Goal: Task Accomplishment & Management: Manage account settings

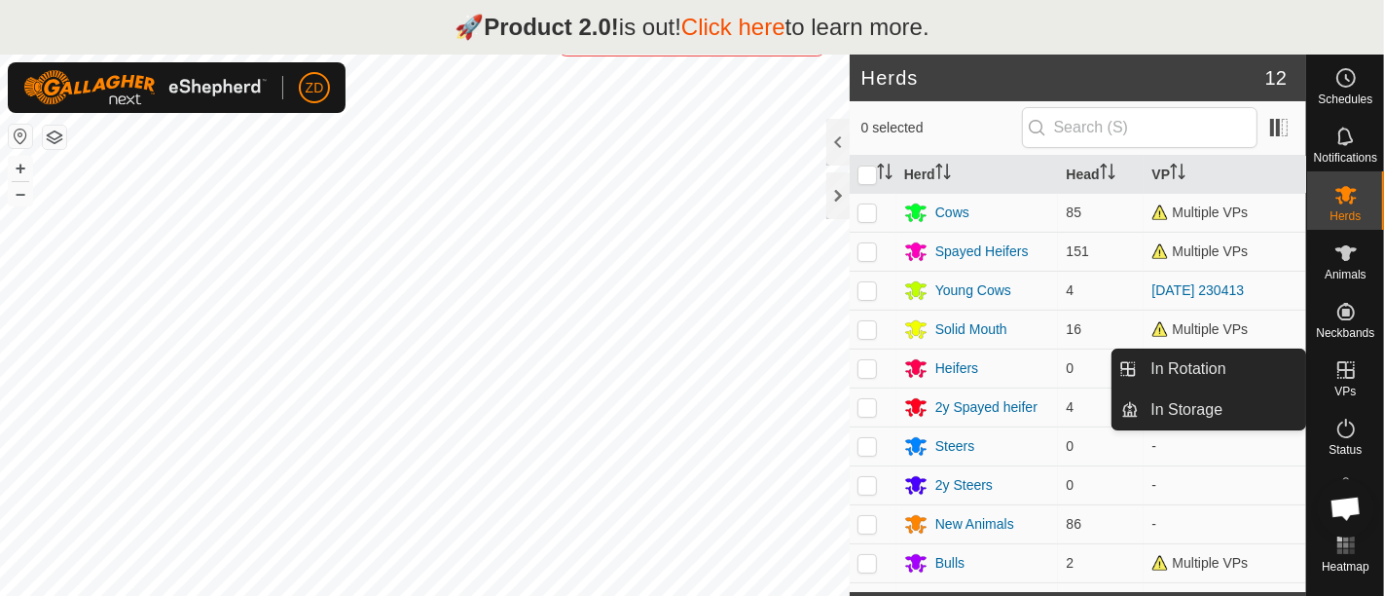
click at [1351, 367] on icon at bounding box center [1345, 369] width 23 height 23
click at [1189, 369] on link "In Rotation" at bounding box center [1222, 368] width 166 height 39
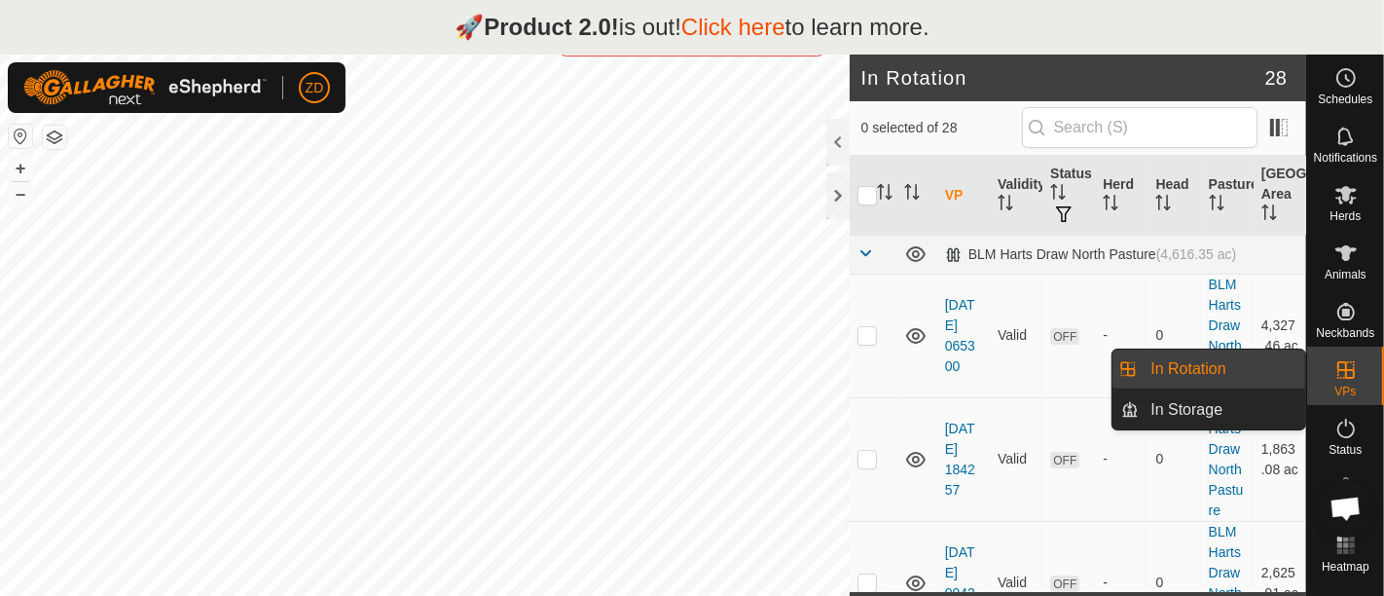
click at [1234, 367] on link "In Rotation" at bounding box center [1222, 368] width 166 height 39
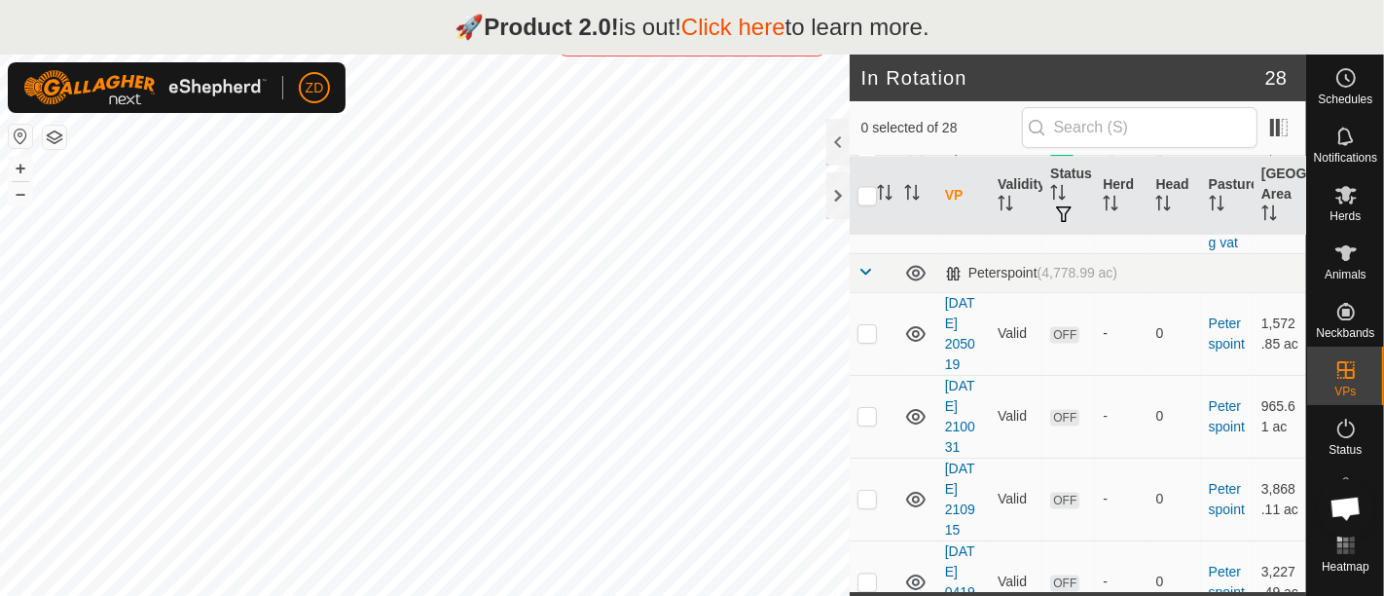
scroll to position [4086, 0]
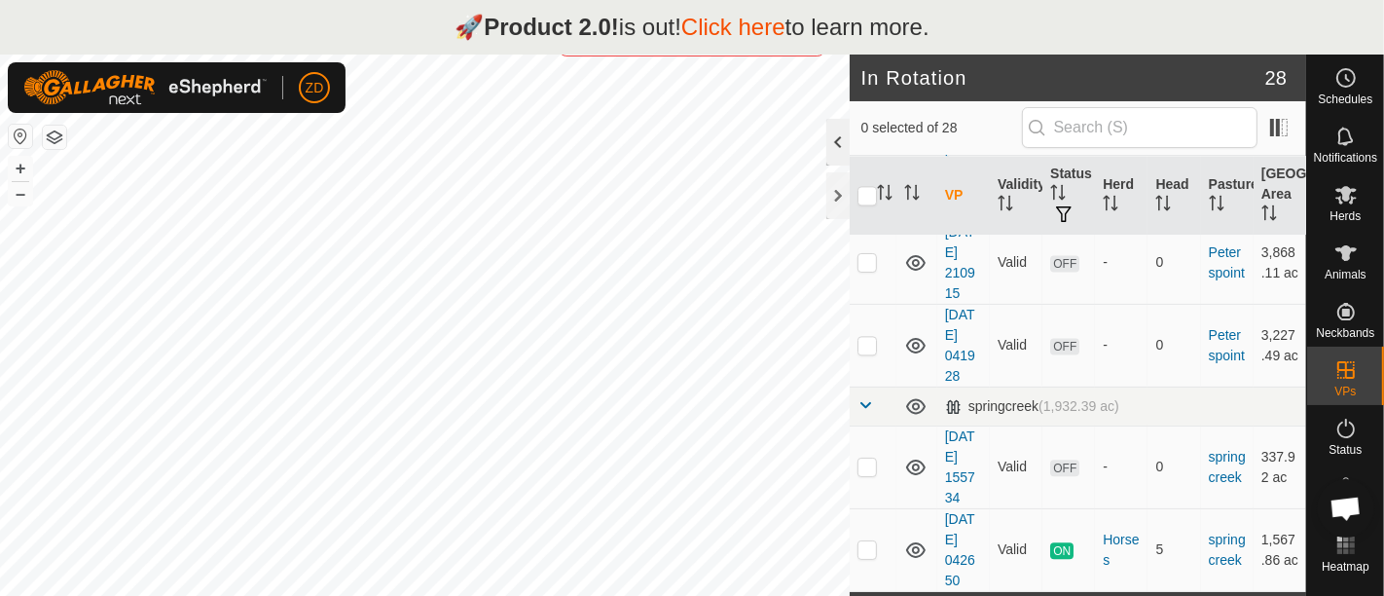
click at [838, 146] on div at bounding box center [837, 142] width 23 height 47
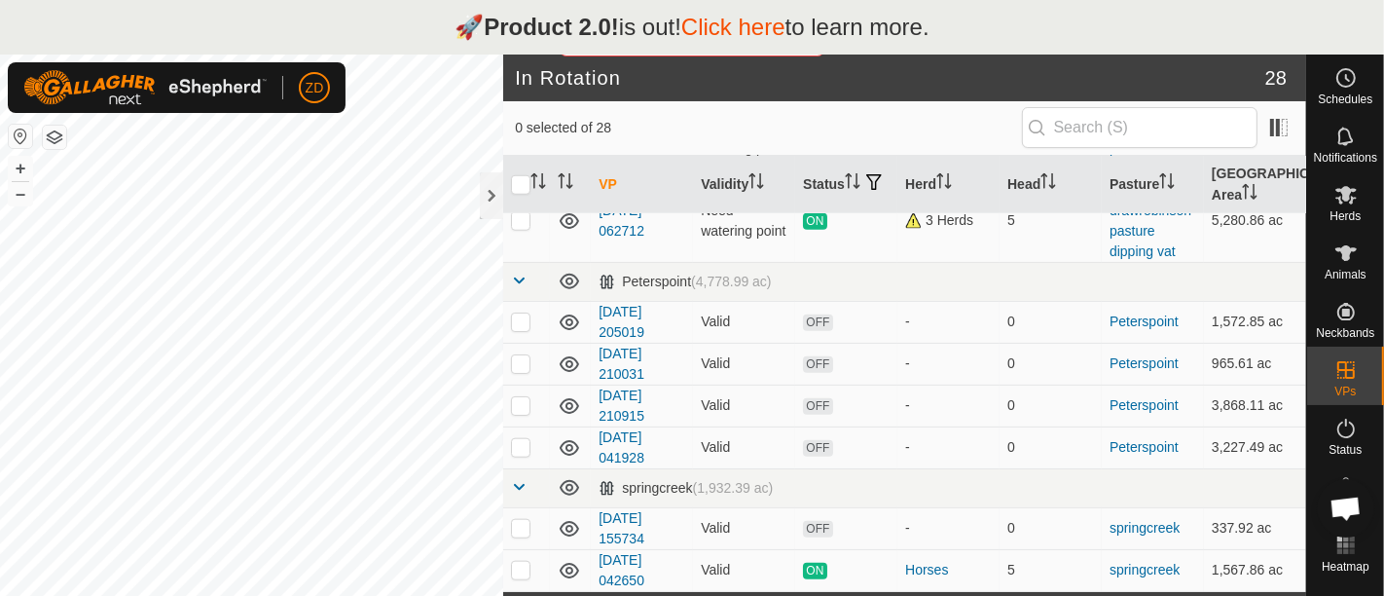
scroll to position [1612, 0]
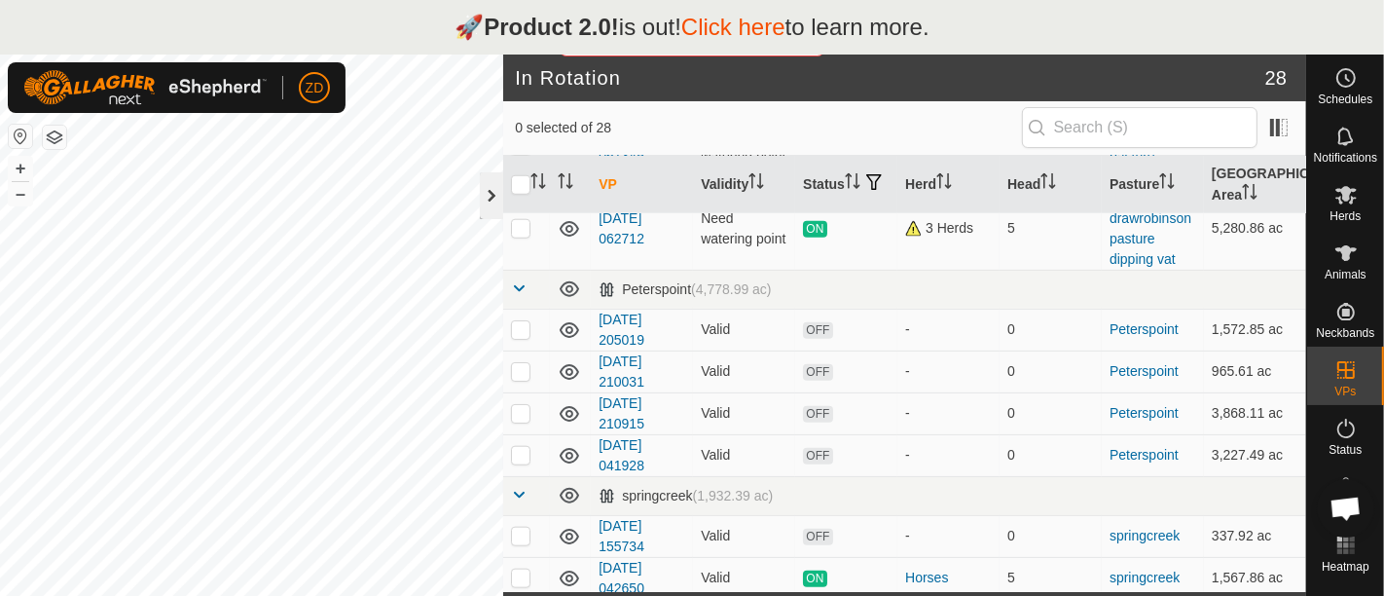
click at [484, 192] on div at bounding box center [491, 195] width 23 height 47
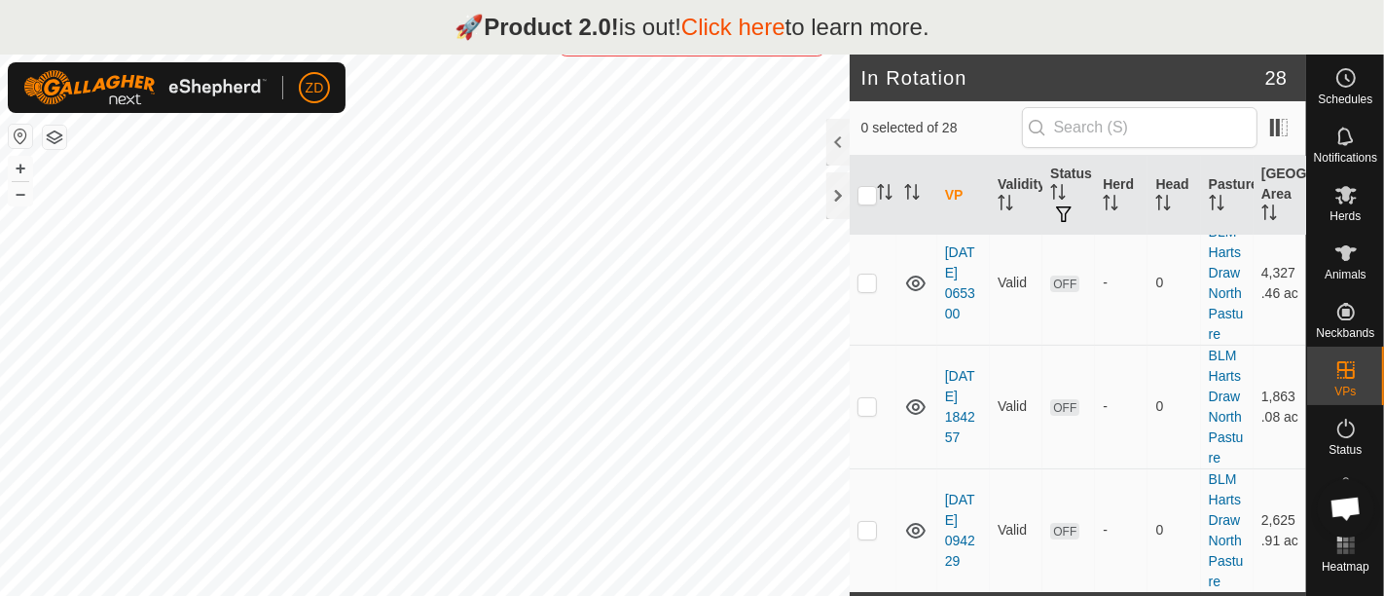
scroll to position [0, 0]
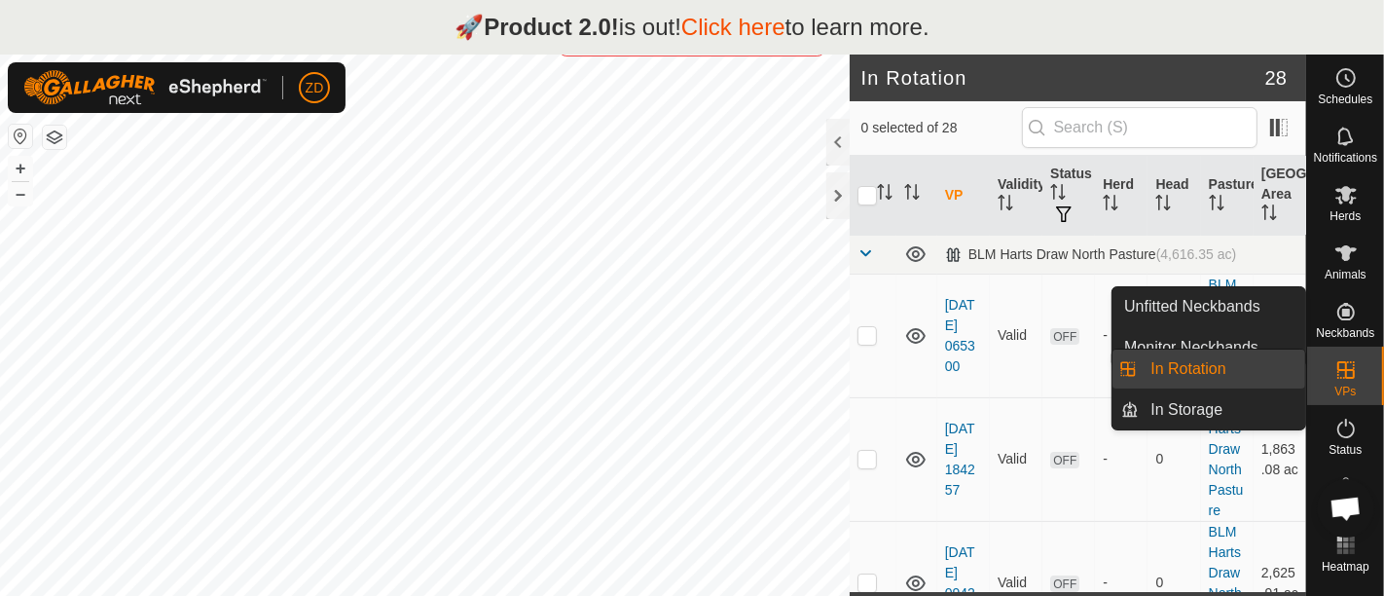
click at [1356, 374] on icon at bounding box center [1345, 369] width 23 height 23
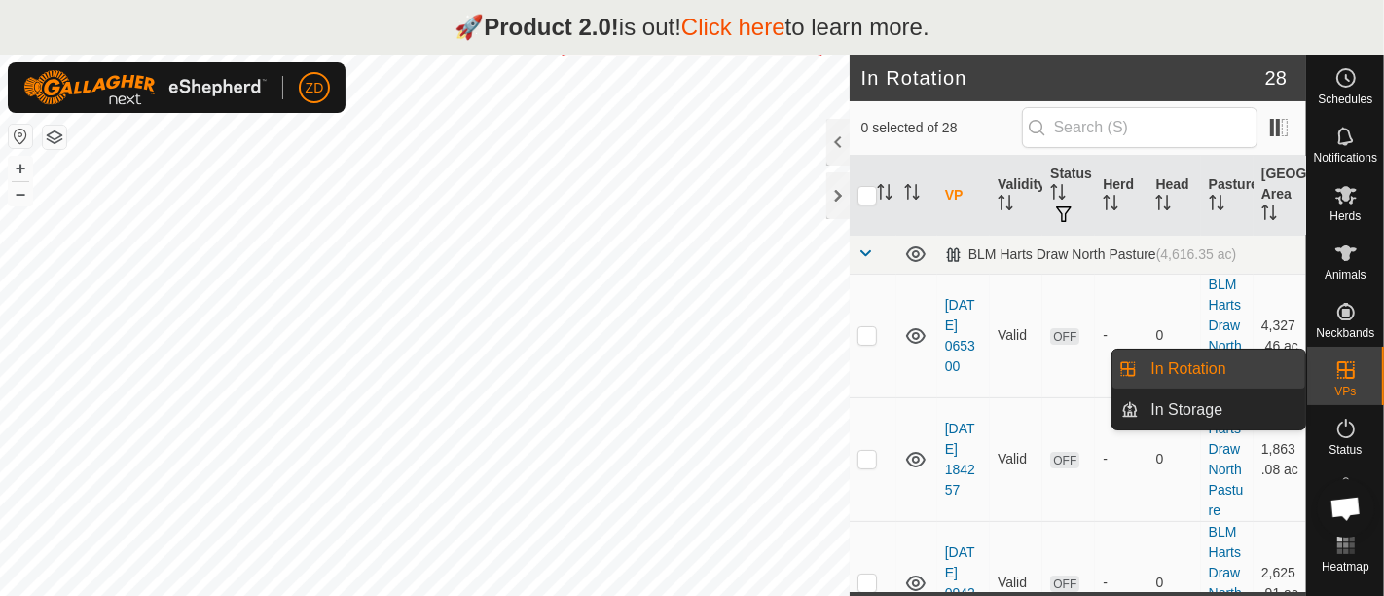
click at [1217, 371] on link "In Rotation" at bounding box center [1222, 368] width 166 height 39
click at [1223, 414] on link "In Storage" at bounding box center [1222, 409] width 166 height 39
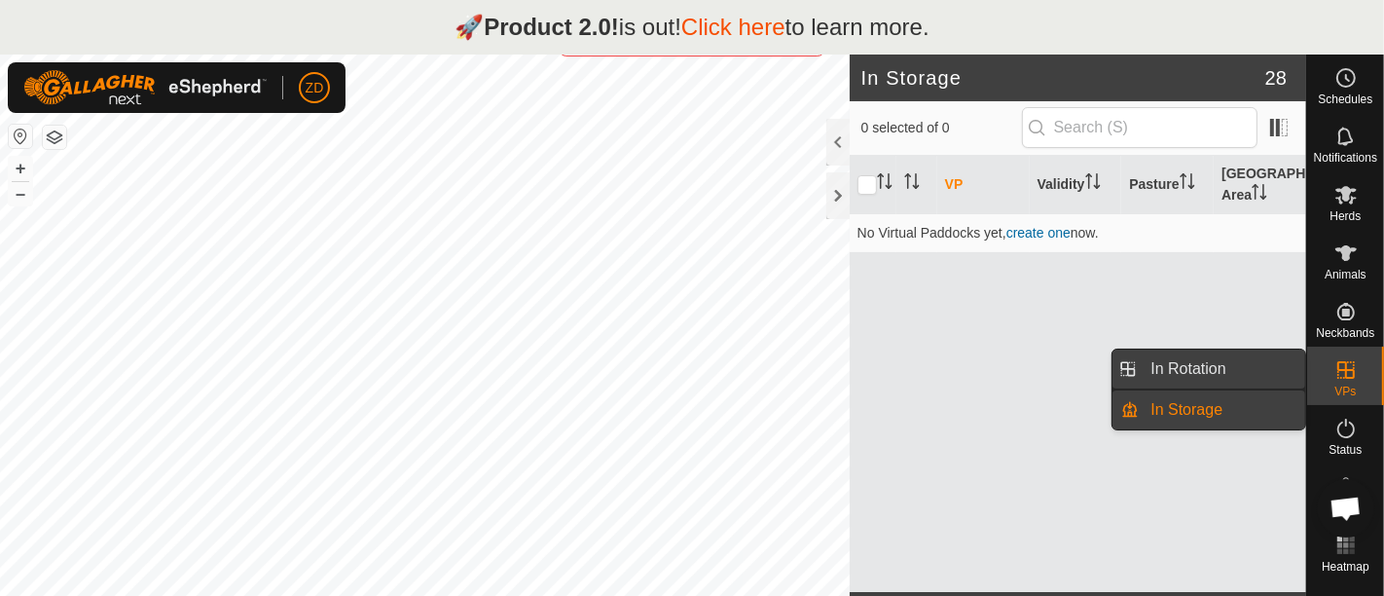
click at [1226, 360] on link "In Rotation" at bounding box center [1222, 368] width 166 height 39
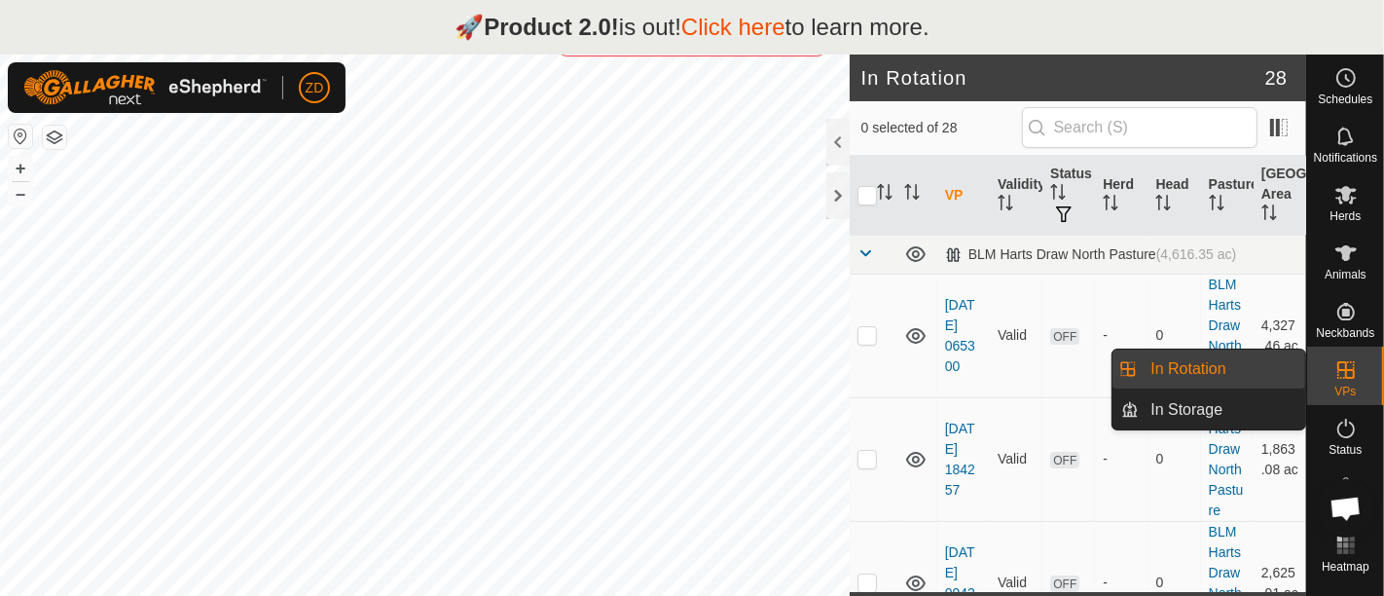
click at [1354, 365] on icon at bounding box center [1345, 369] width 23 height 23
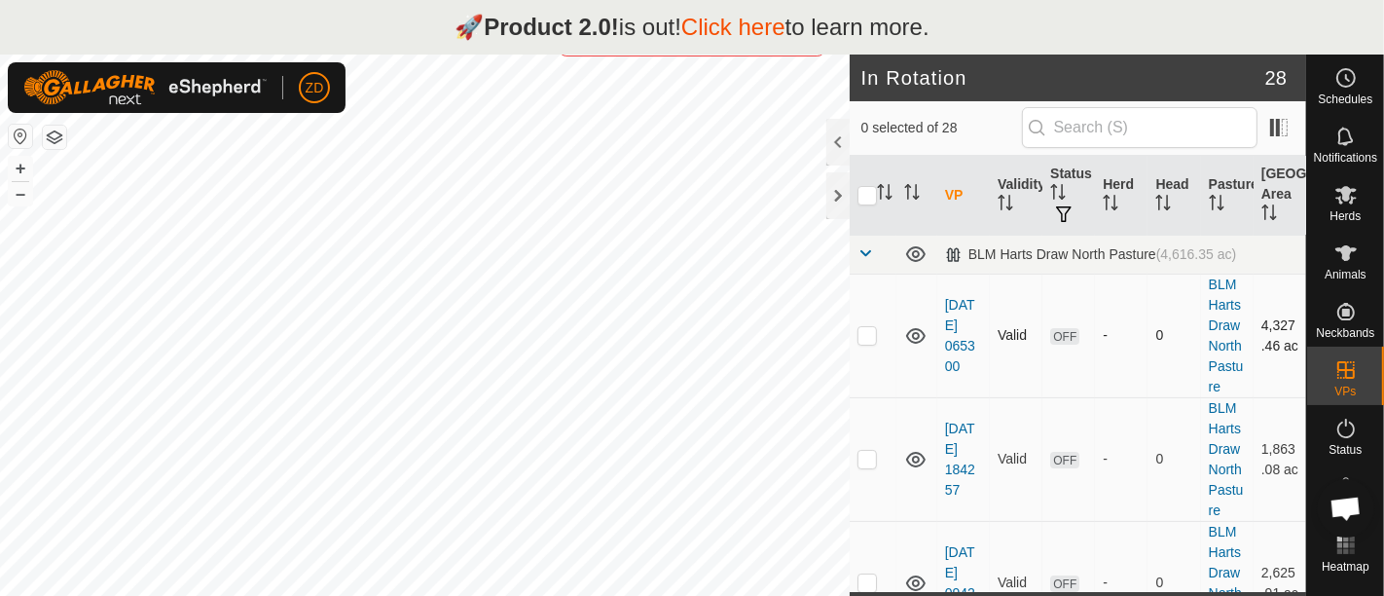
click at [870, 335] on p-checkbox at bounding box center [866, 335] width 19 height 16
checkbox input "true"
click at [845, 136] on div at bounding box center [837, 142] width 23 height 47
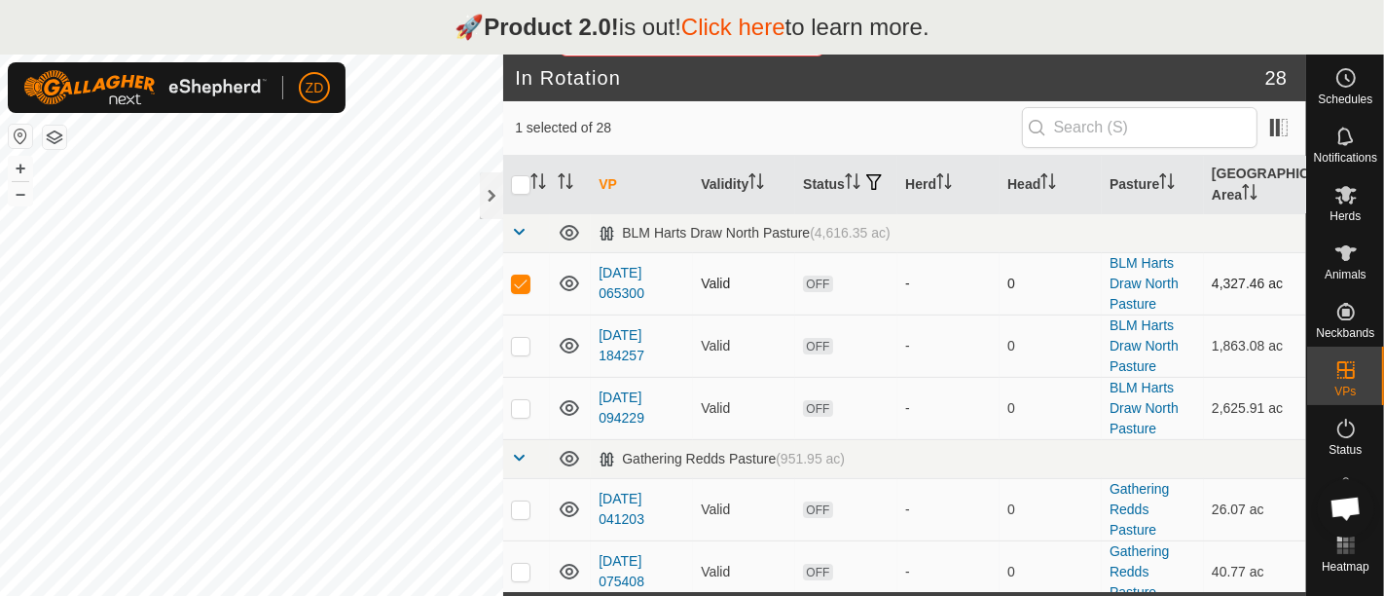
click at [623, 281] on td "[DATE] 065300" at bounding box center [642, 283] width 102 height 62
click at [620, 271] on link "[DATE] 065300" at bounding box center [621, 283] width 46 height 36
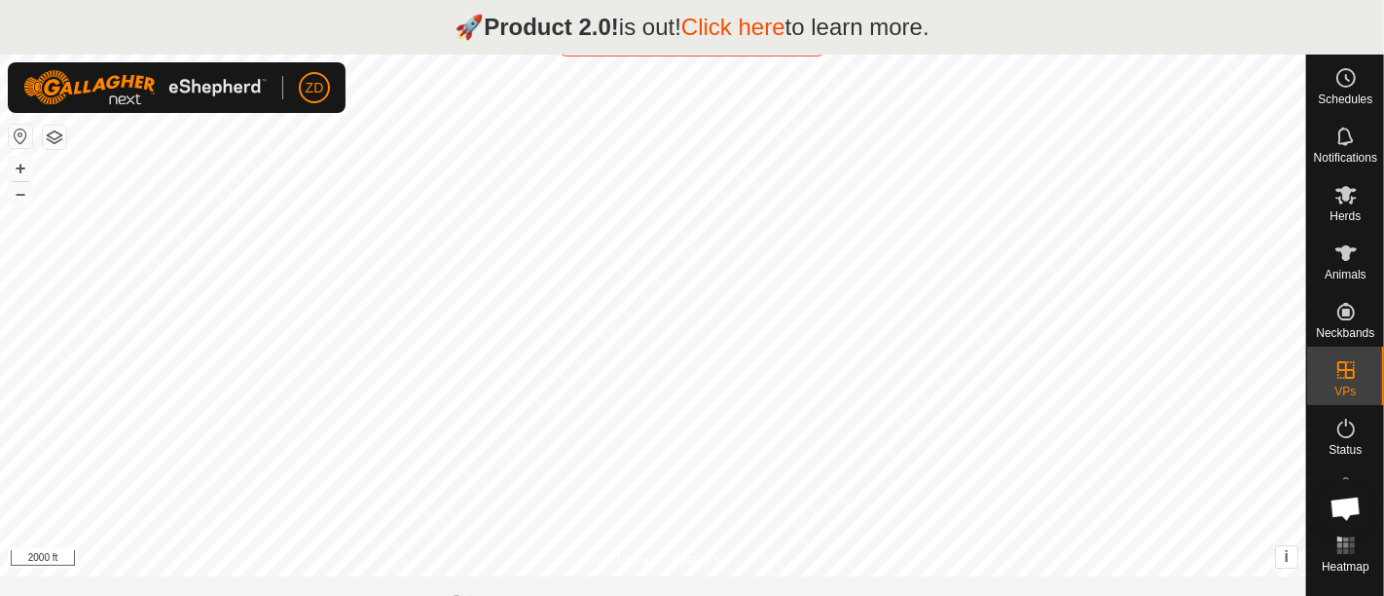
click at [1009, 29] on div "🚀 Product 2.0! is out! Click here to learn more." at bounding box center [692, 27] width 1384 height 54
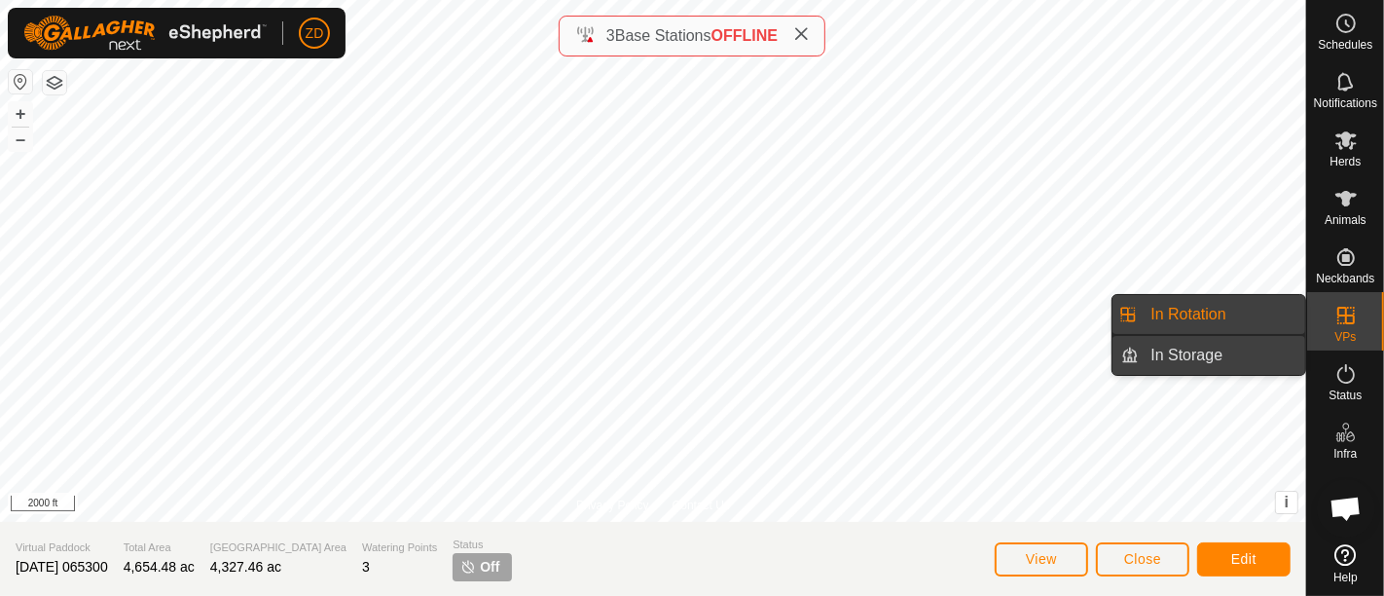
click at [1231, 345] on link "In Storage" at bounding box center [1222, 355] width 166 height 39
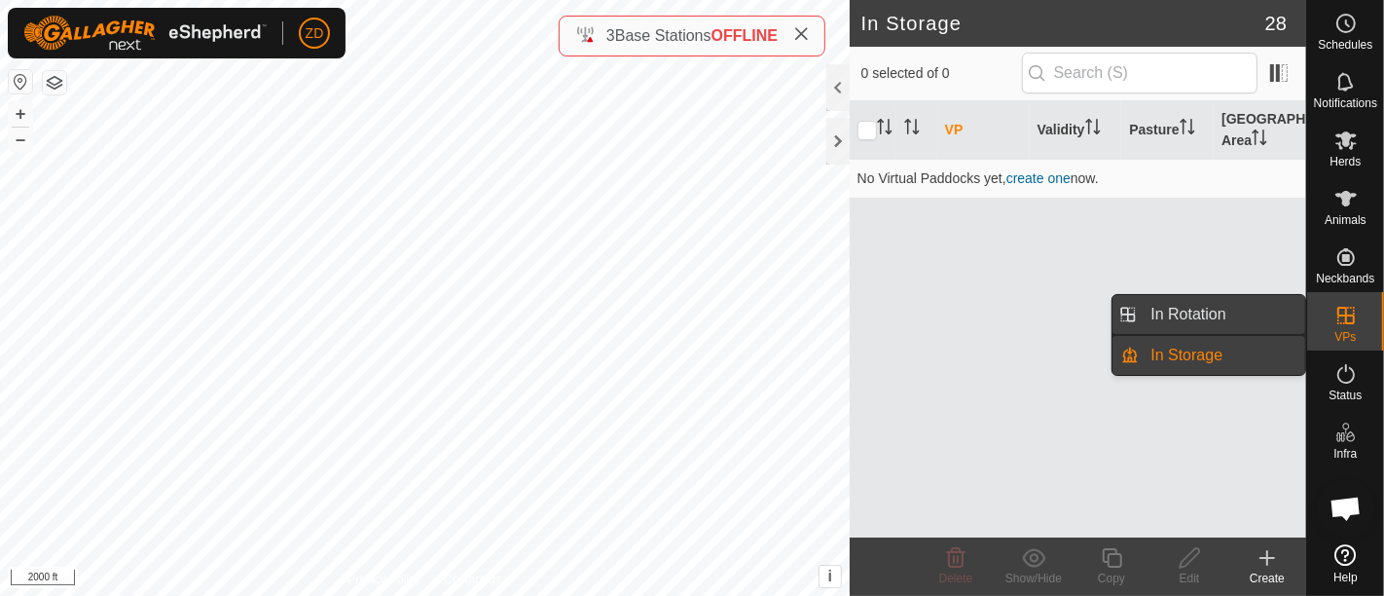
click at [1238, 315] on link "In Rotation" at bounding box center [1222, 314] width 166 height 39
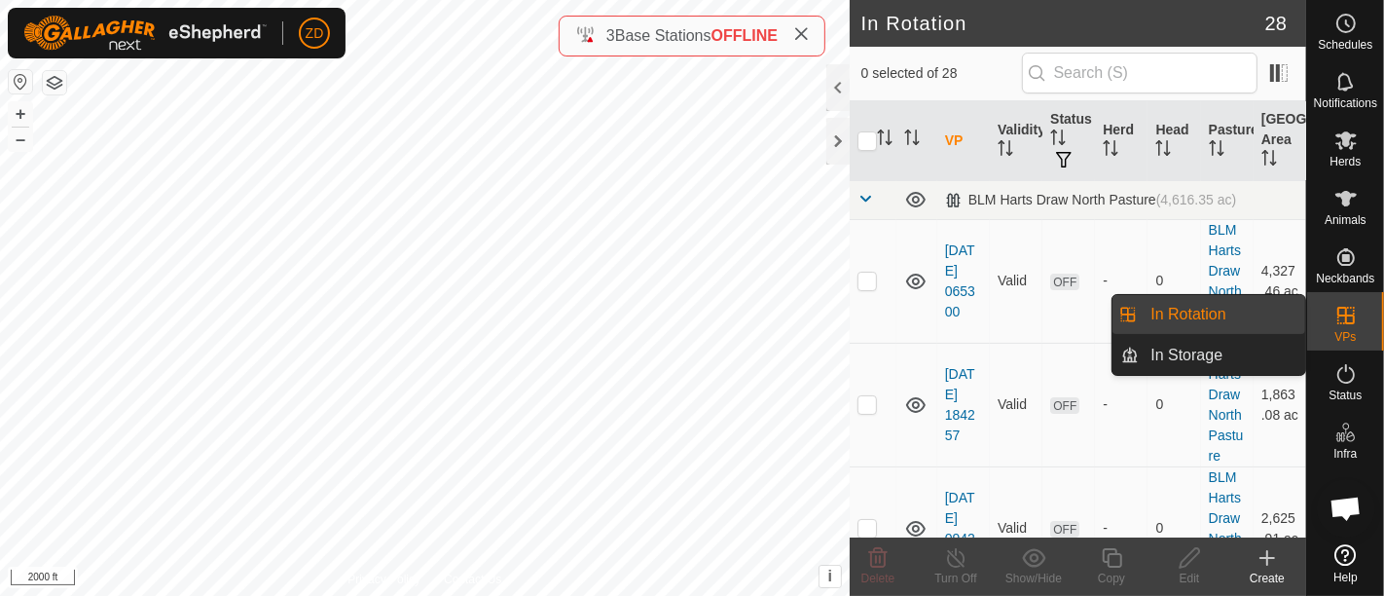
click at [1238, 315] on link "In Rotation" at bounding box center [1222, 314] width 166 height 39
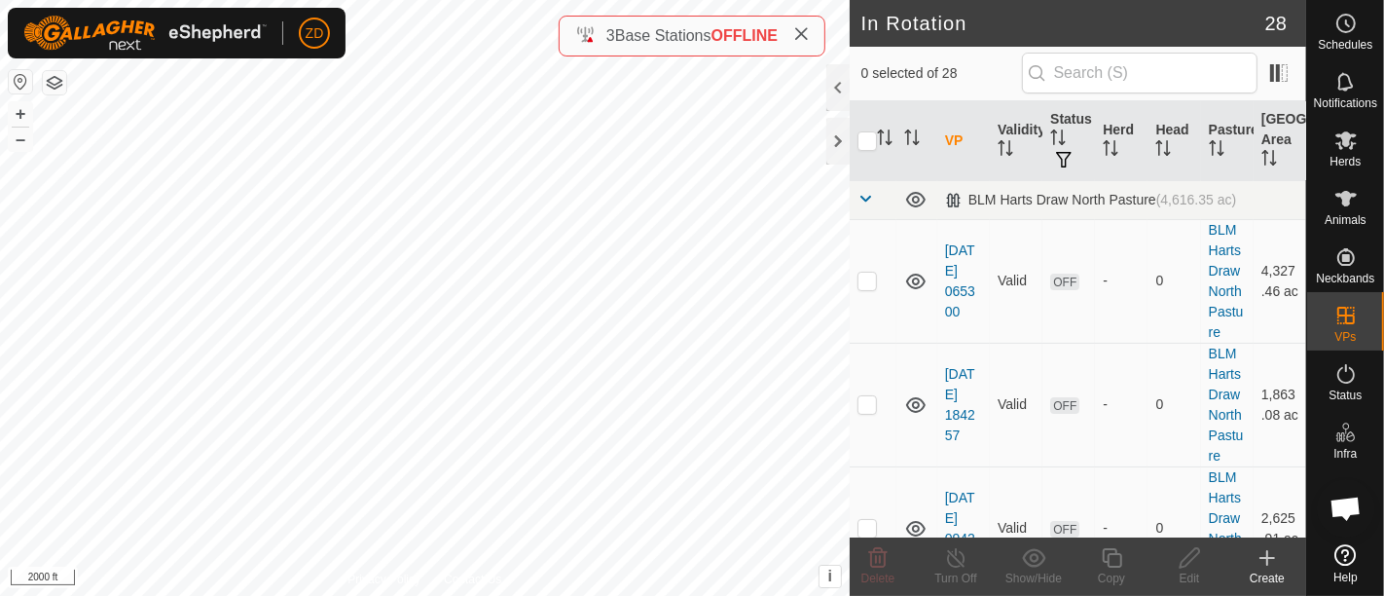
click at [1270, 558] on icon at bounding box center [1267, 558] width 14 height 0
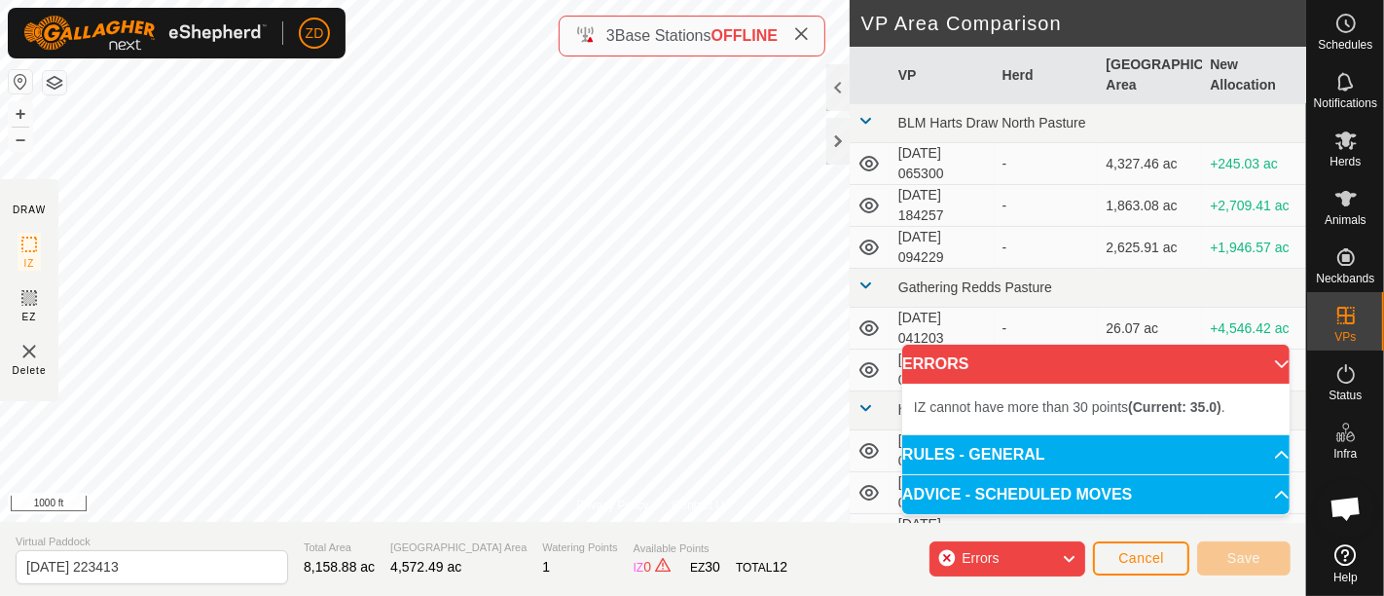
click at [555, 584] on div "Privacy Policy Contact Us + – ⇧ i This application includes HERE Maps. © 2024 H…" at bounding box center [653, 298] width 1306 height 596
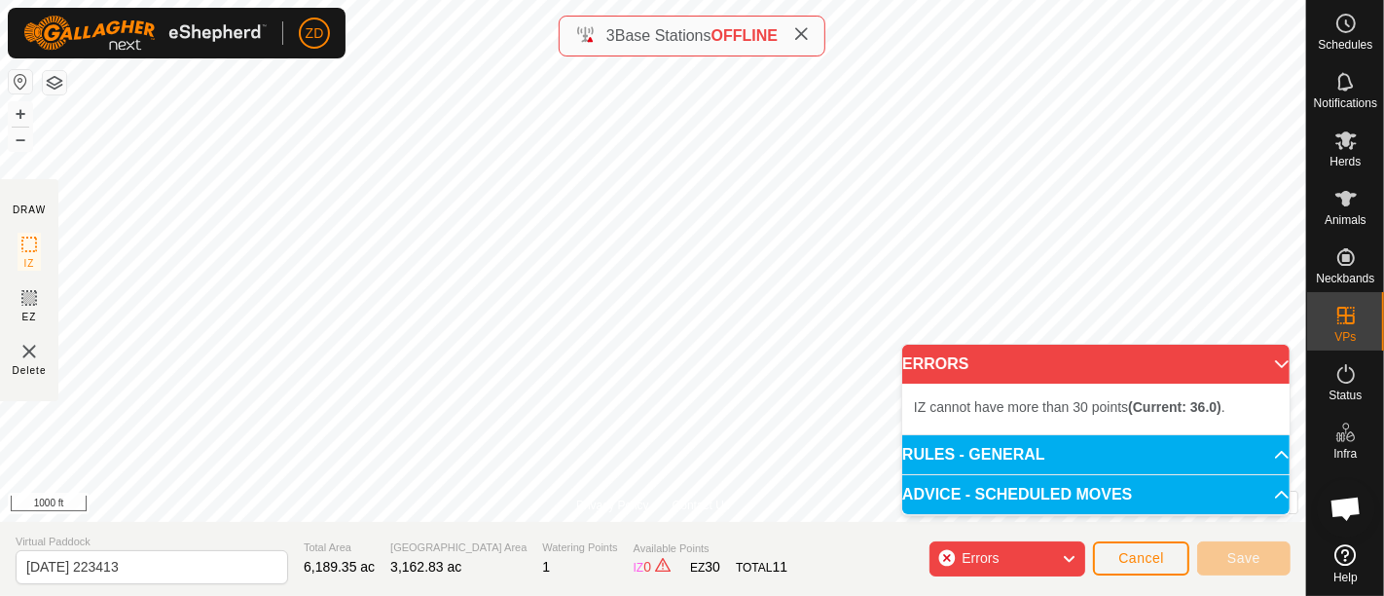
click at [705, 571] on div "Privacy Policy Contact Us + – ⇧ i This application includes HERE Maps. © 2024 H…" at bounding box center [653, 298] width 1306 height 596
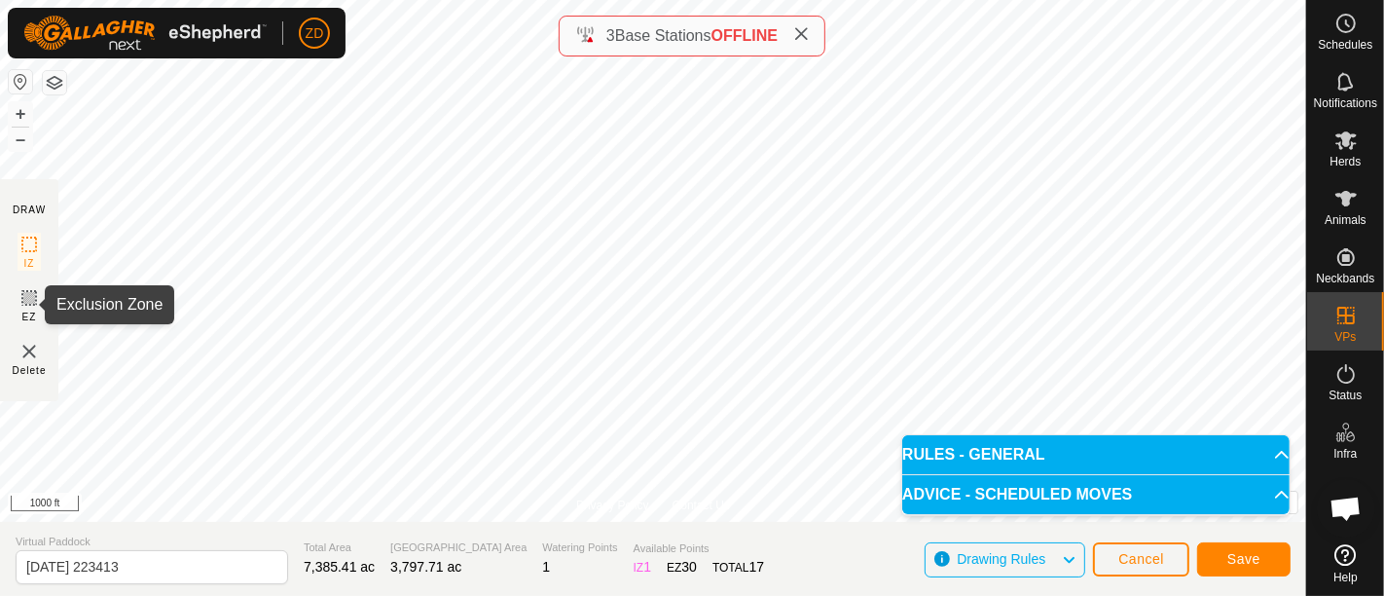
click at [31, 298] on icon at bounding box center [29, 298] width 12 height 12
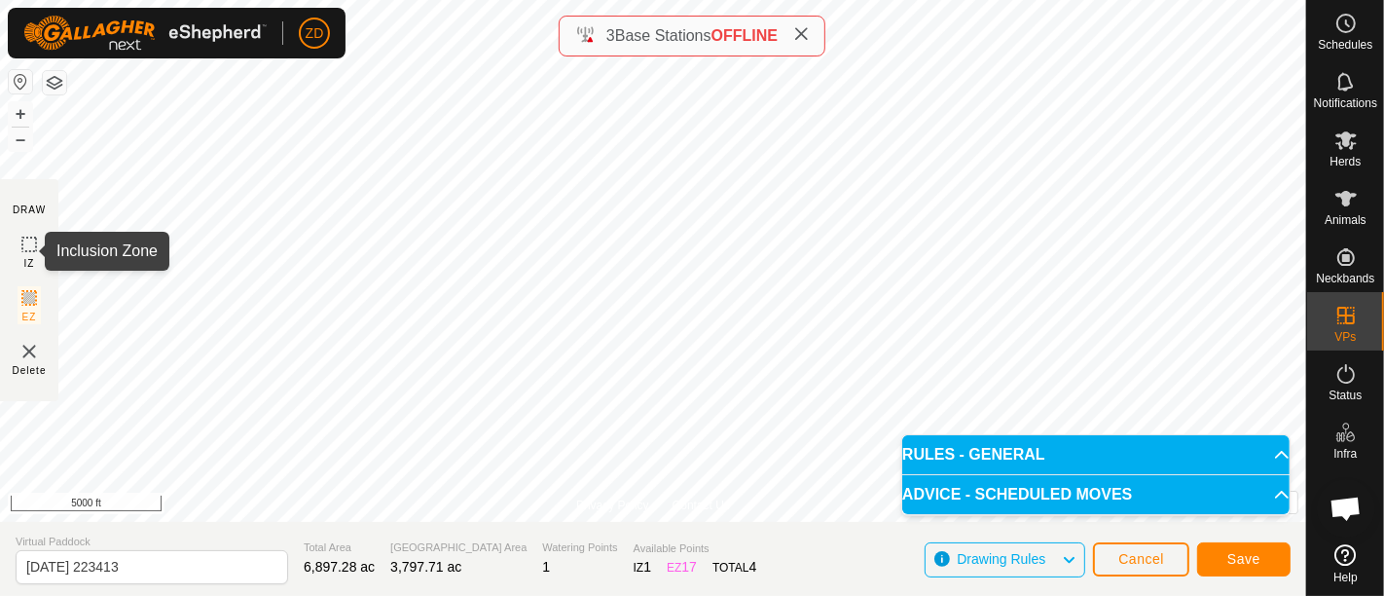
click at [26, 243] on icon at bounding box center [29, 244] width 23 height 23
click at [24, 243] on icon at bounding box center [29, 244] width 23 height 23
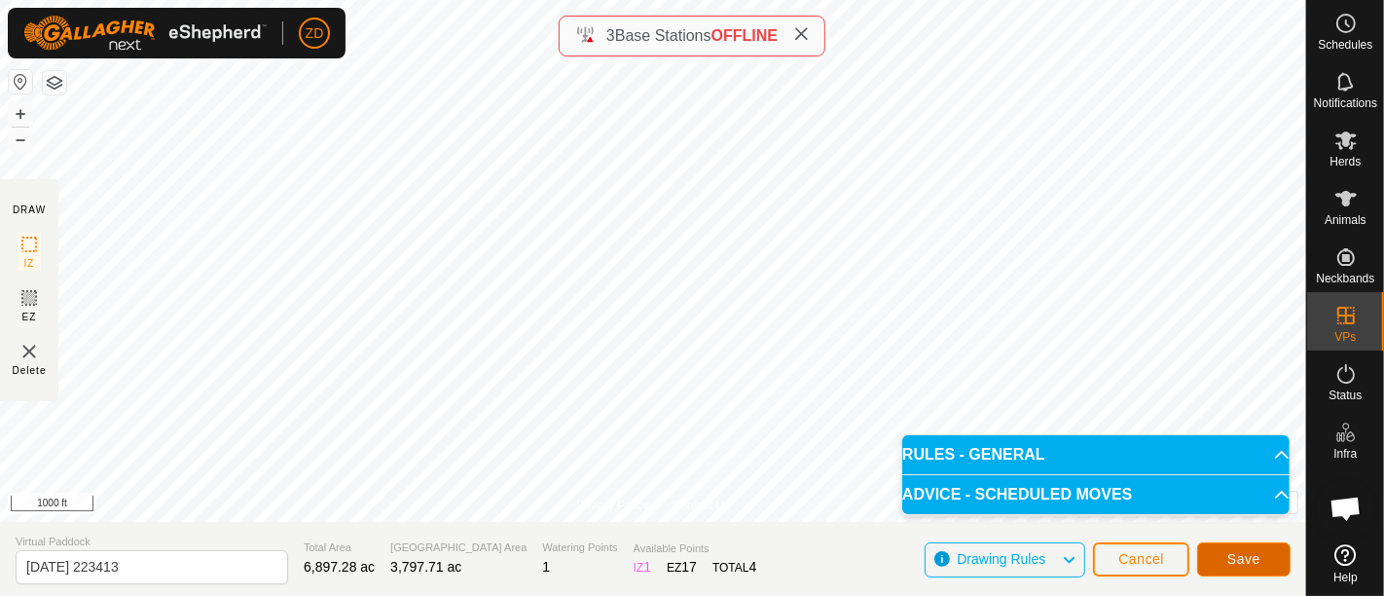
click at [1237, 560] on span "Save" at bounding box center [1243, 559] width 33 height 16
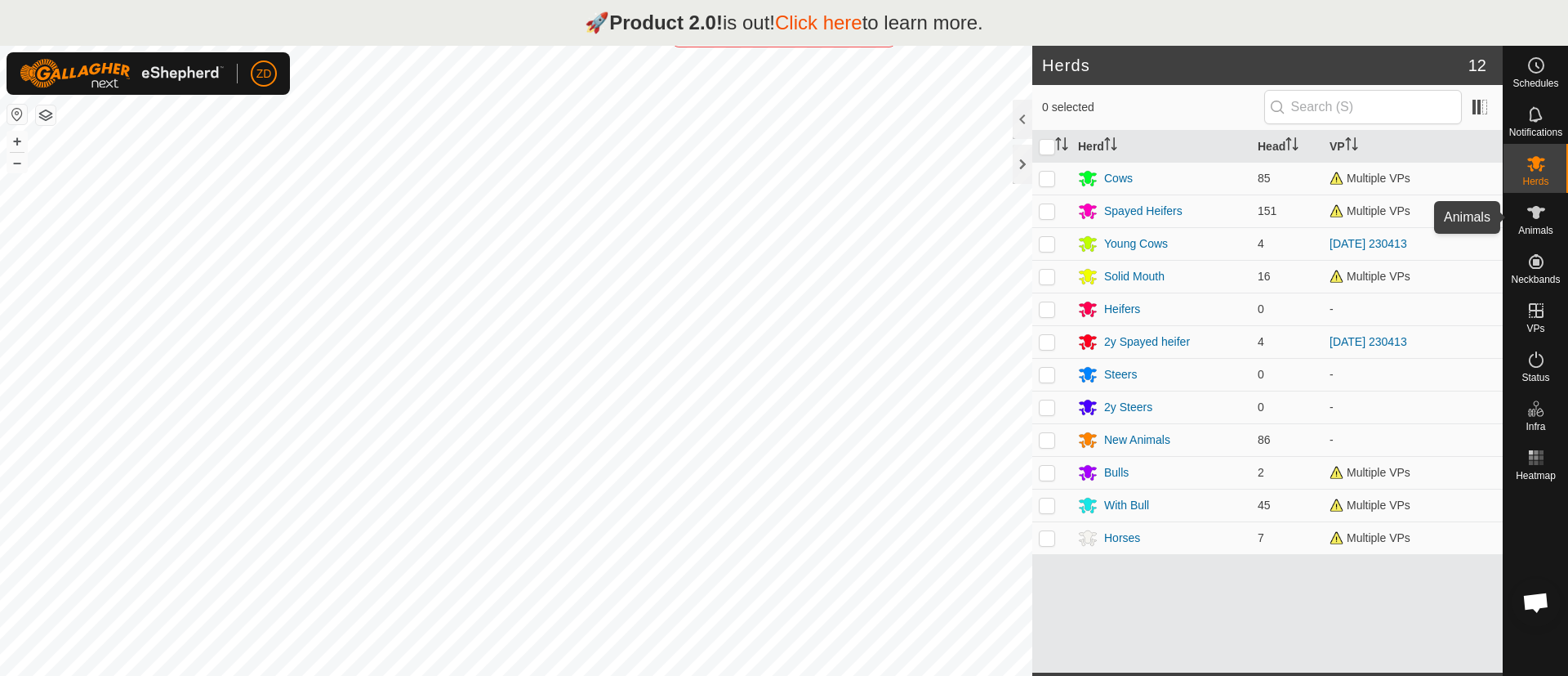
click at [1554, 204] on div "Animals" at bounding box center [1535, 217] width 65 height 49
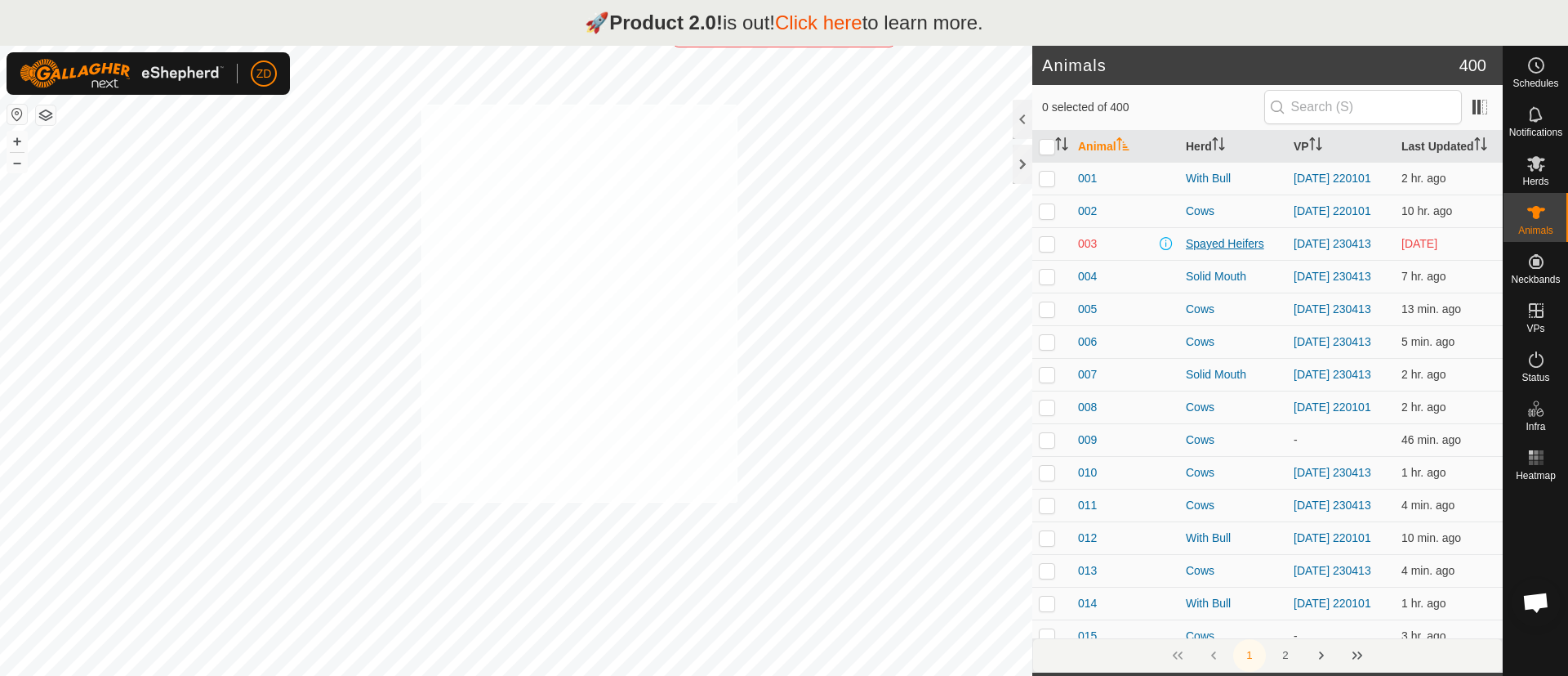
checkbox input "true"
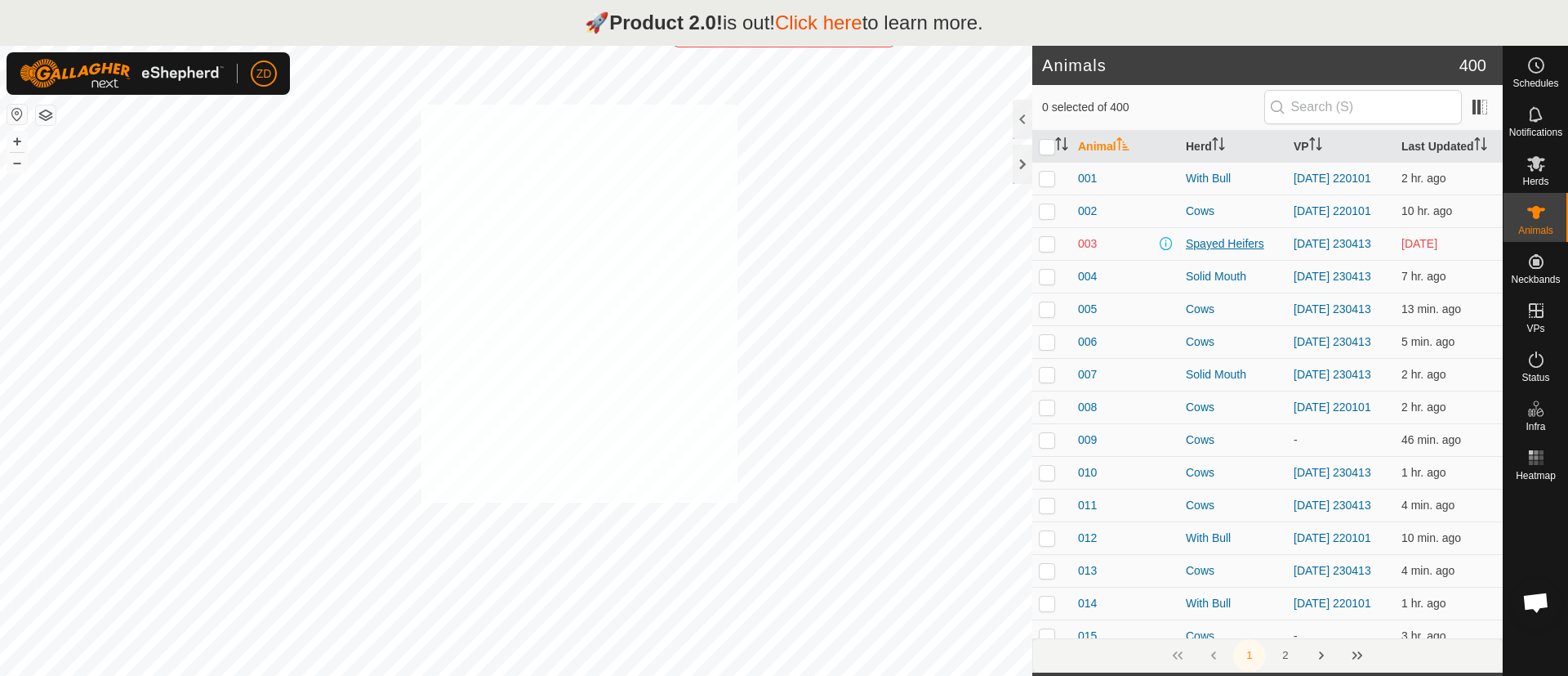
checkbox input "true"
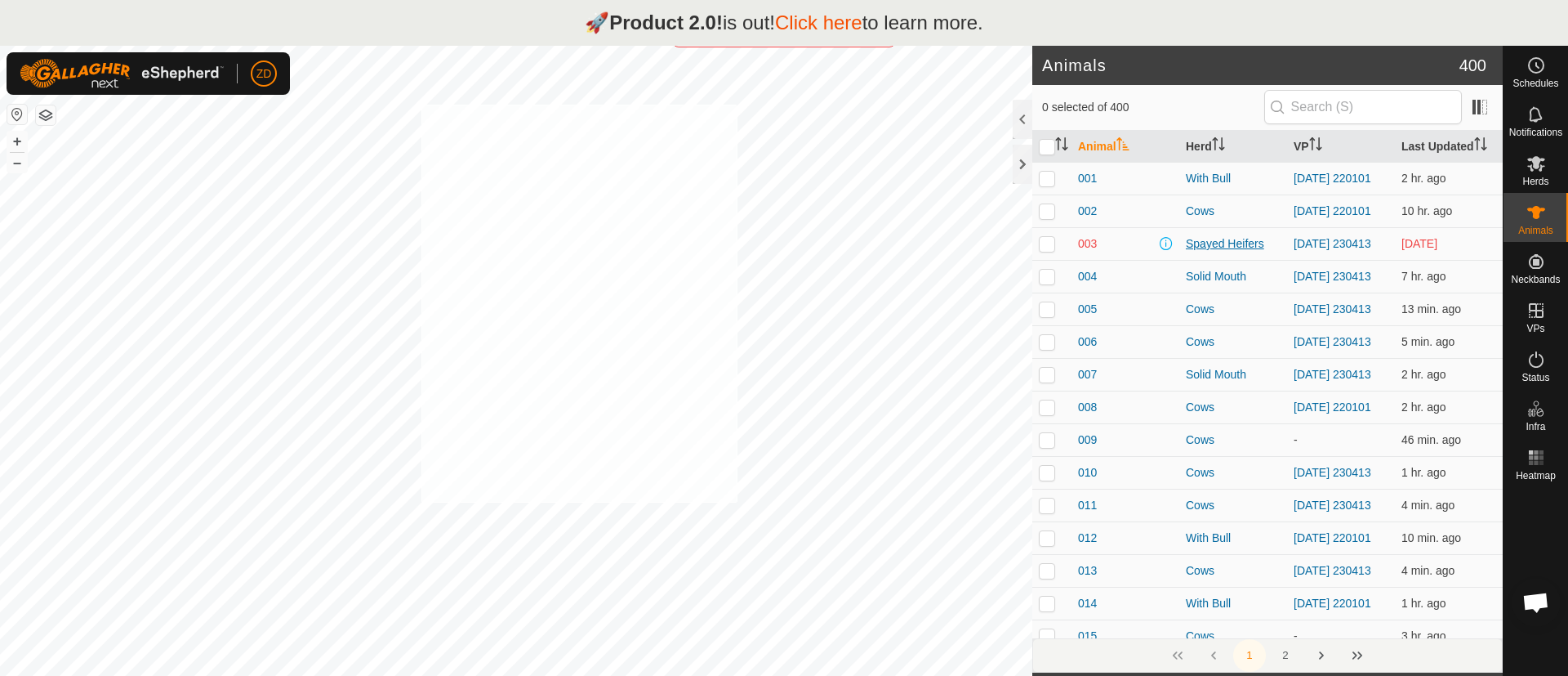
checkbox input "true"
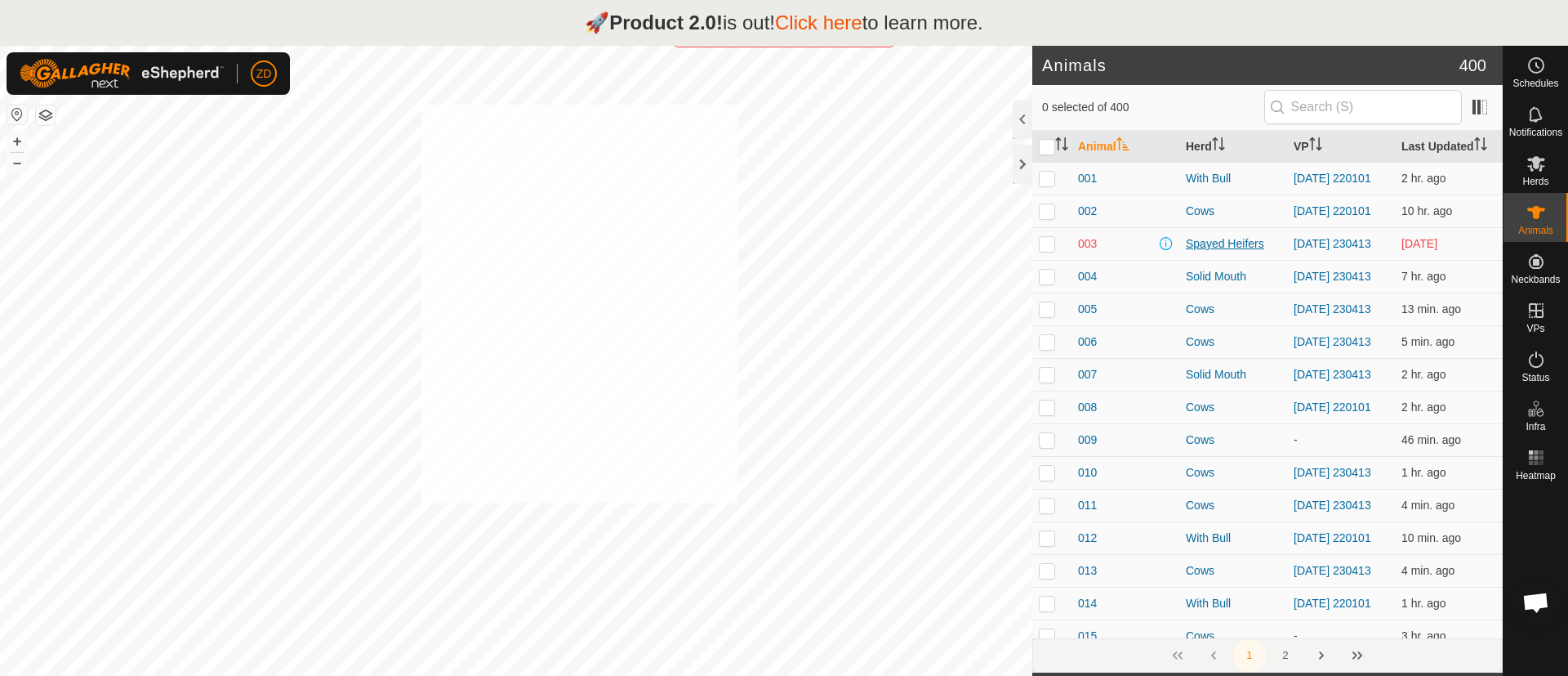
checkbox input "true"
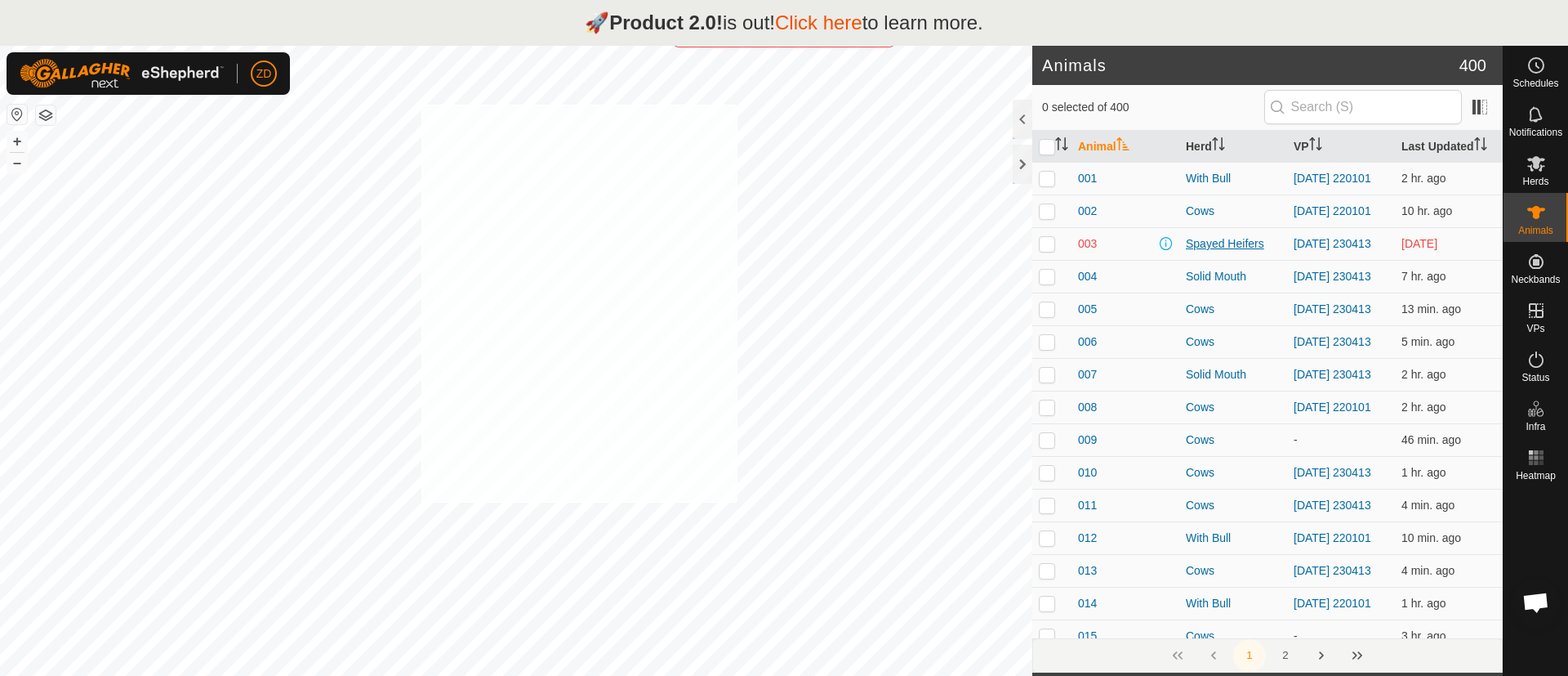
checkbox input "true"
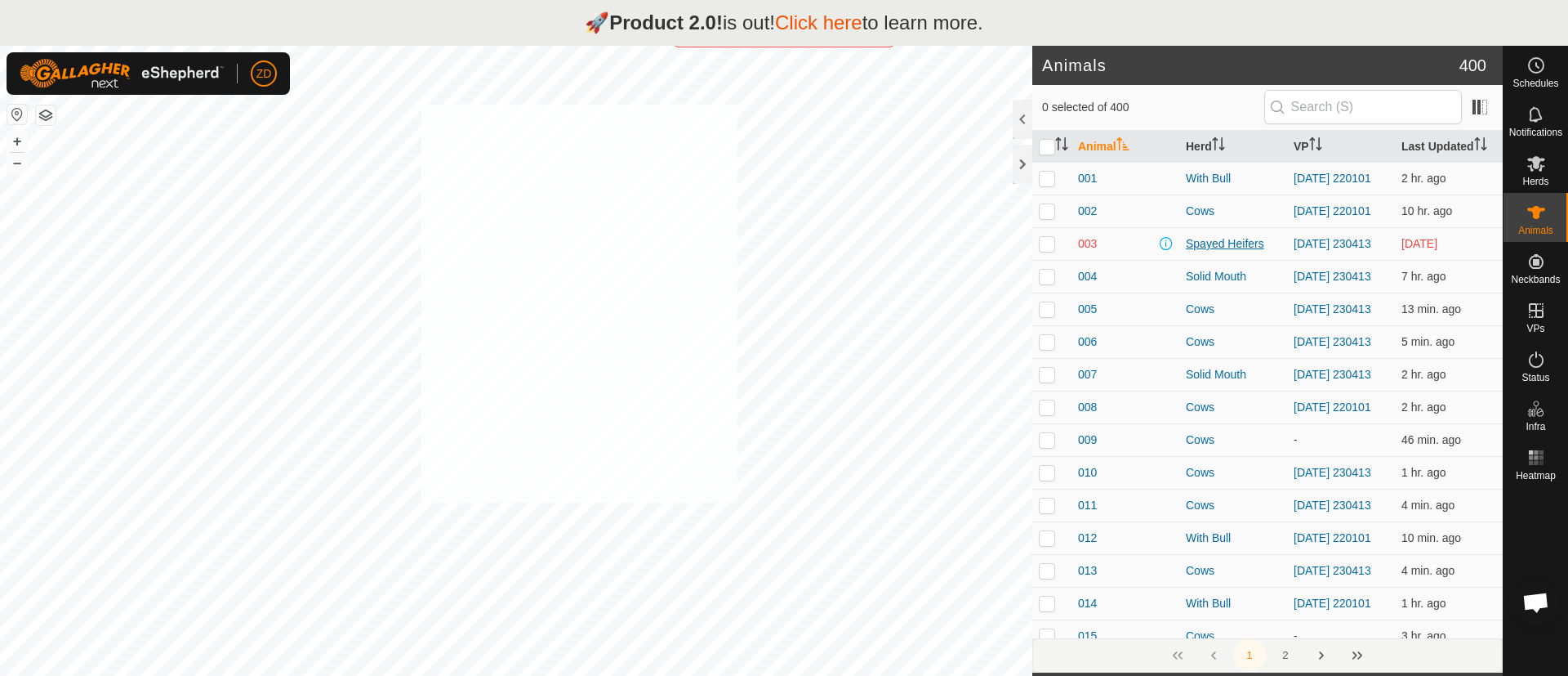
checkbox input "true"
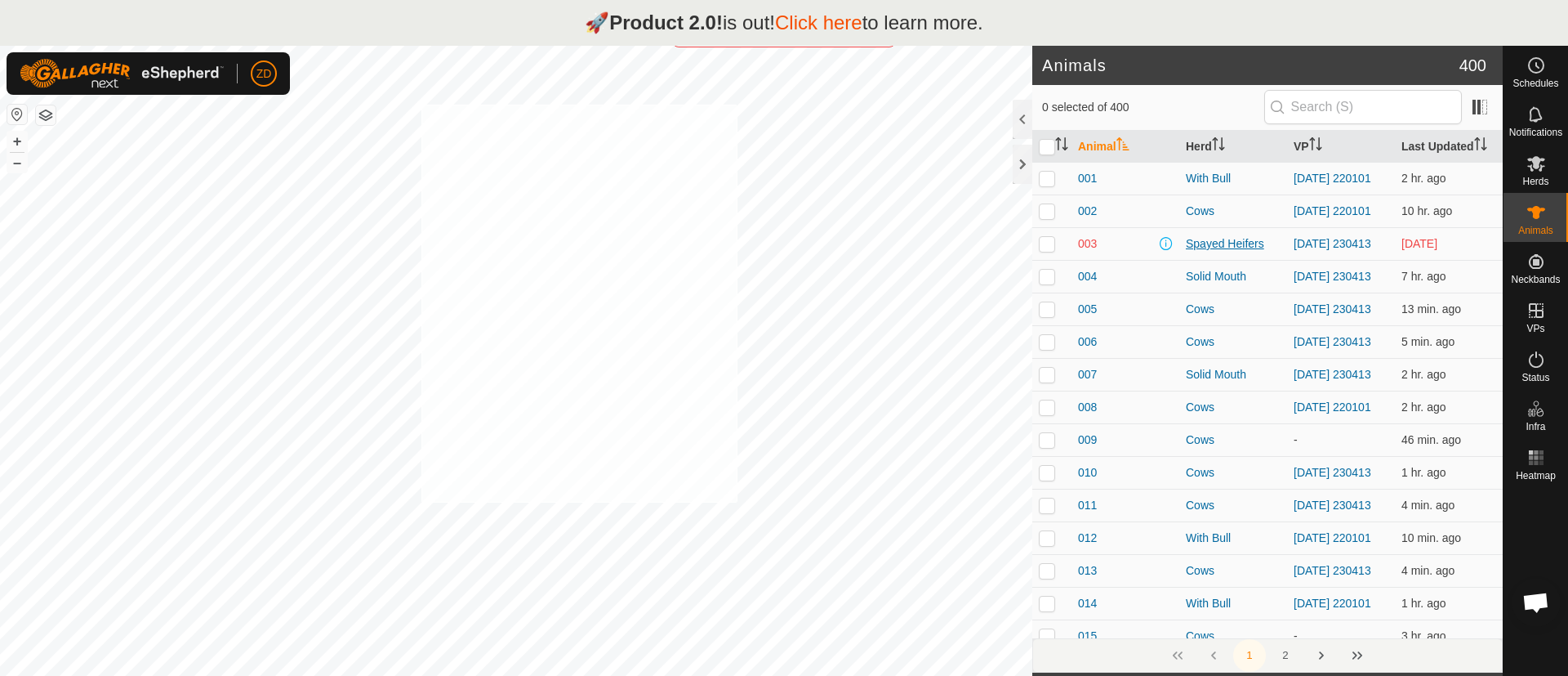
checkbox input "true"
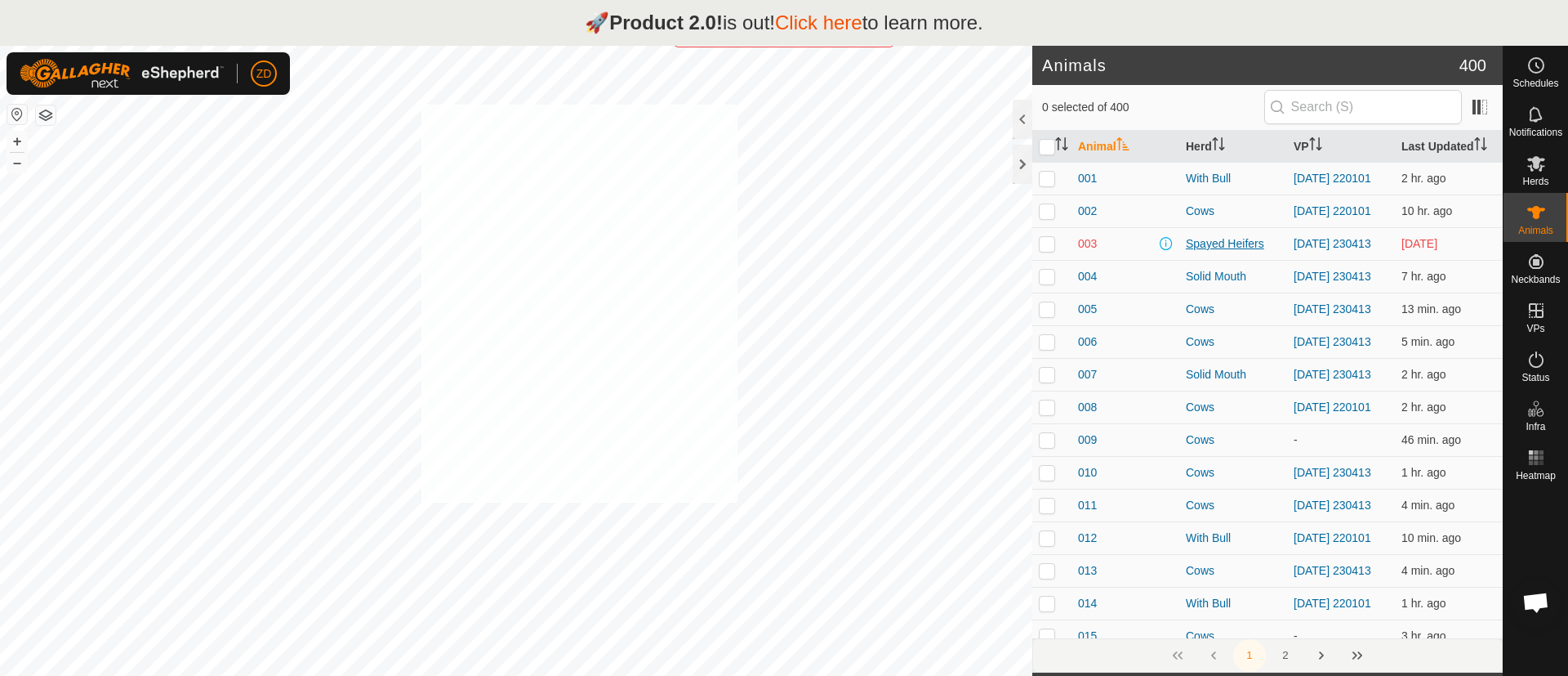
checkbox input "true"
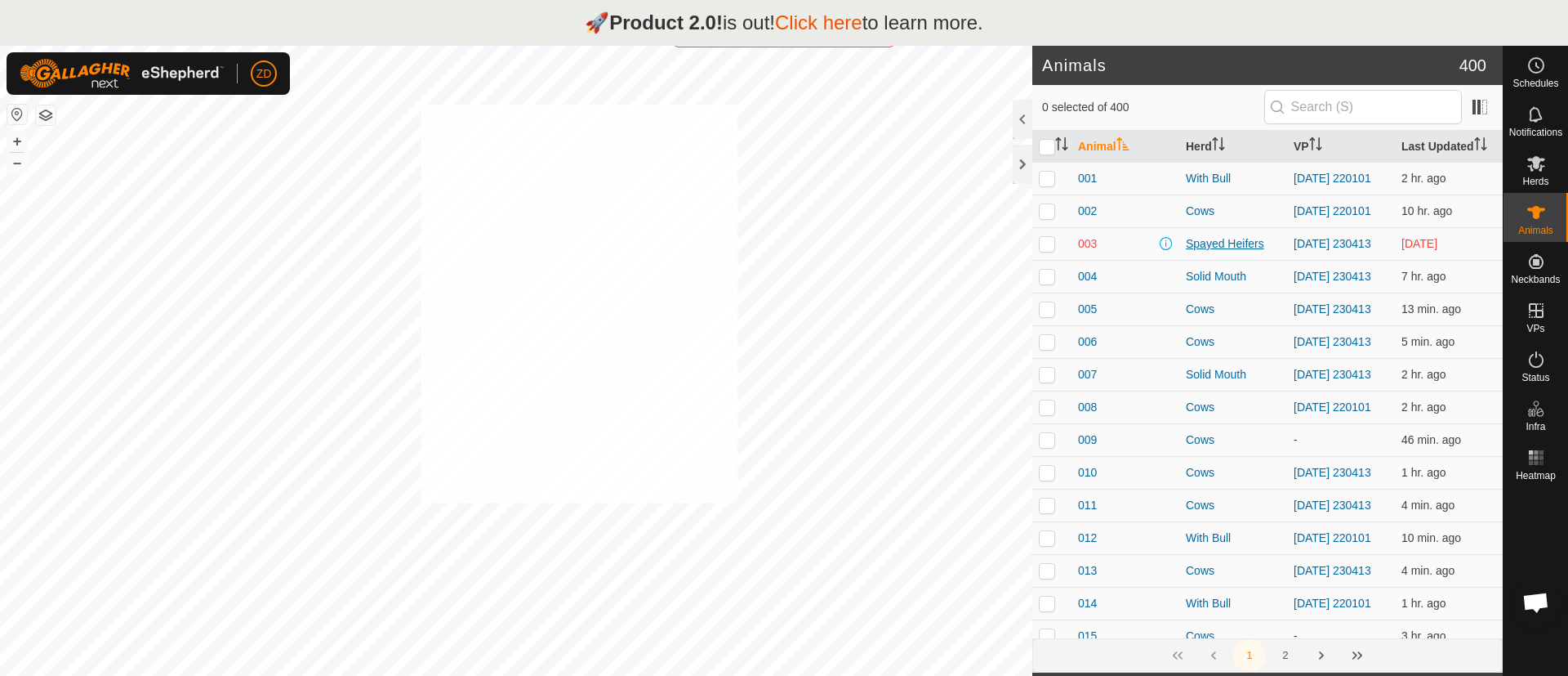
checkbox input "true"
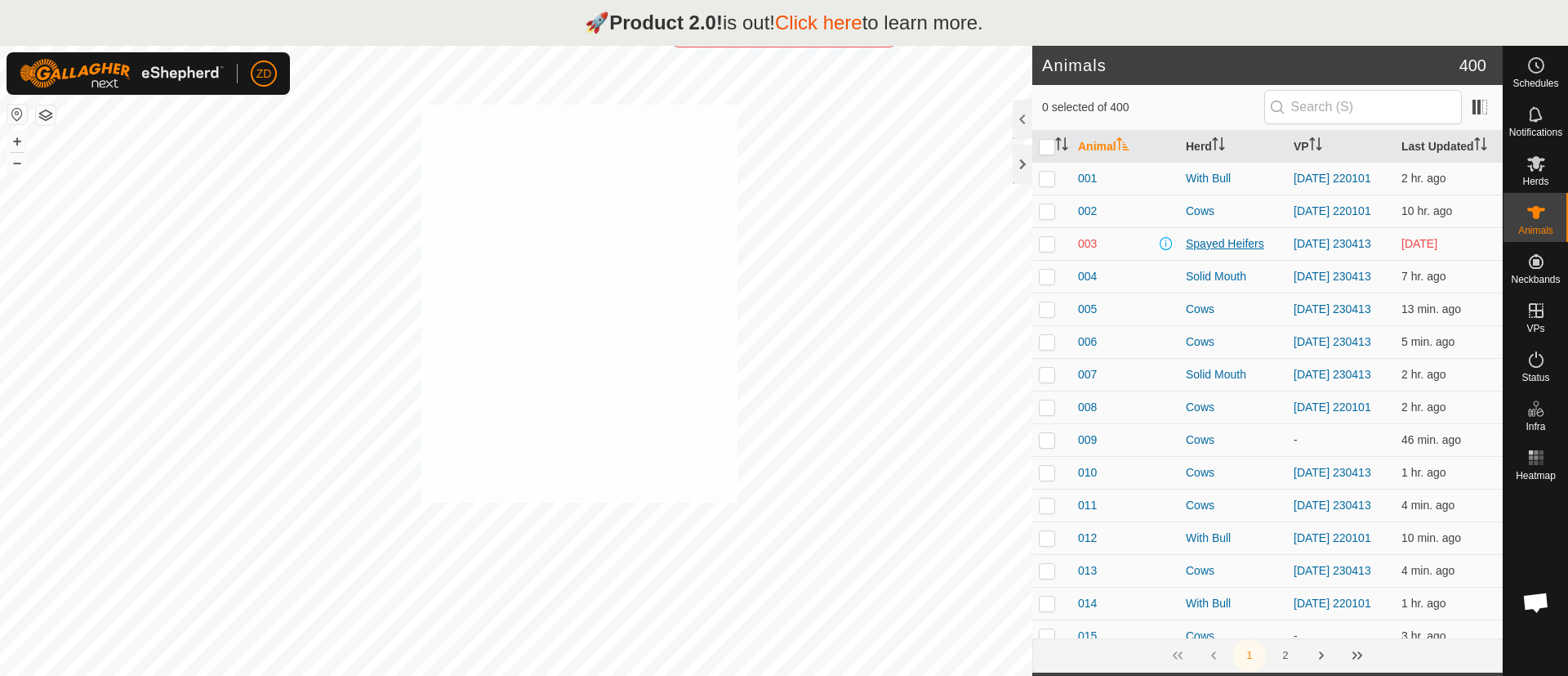
checkbox input "true"
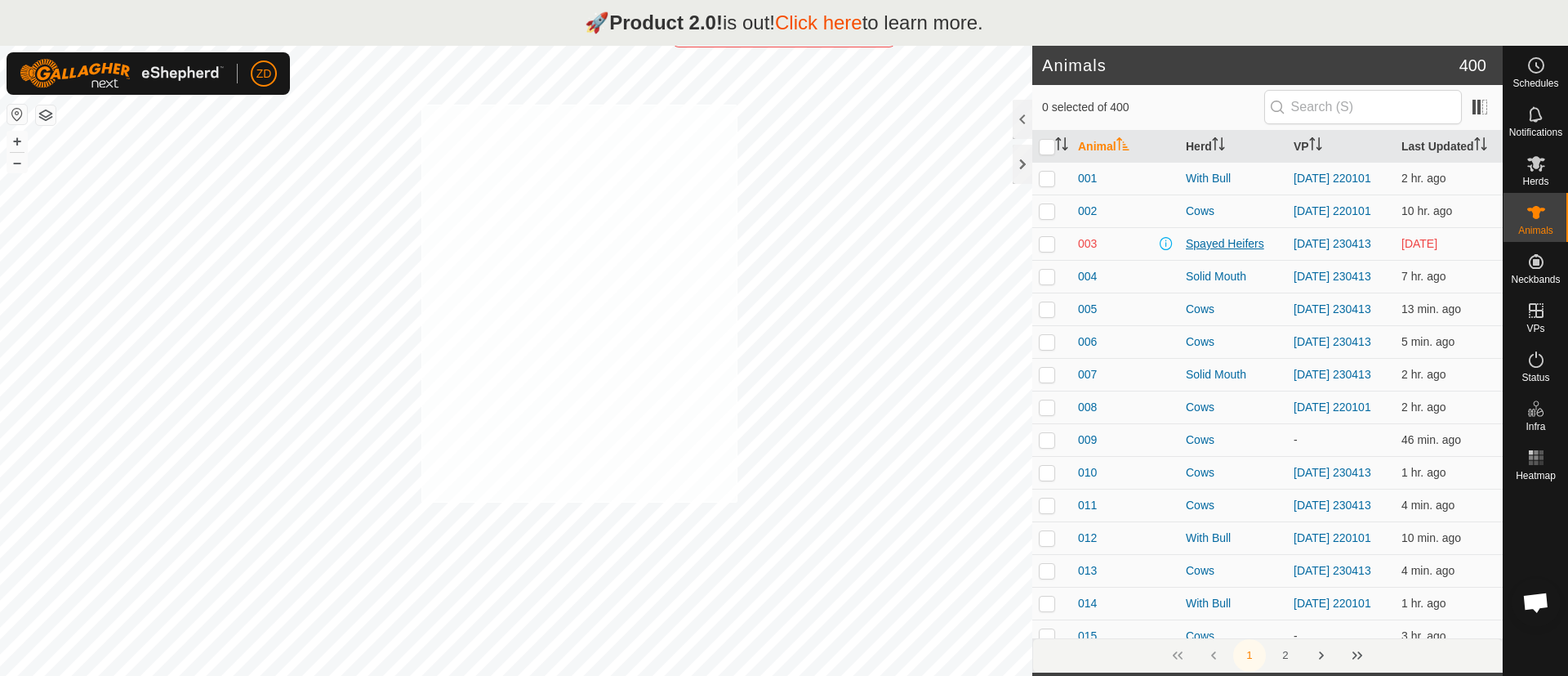
checkbox input "true"
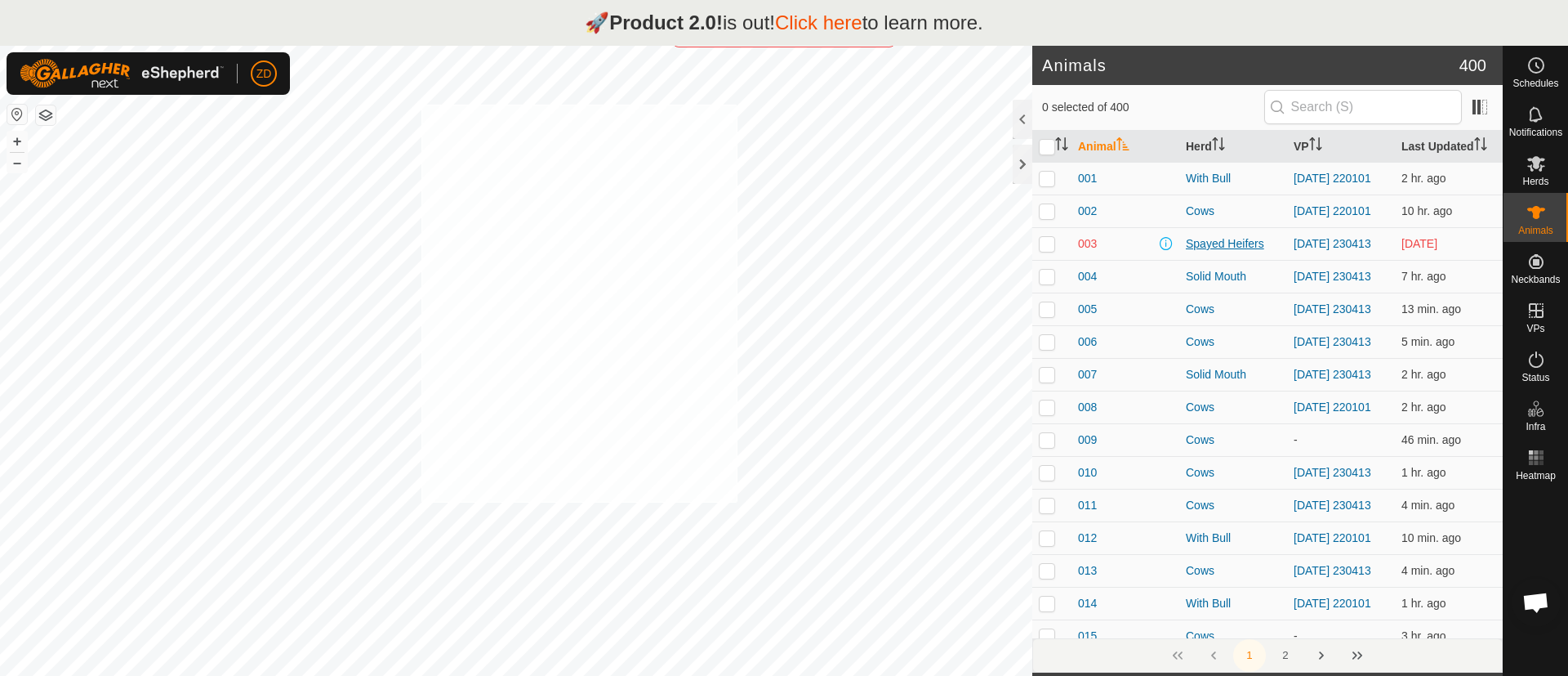
checkbox input "true"
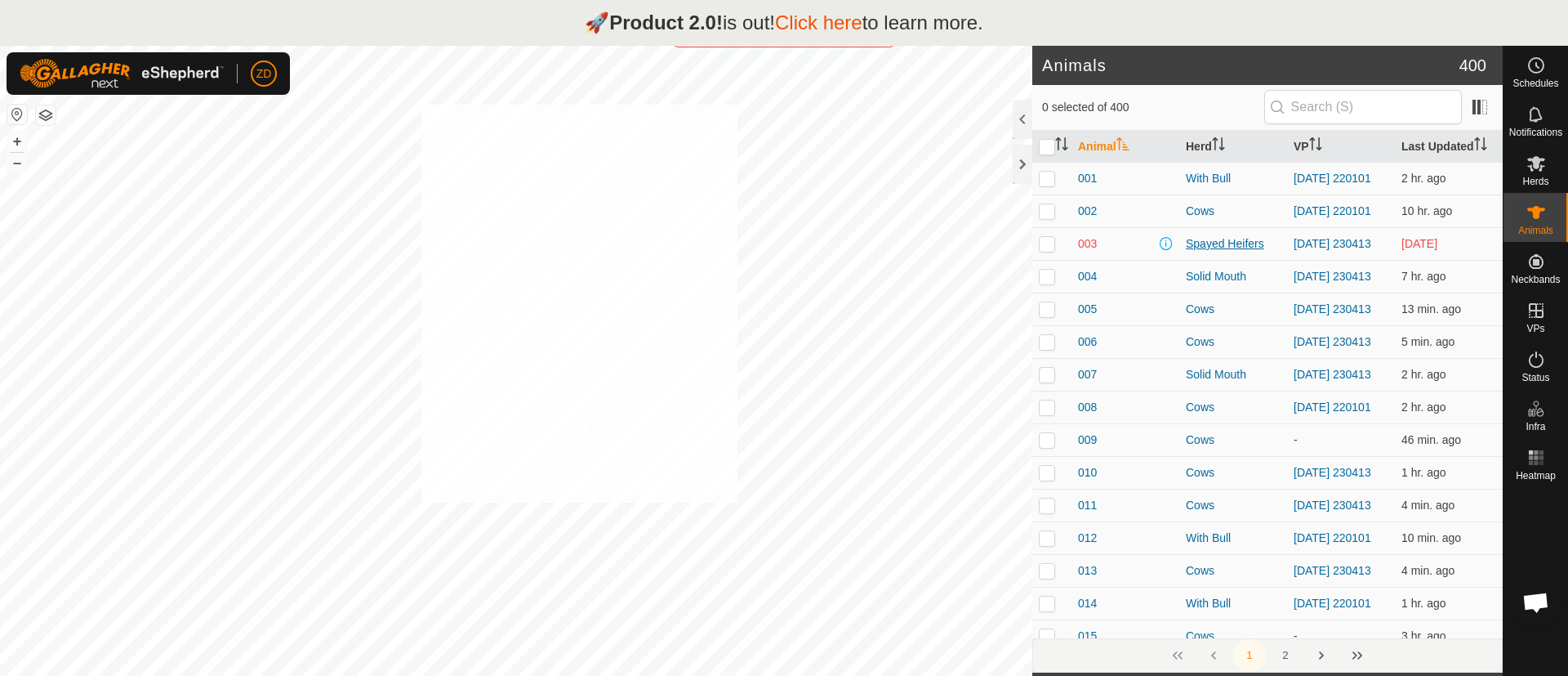
checkbox input "true"
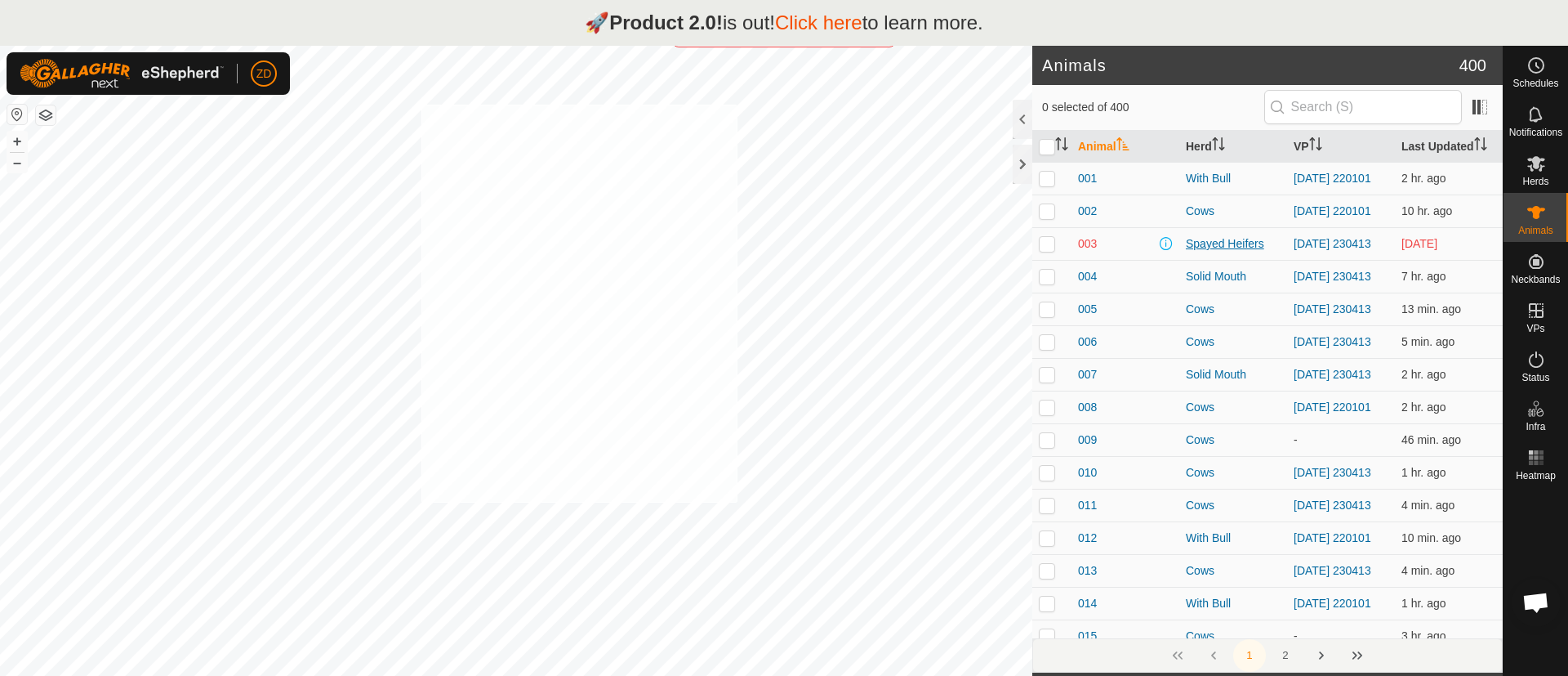
checkbox input "true"
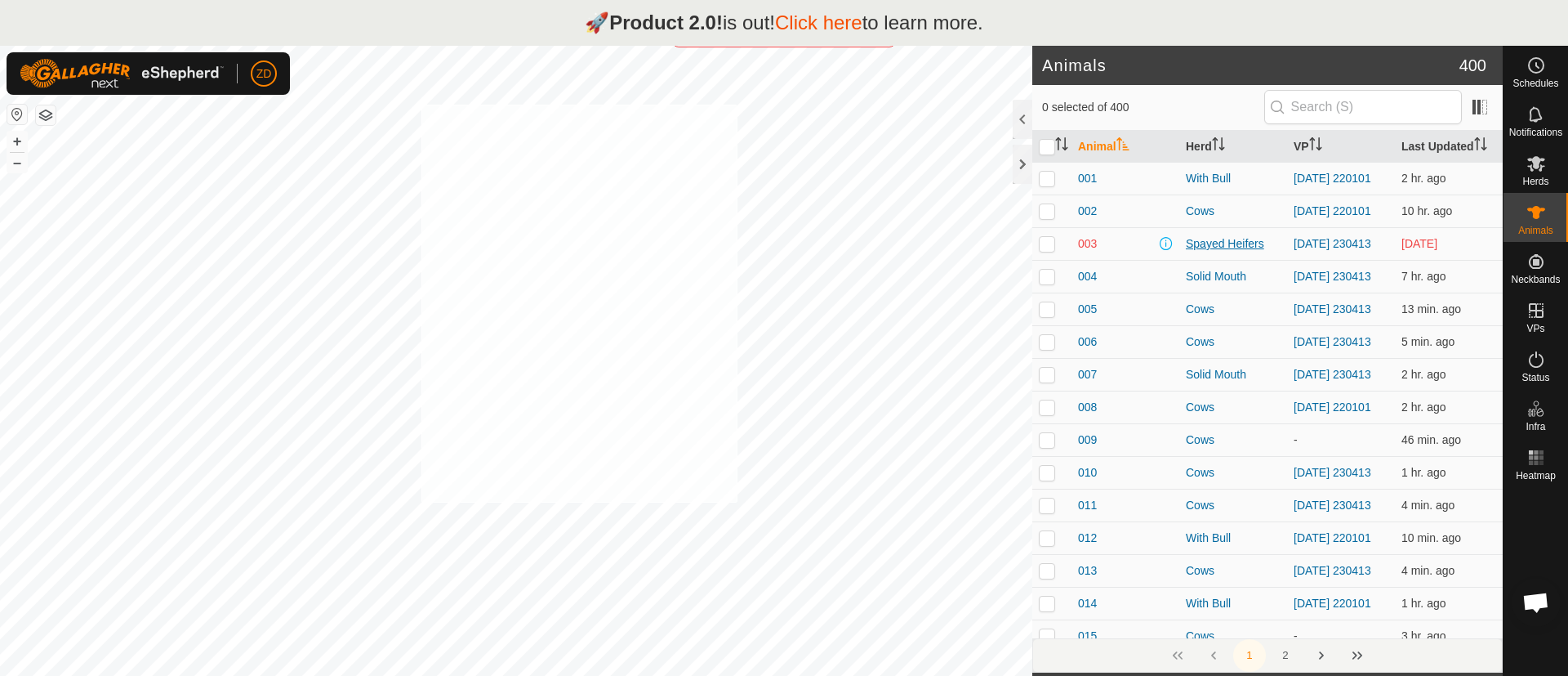
checkbox input "true"
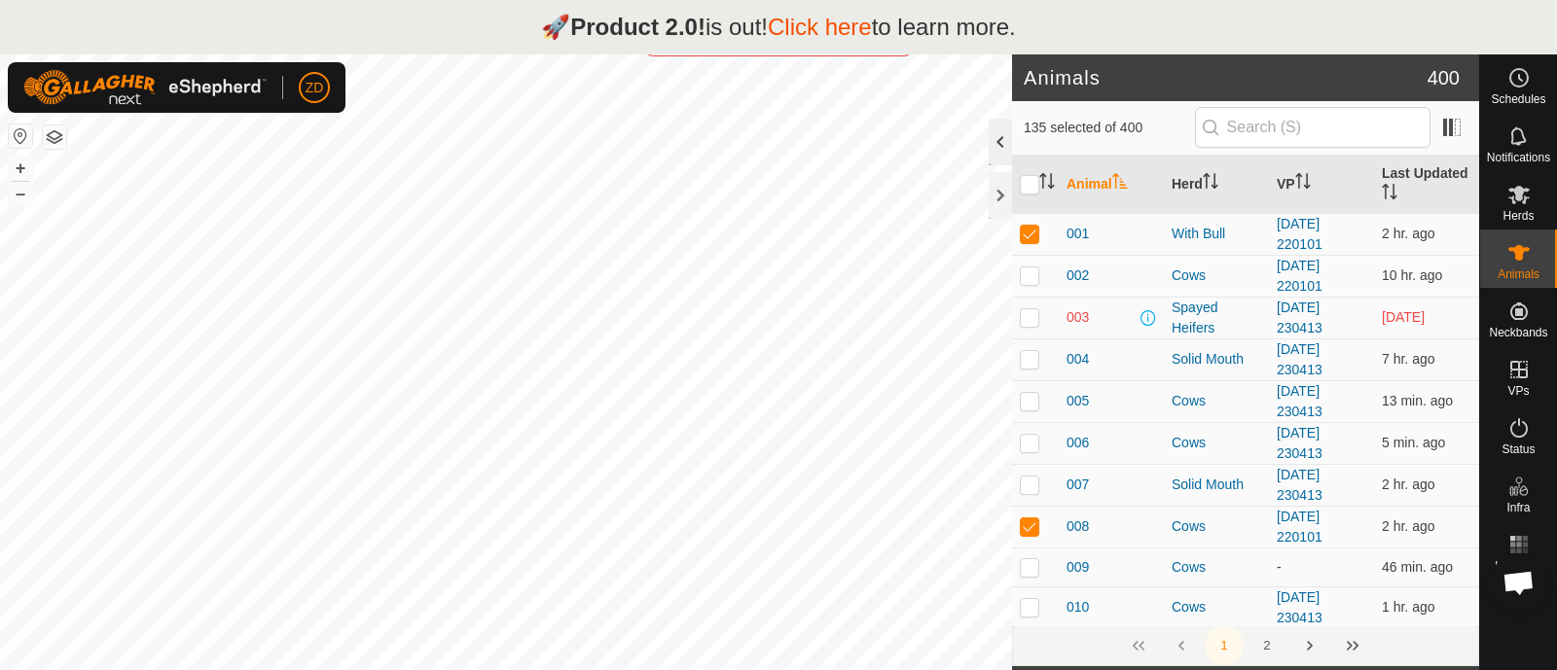
click at [997, 137] on div at bounding box center [1000, 142] width 23 height 47
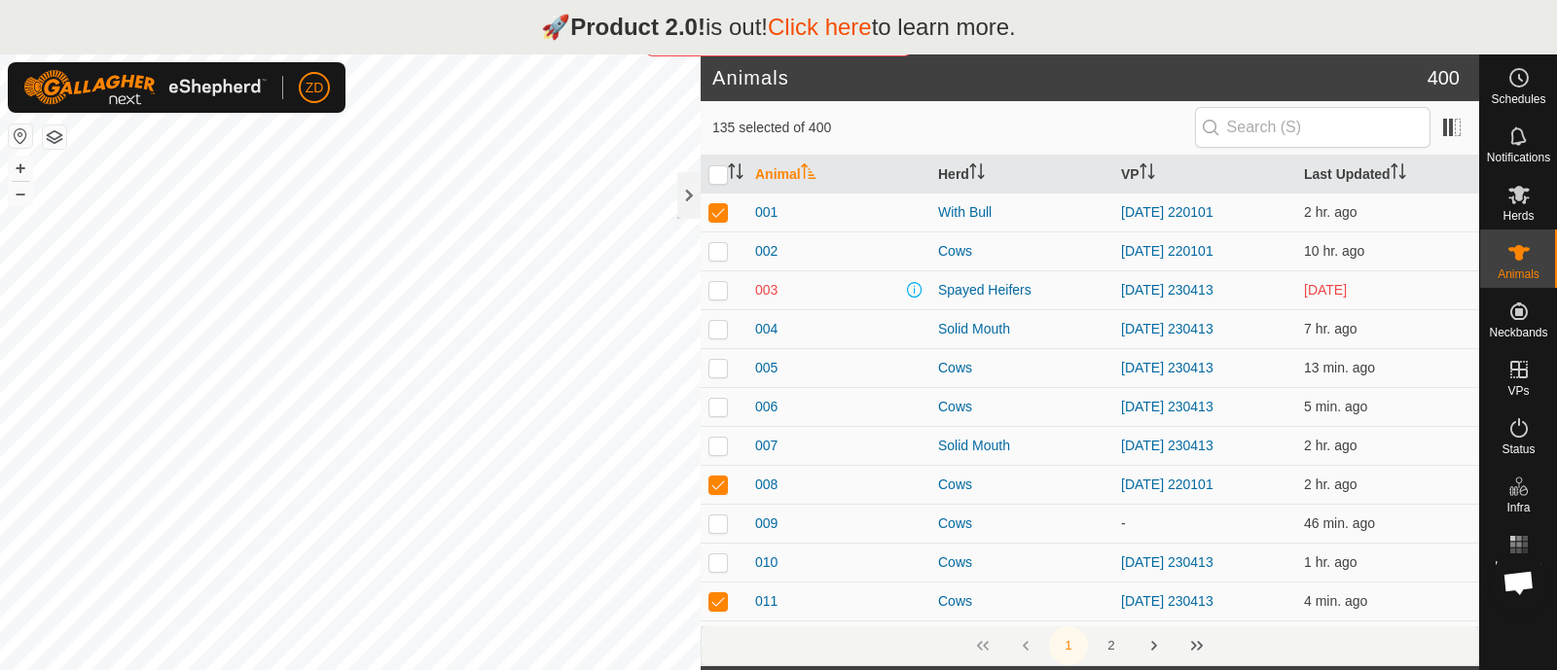
click at [957, 20] on p "🚀 Product 2.0! is out! Click here to learn more." at bounding box center [778, 27] width 475 height 35
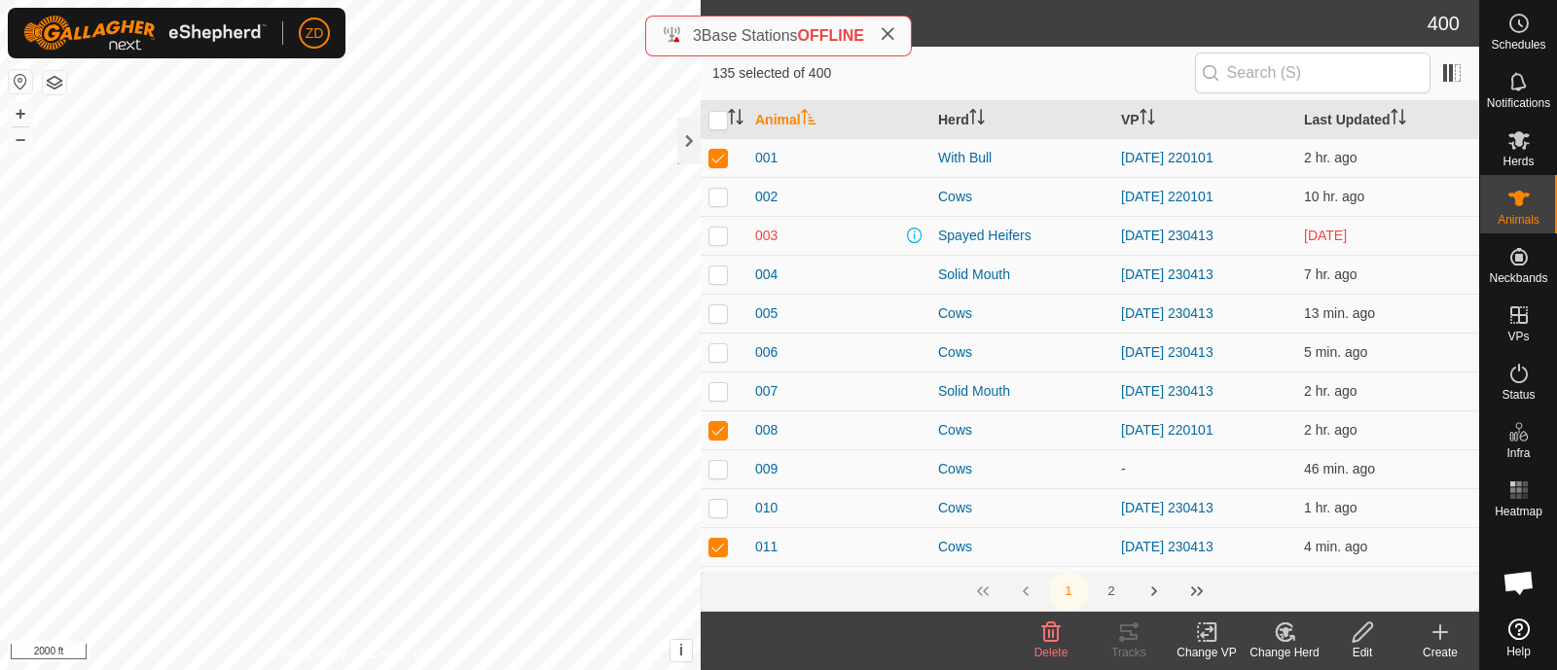
click at [1204, 634] on icon at bounding box center [1207, 633] width 14 height 13
click at [680, 143] on div at bounding box center [688, 141] width 23 height 47
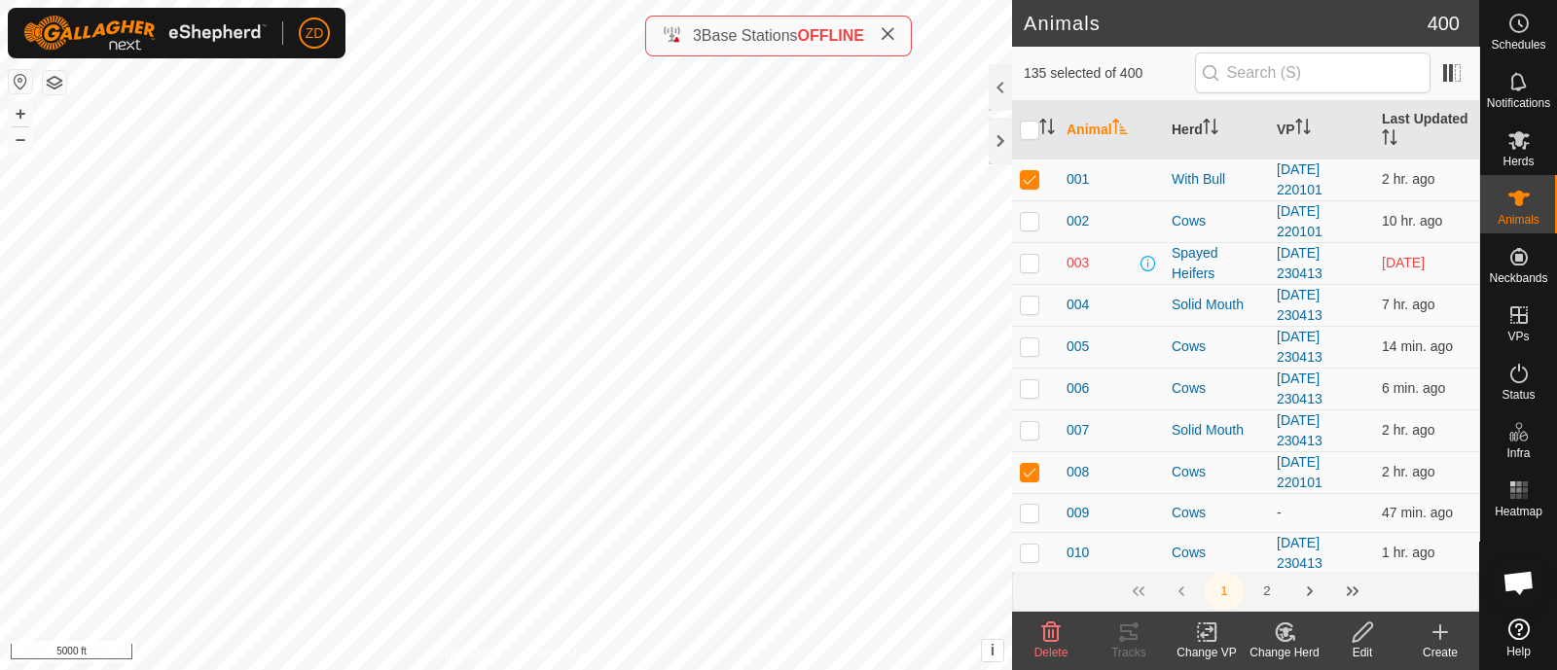
click at [1210, 638] on icon at bounding box center [1207, 632] width 24 height 23
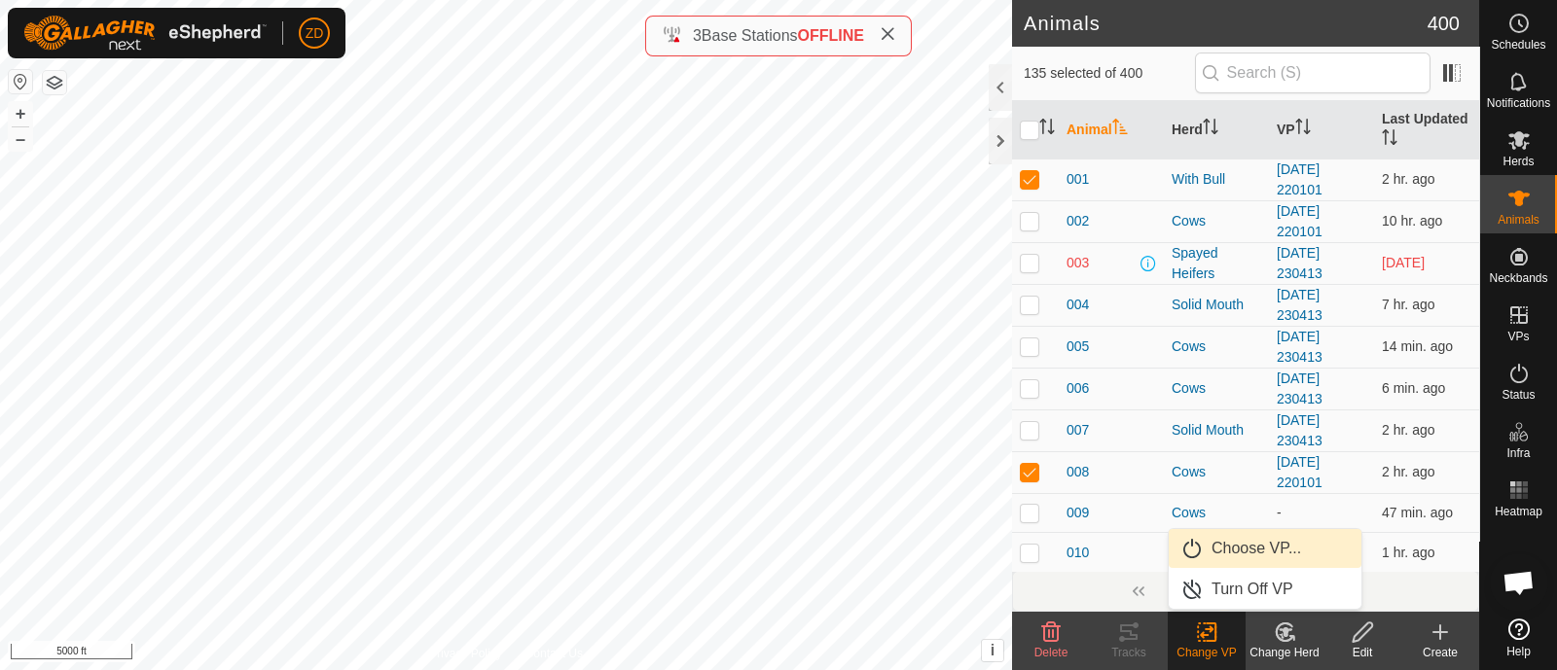
click at [1223, 544] on link "Choose VP..." at bounding box center [1265, 548] width 193 height 39
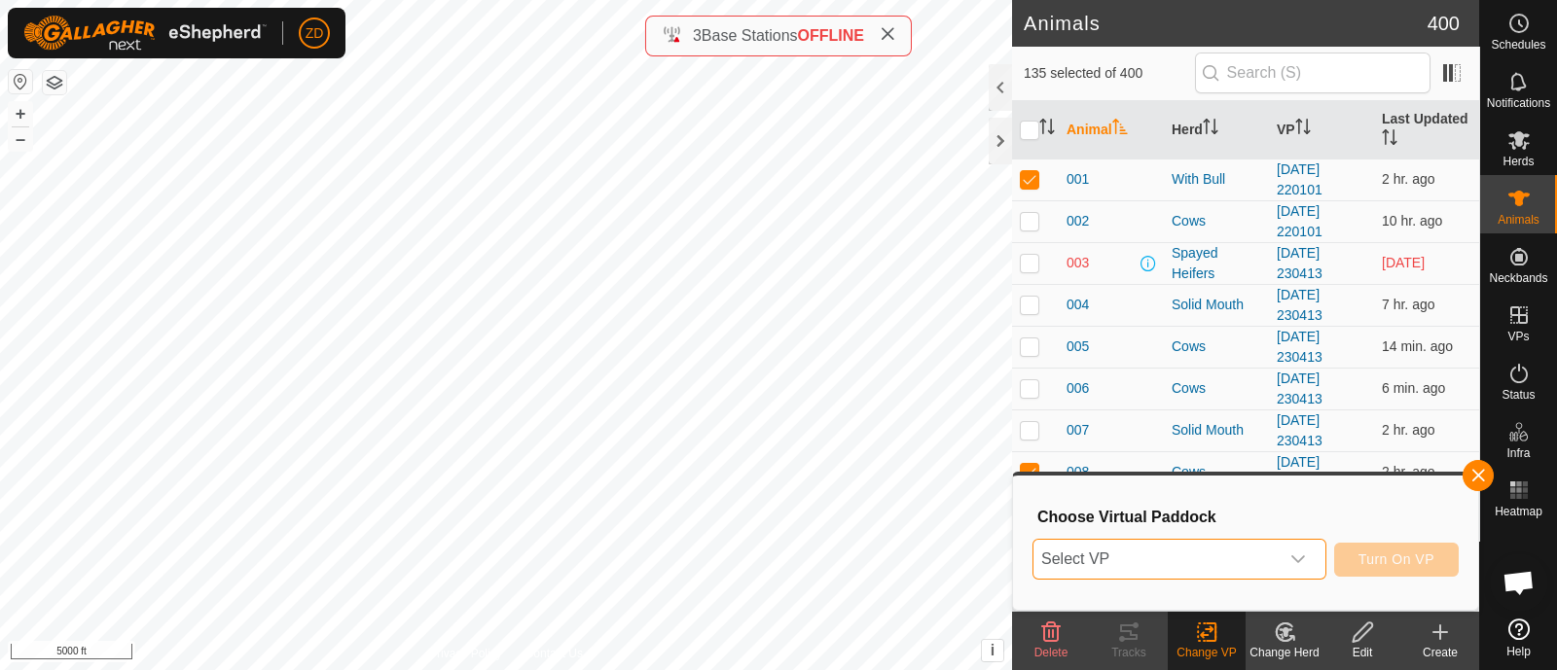
click at [1223, 544] on span "Select VP" at bounding box center [1155, 559] width 245 height 39
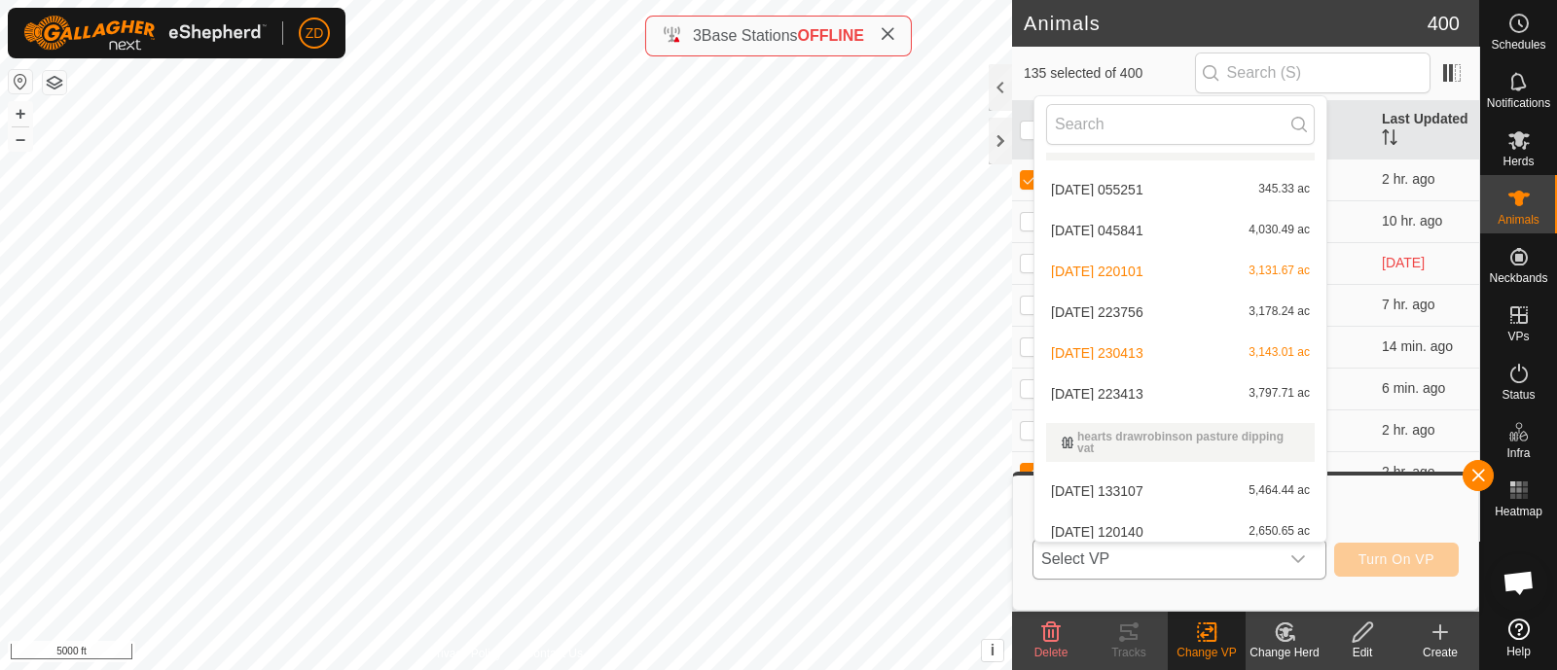
scroll to position [335, 0]
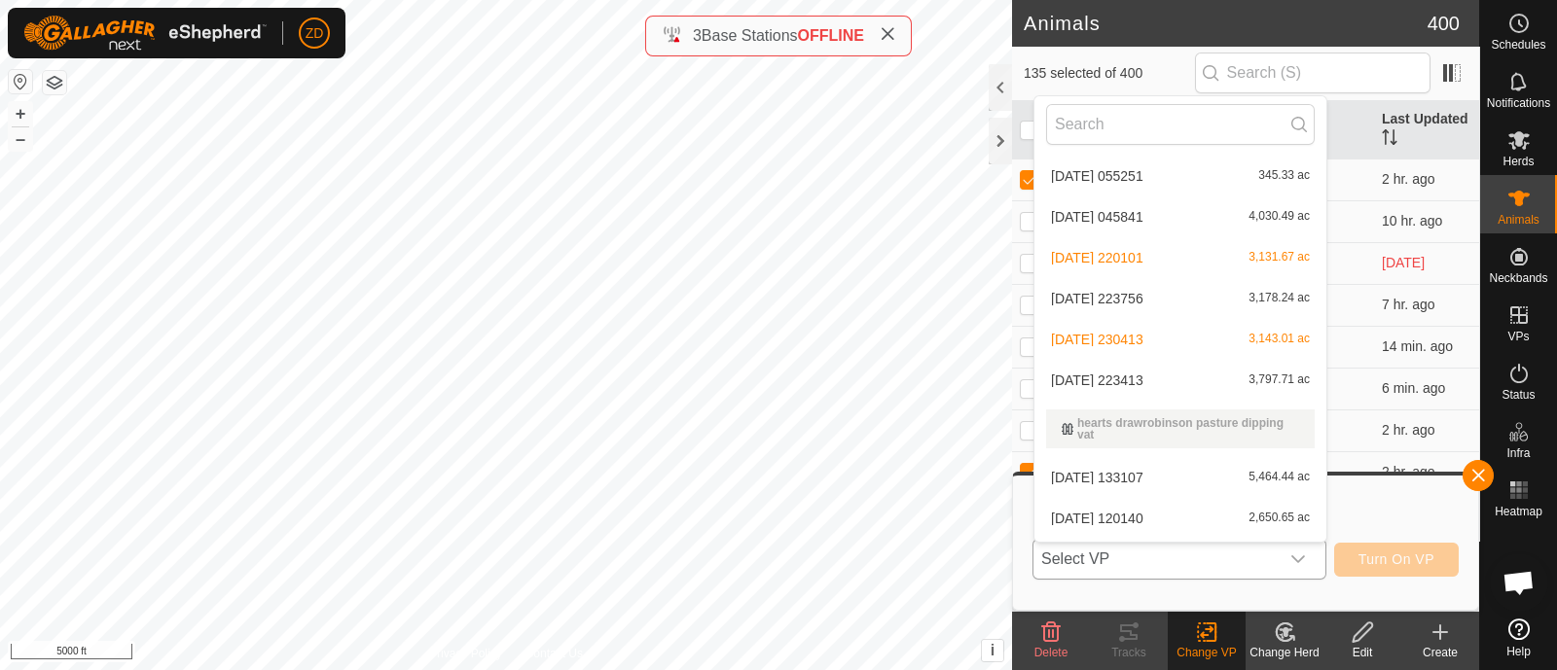
click at [1138, 377] on li "[DATE] 223413 3,797.71 ac" at bounding box center [1180, 380] width 292 height 39
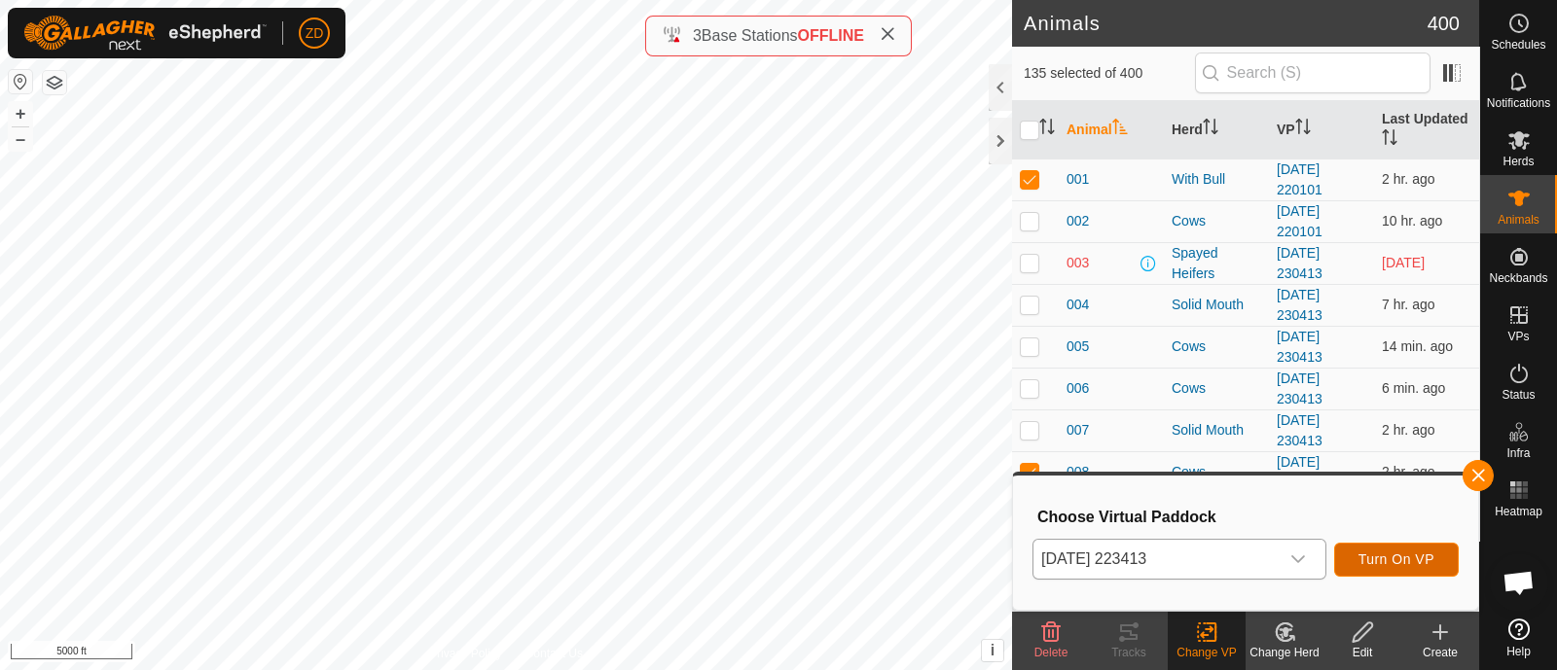
click at [1382, 559] on span "Turn On VP" at bounding box center [1396, 560] width 76 height 16
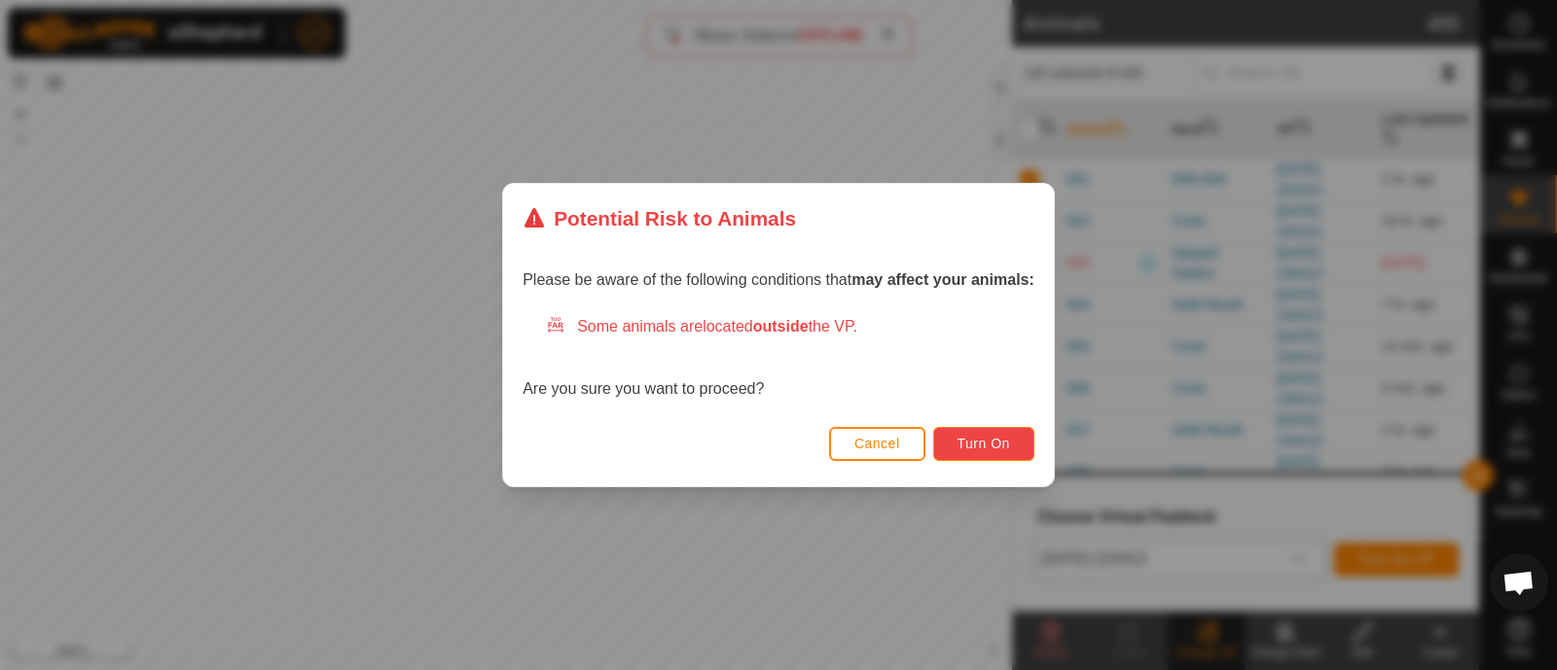
click at [968, 440] on span "Turn On" at bounding box center [984, 444] width 53 height 16
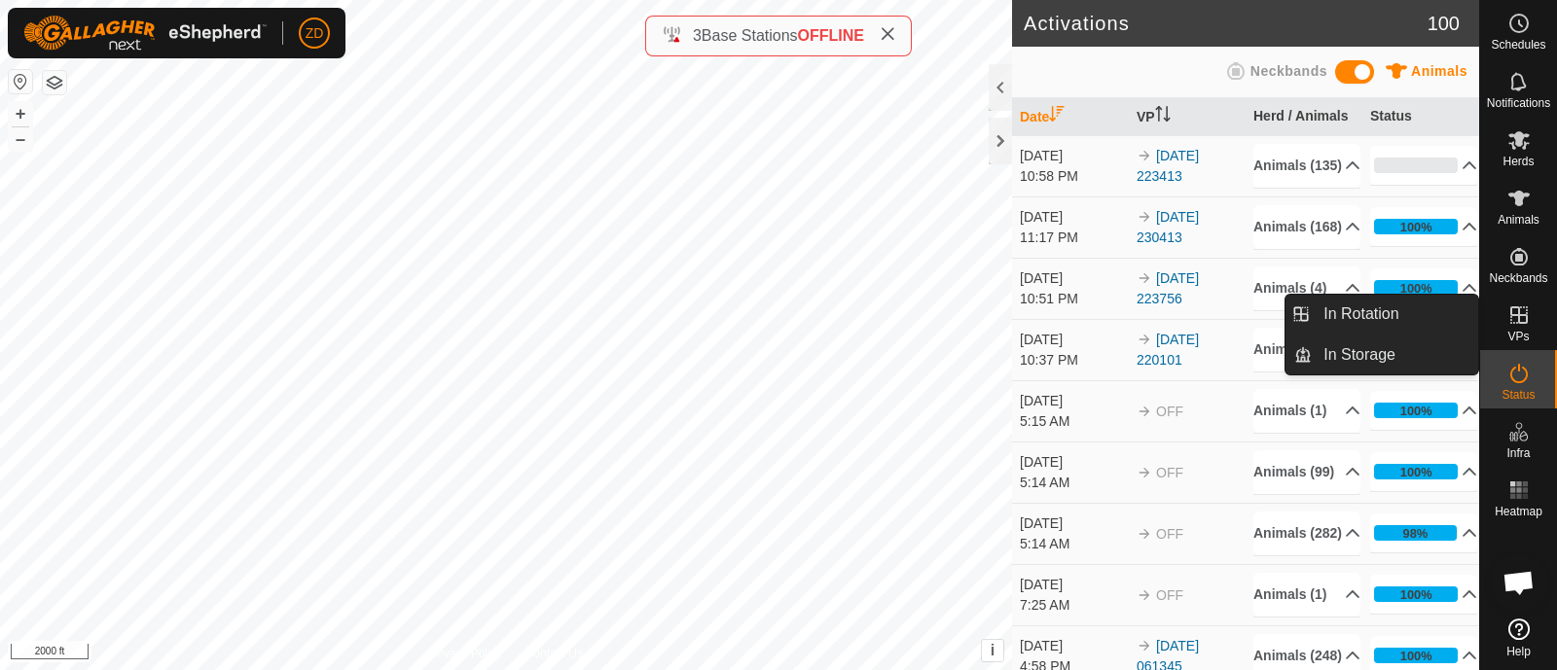
click at [1508, 314] on icon at bounding box center [1518, 315] width 23 height 23
click at [1377, 311] on link "In Rotation" at bounding box center [1395, 314] width 166 height 39
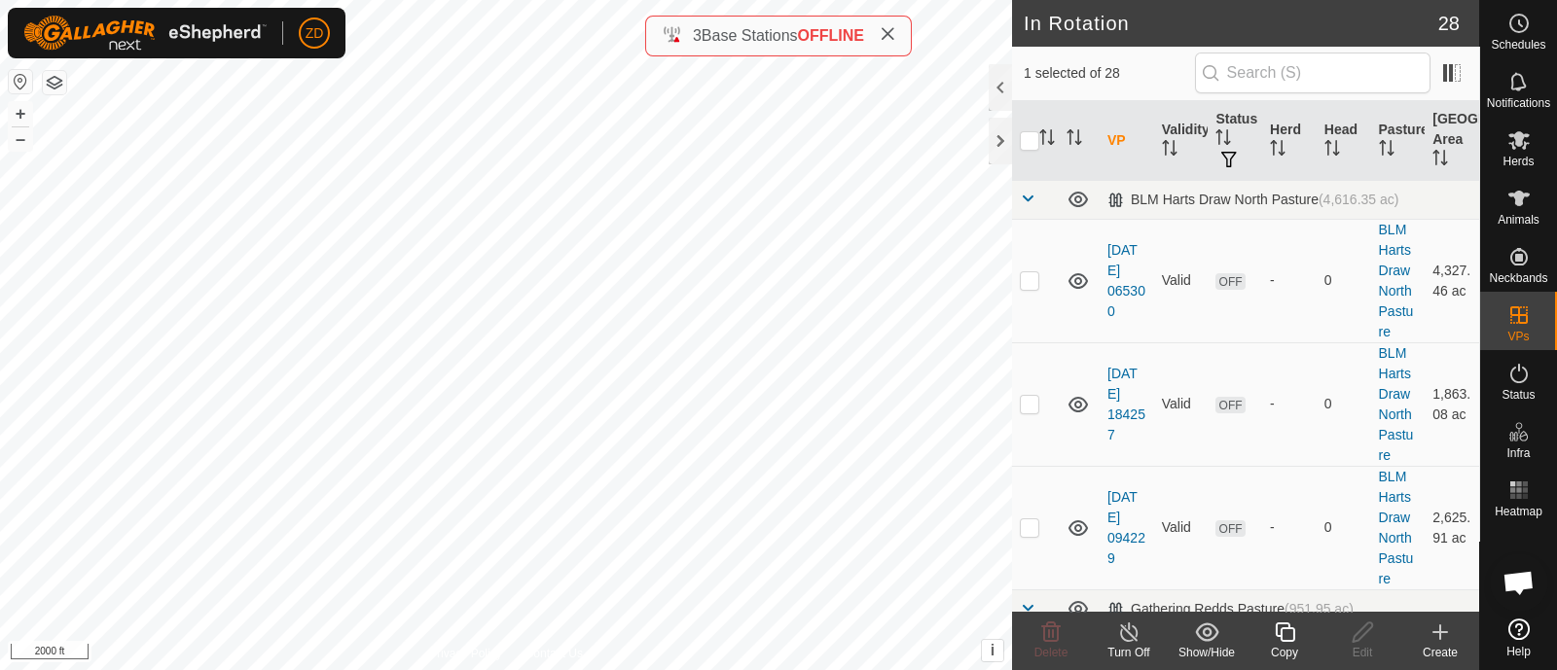
click at [1449, 635] on icon at bounding box center [1439, 632] width 23 height 23
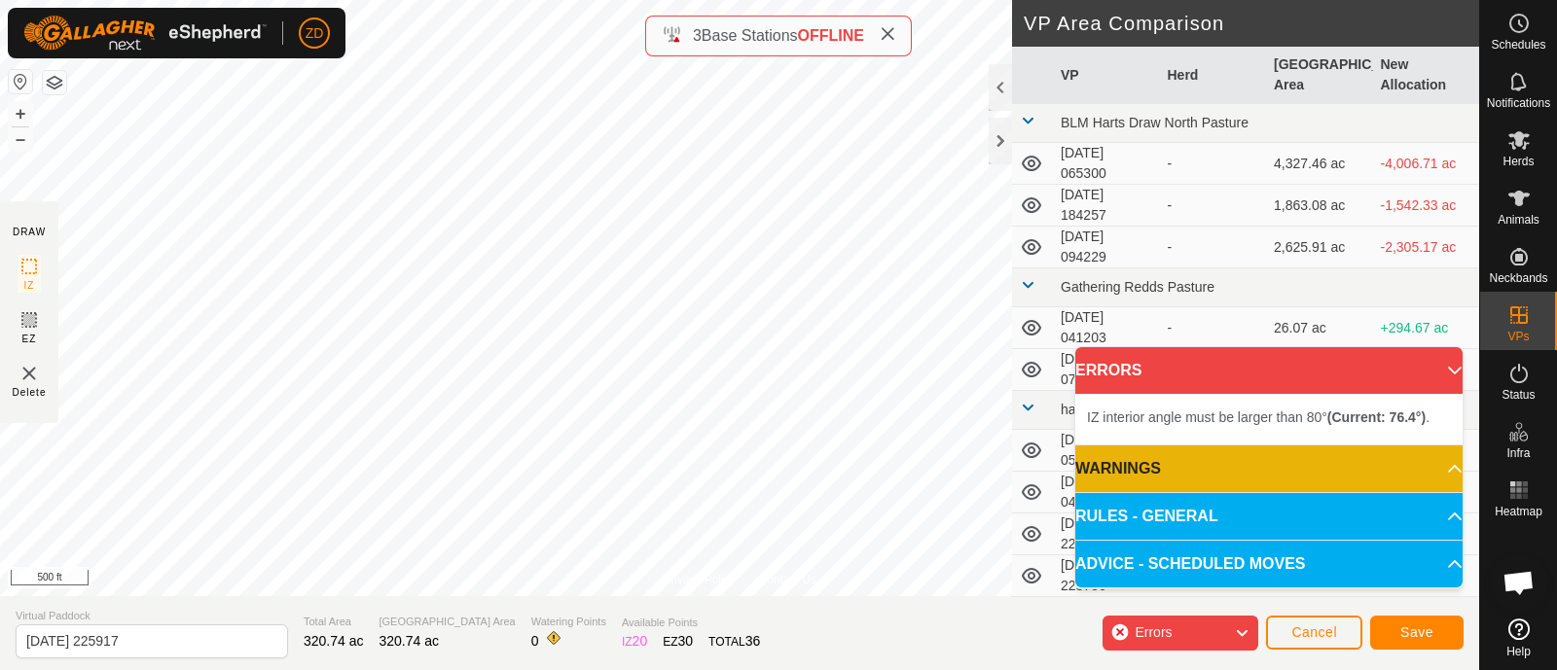
click at [893, 621] on div "Privacy Policy Contact Us + – ⇧ i This application includes HERE Maps. © 2024 H…" at bounding box center [739, 335] width 1479 height 670
click at [948, 621] on div "Privacy Policy Contact Us + – ⇧ i This application includes HERE Maps. © 2024 H…" at bounding box center [739, 335] width 1479 height 670
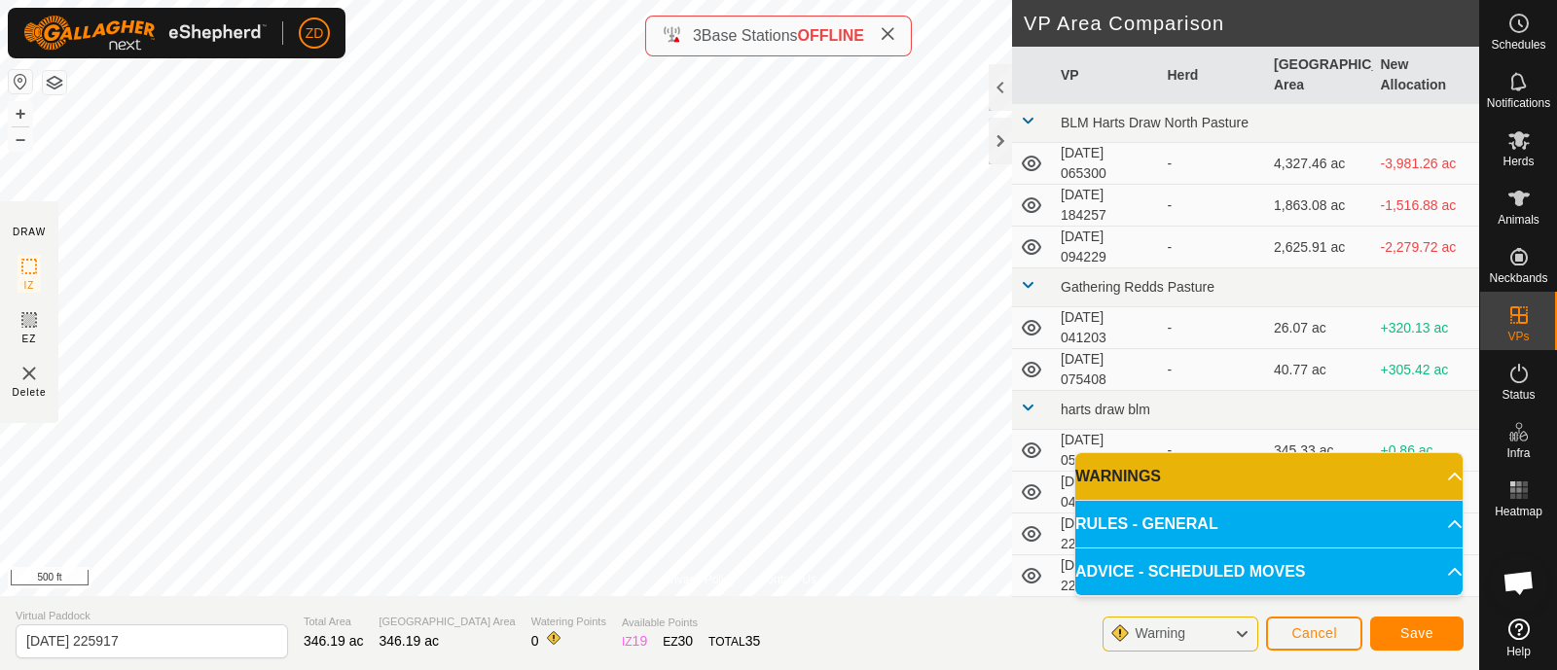
click at [1030, 623] on div "Privacy Policy Contact Us + – ⇧ i This application includes HERE Maps. © 2024 H…" at bounding box center [739, 335] width 1479 height 670
click at [696, 613] on div "Privacy Policy Contact Us + – ⇧ i This application includes HERE Maps. © 2024 H…" at bounding box center [739, 335] width 1479 height 670
click at [1407, 636] on span "Save" at bounding box center [1416, 634] width 33 height 16
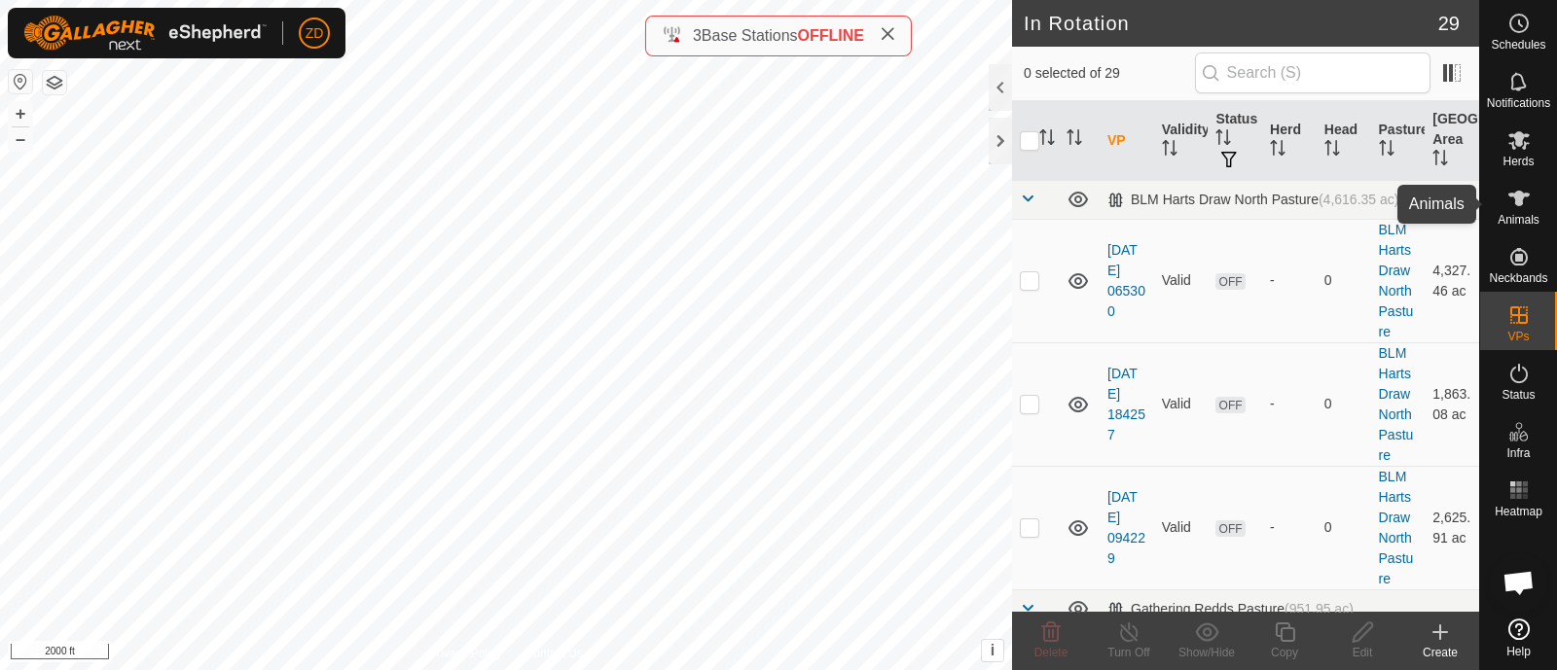
click at [1535, 197] on es-animals-svg-icon at bounding box center [1518, 198] width 35 height 31
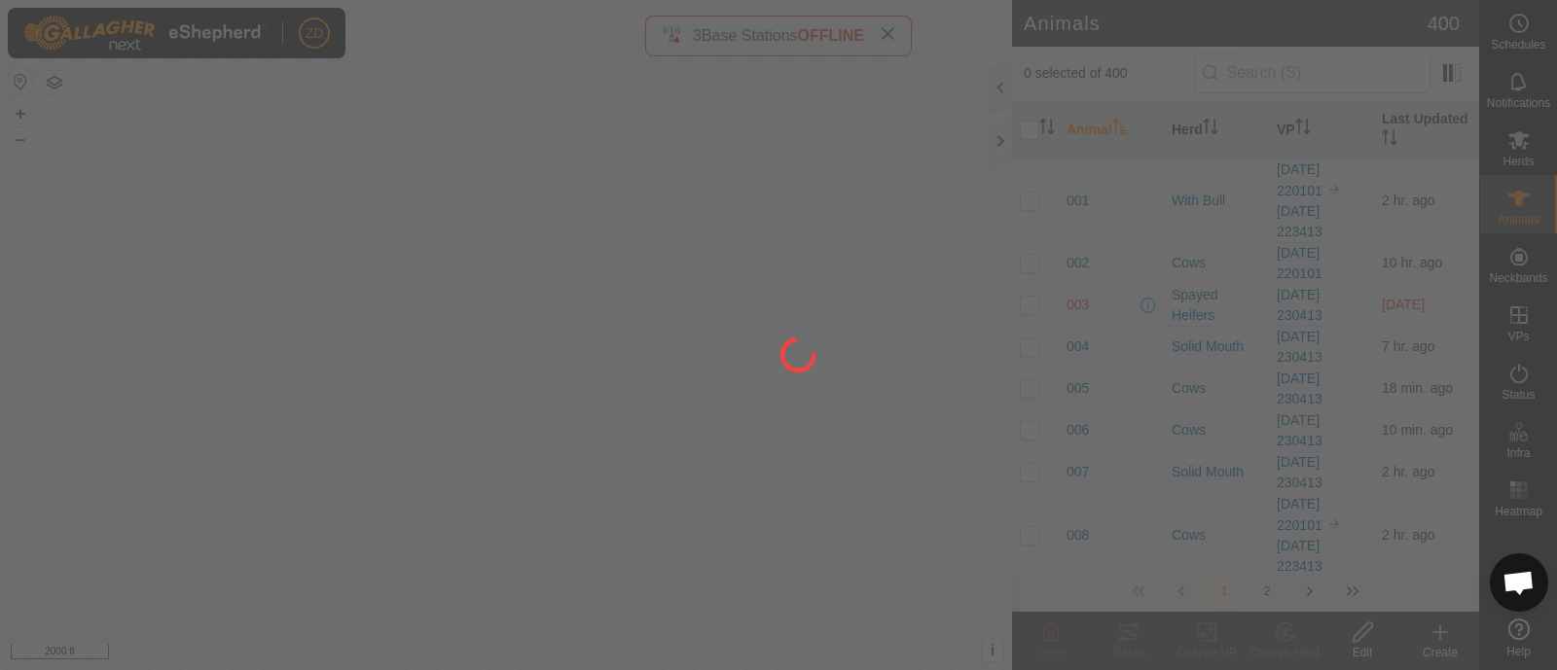
click at [445, 439] on div "ZD Schedules Notifications Herds Animals Neckbands VPs Status Infra Heatmap Hel…" at bounding box center [778, 335] width 1557 height 670
checkbox input "true"
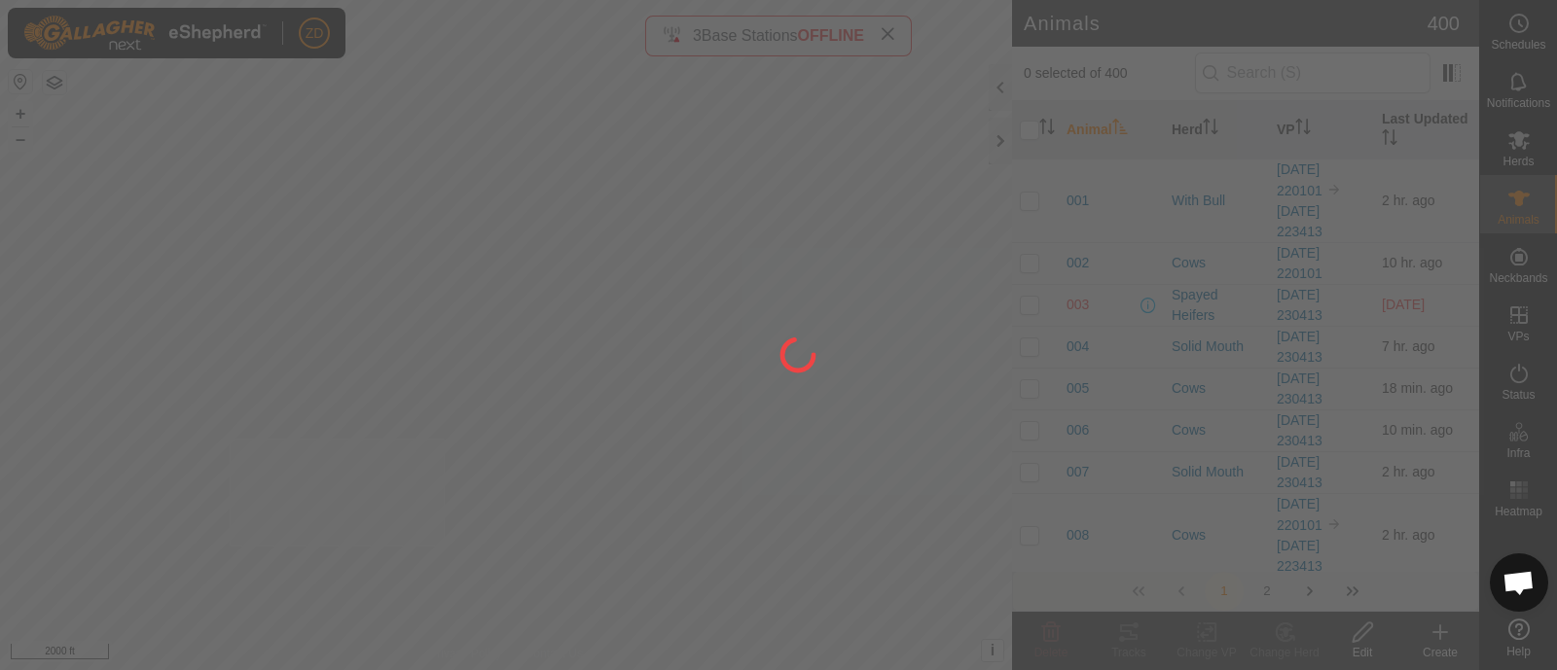
checkbox input "true"
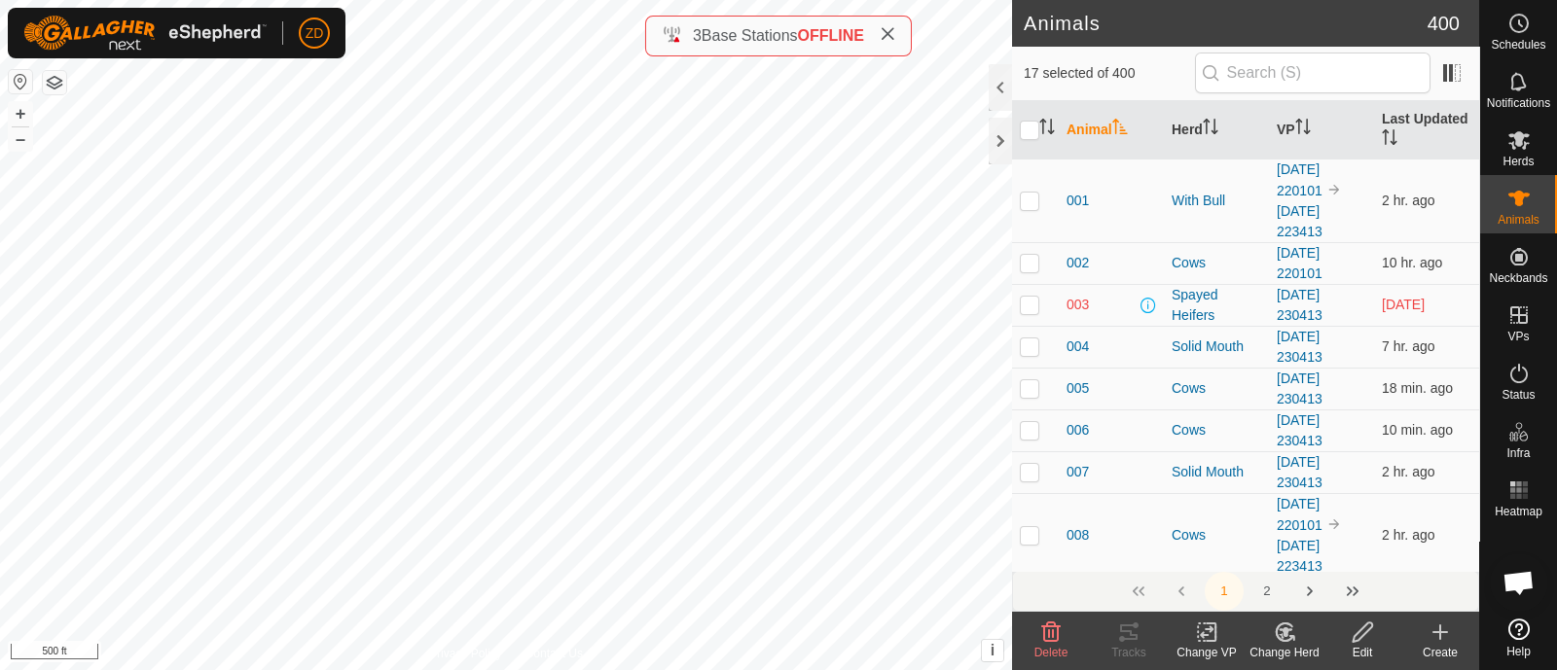
click at [1206, 644] on div "Change VP" at bounding box center [1207, 653] width 78 height 18
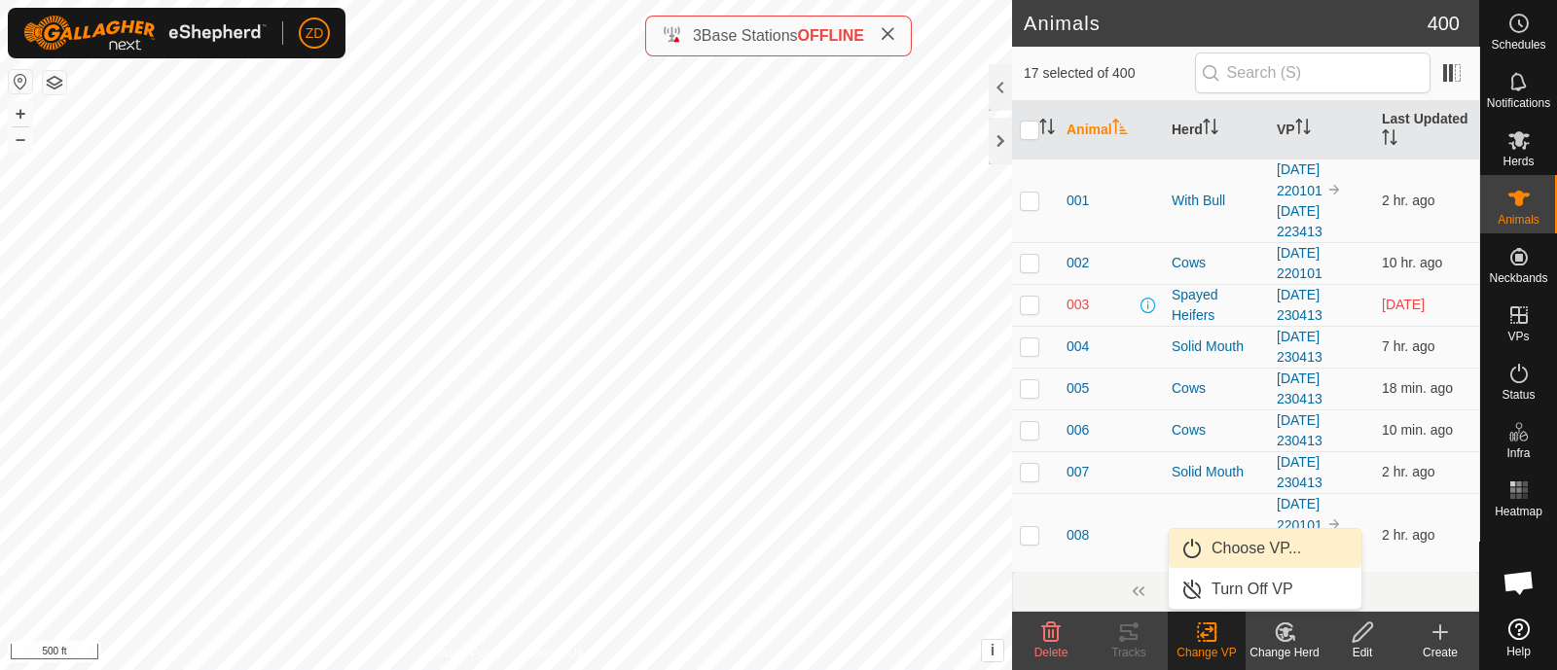
click at [1228, 538] on link "Choose VP..." at bounding box center [1265, 548] width 193 height 39
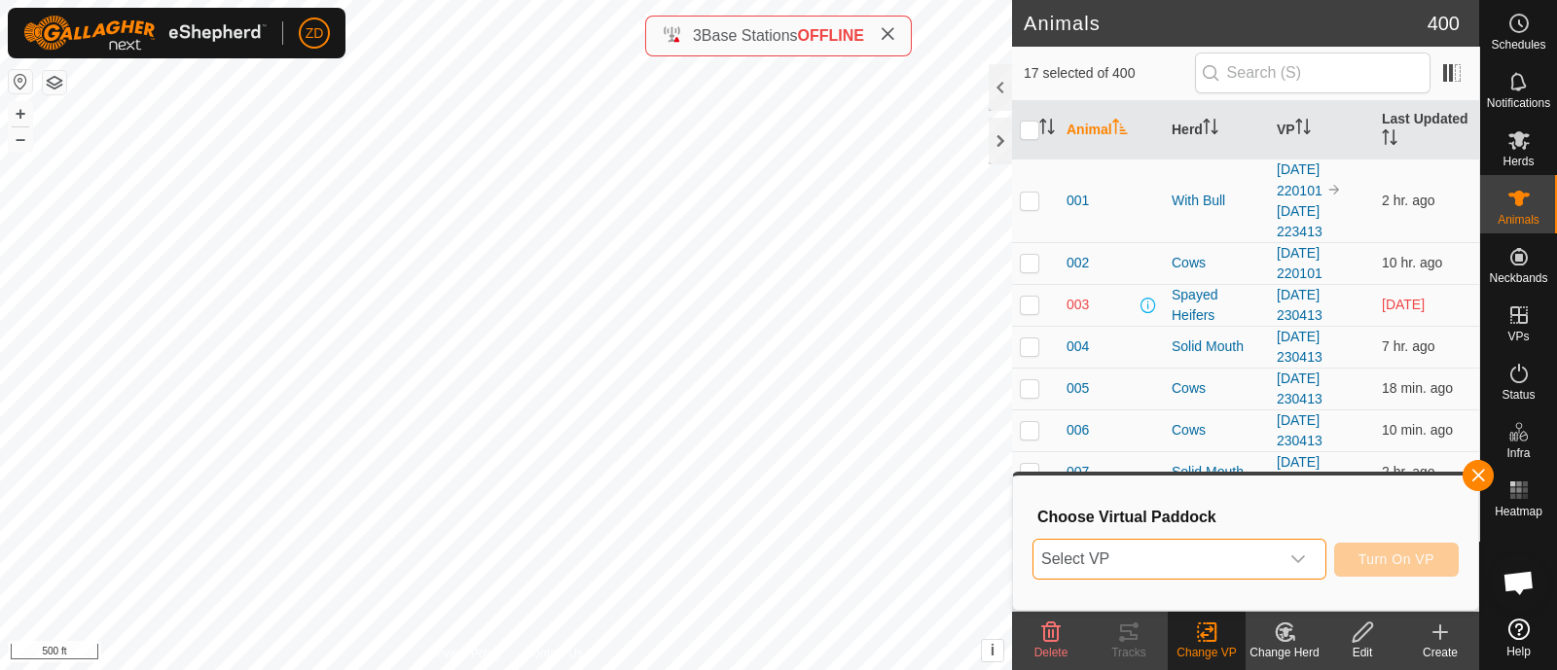
click at [1237, 559] on span "Select VP" at bounding box center [1155, 559] width 245 height 39
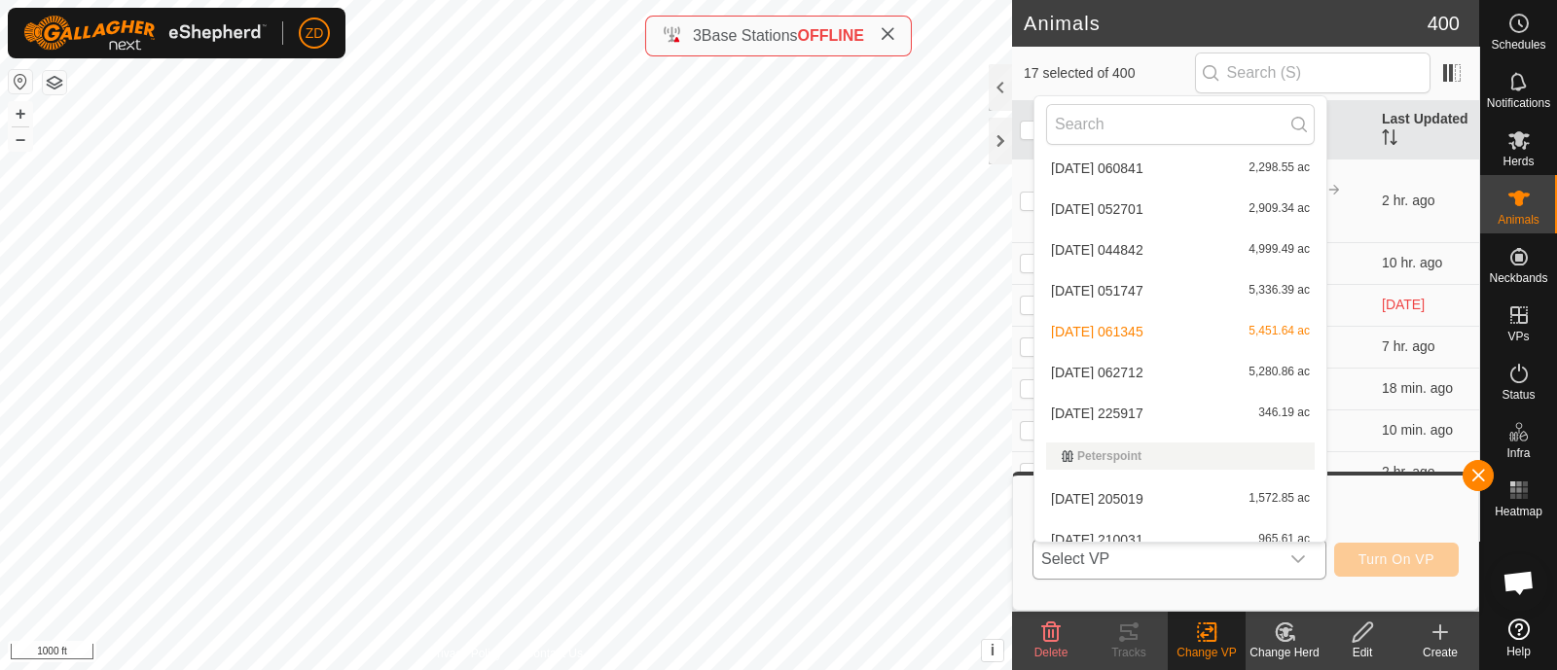
scroll to position [849, 0]
click at [1148, 406] on li "[DATE] 225917 346.19 ac" at bounding box center [1180, 413] width 292 height 39
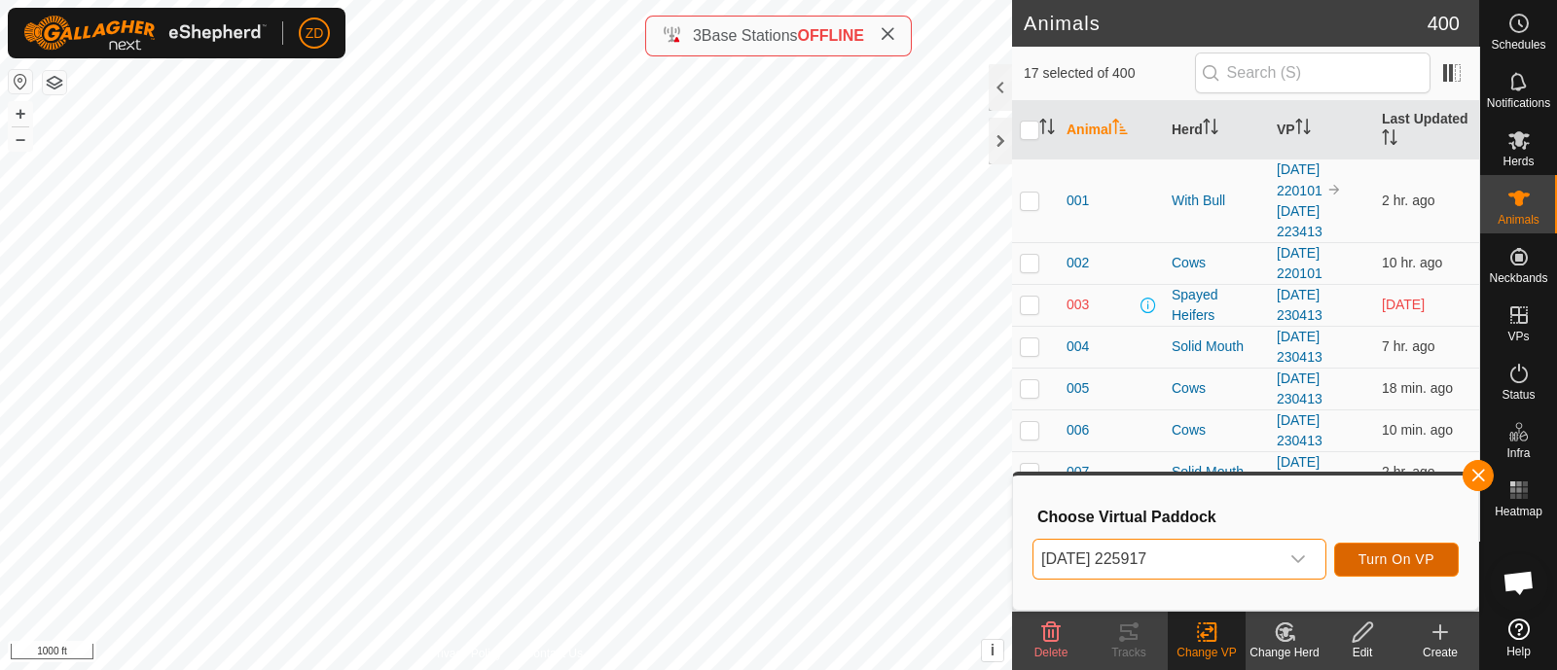
click at [1397, 552] on span "Turn On VP" at bounding box center [1396, 560] width 76 height 16
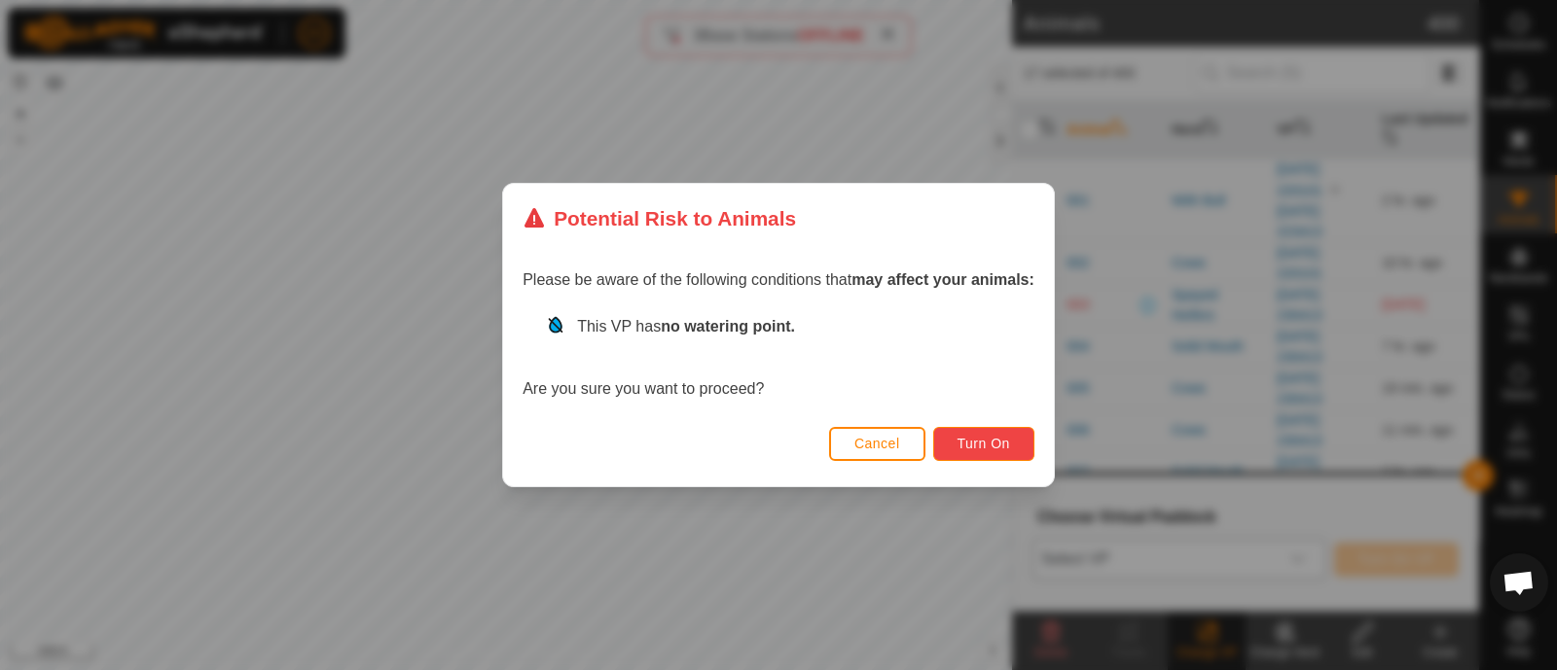
click at [997, 438] on span "Turn On" at bounding box center [984, 444] width 53 height 16
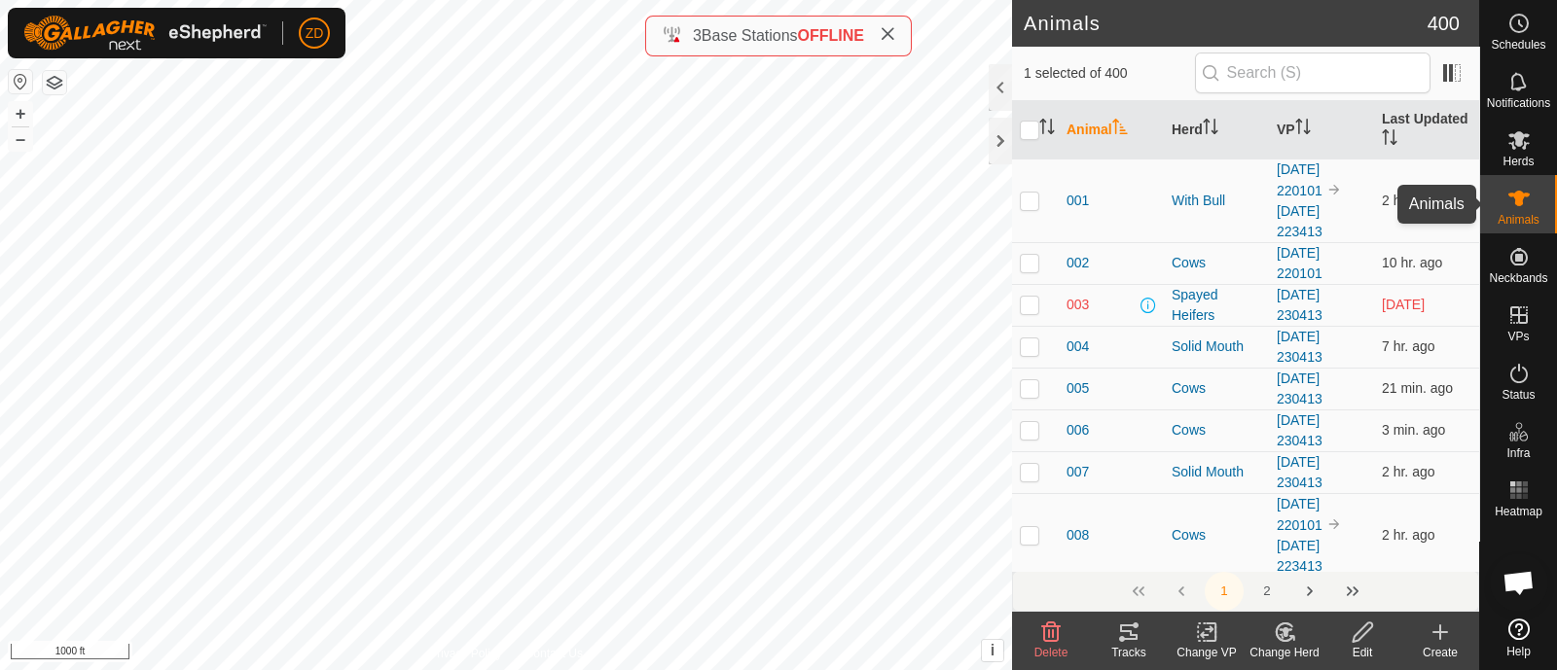
click at [1529, 216] on span "Animals" at bounding box center [1519, 220] width 42 height 12
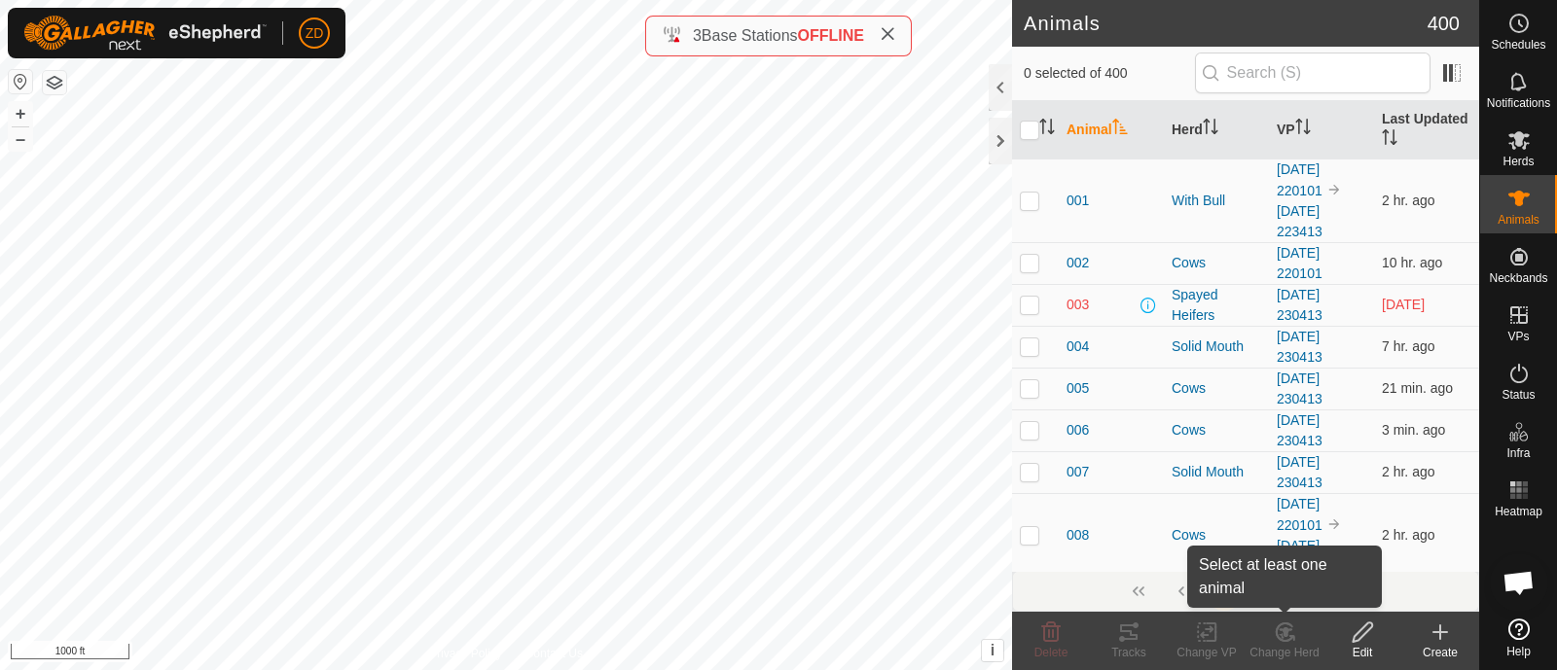
click at [1284, 651] on div "Change Herd" at bounding box center [1285, 653] width 78 height 18
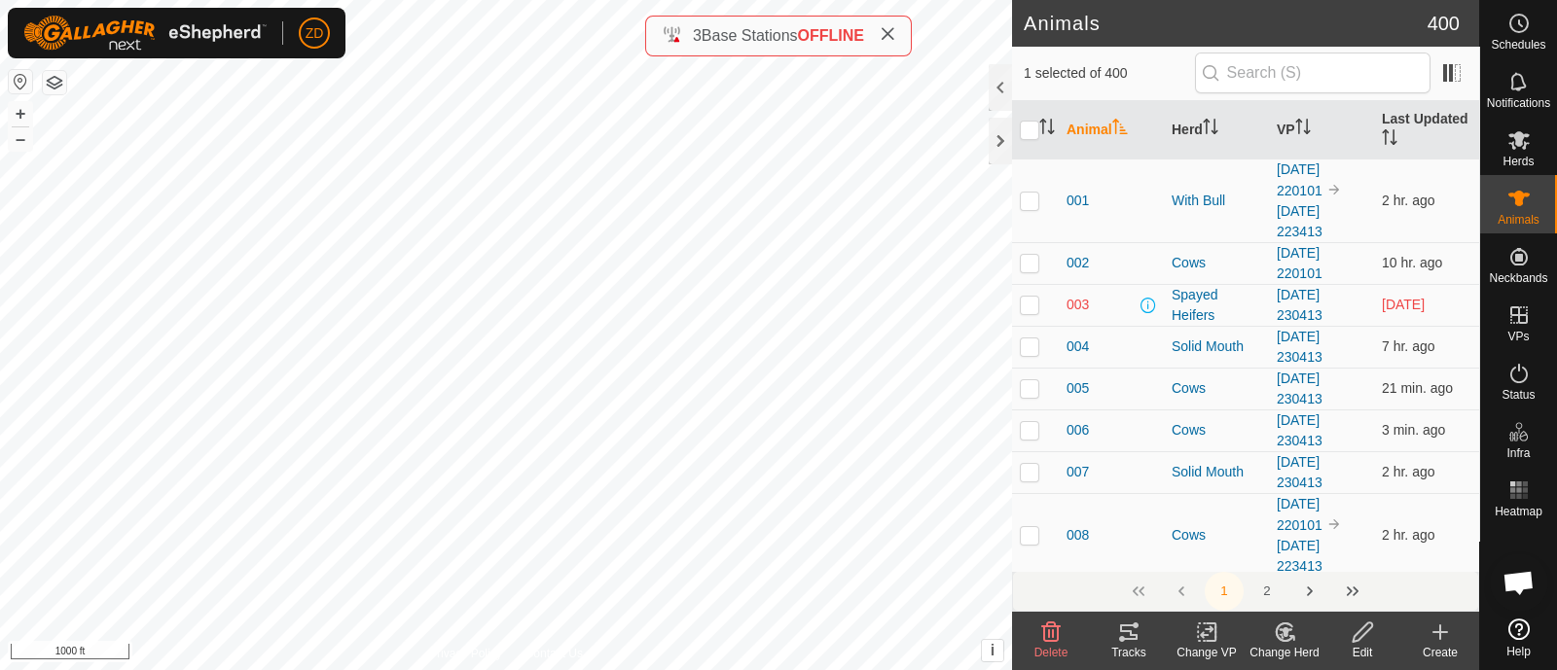
click at [1291, 636] on icon at bounding box center [1284, 633] width 17 height 18
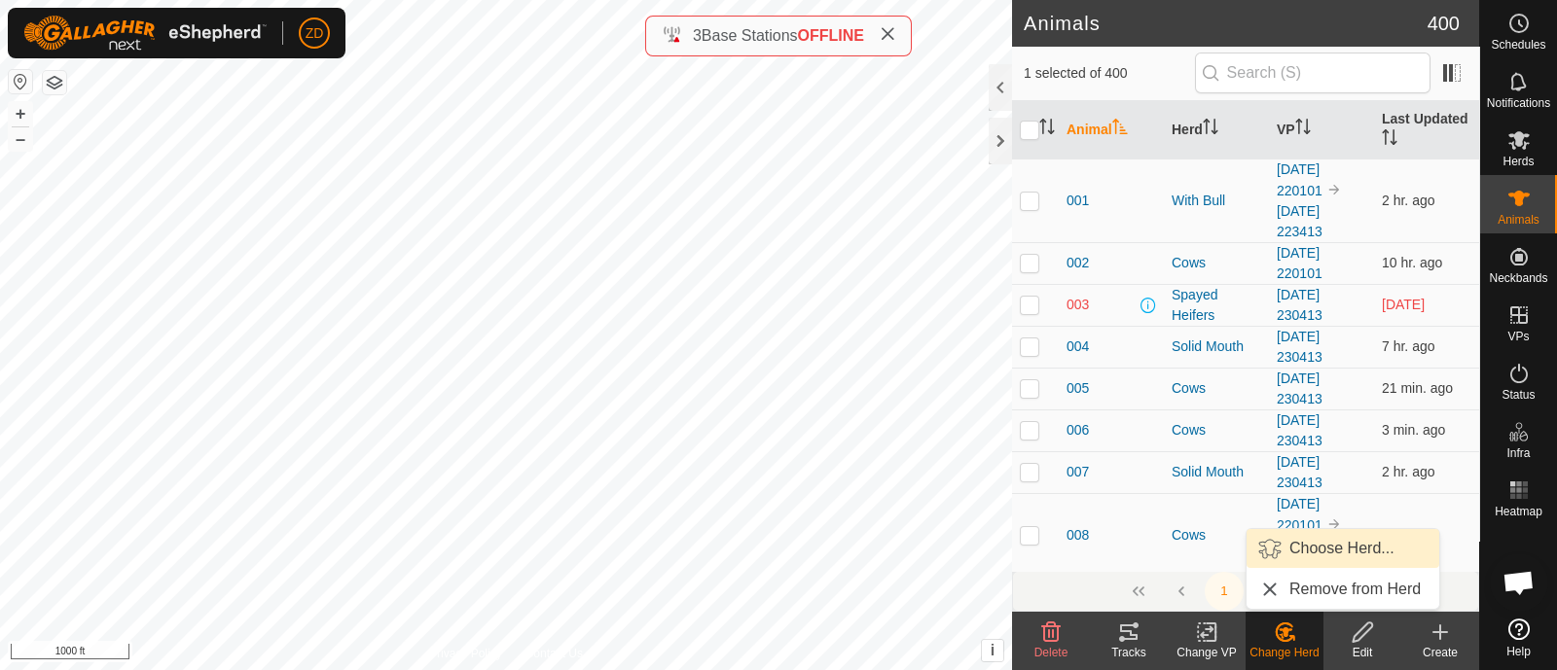
click at [1322, 542] on link "Choose Herd..." at bounding box center [1343, 548] width 193 height 39
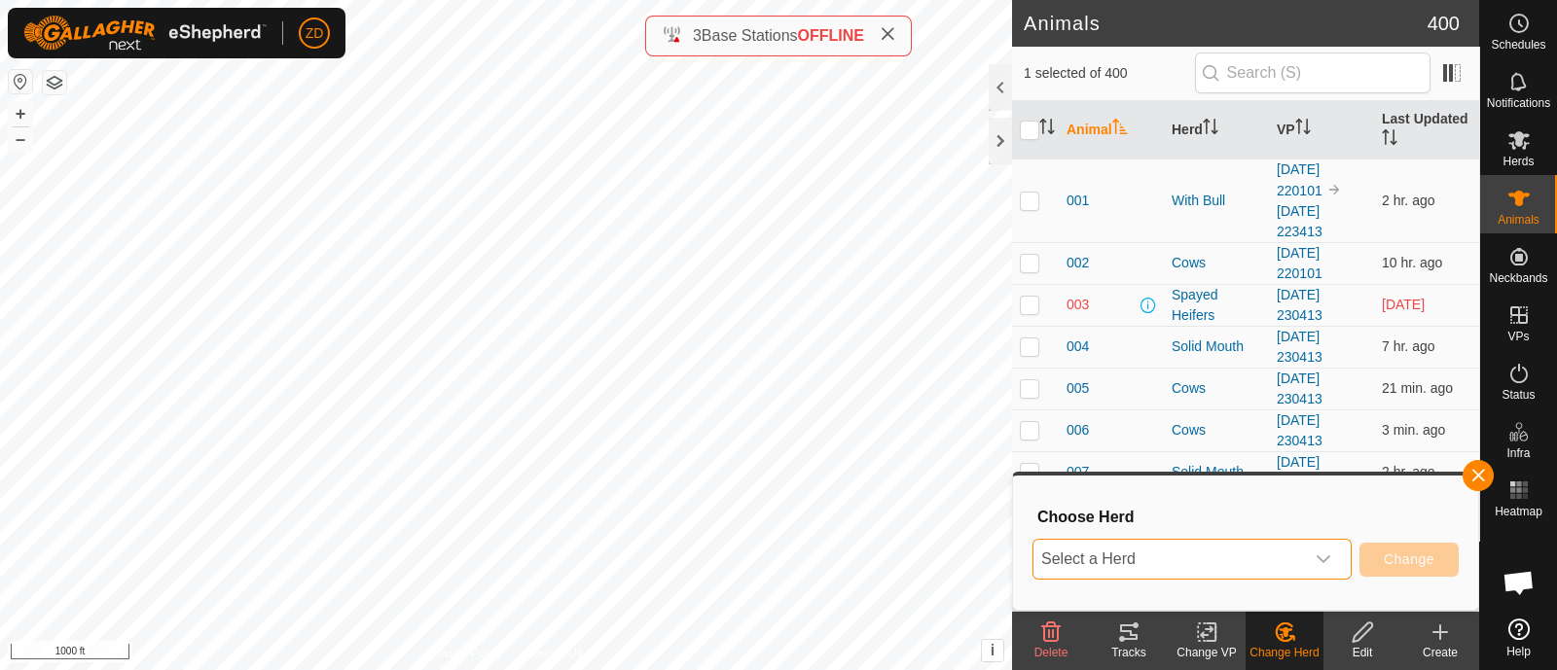
click at [1284, 570] on span "Select a Herd" at bounding box center [1168, 559] width 271 height 39
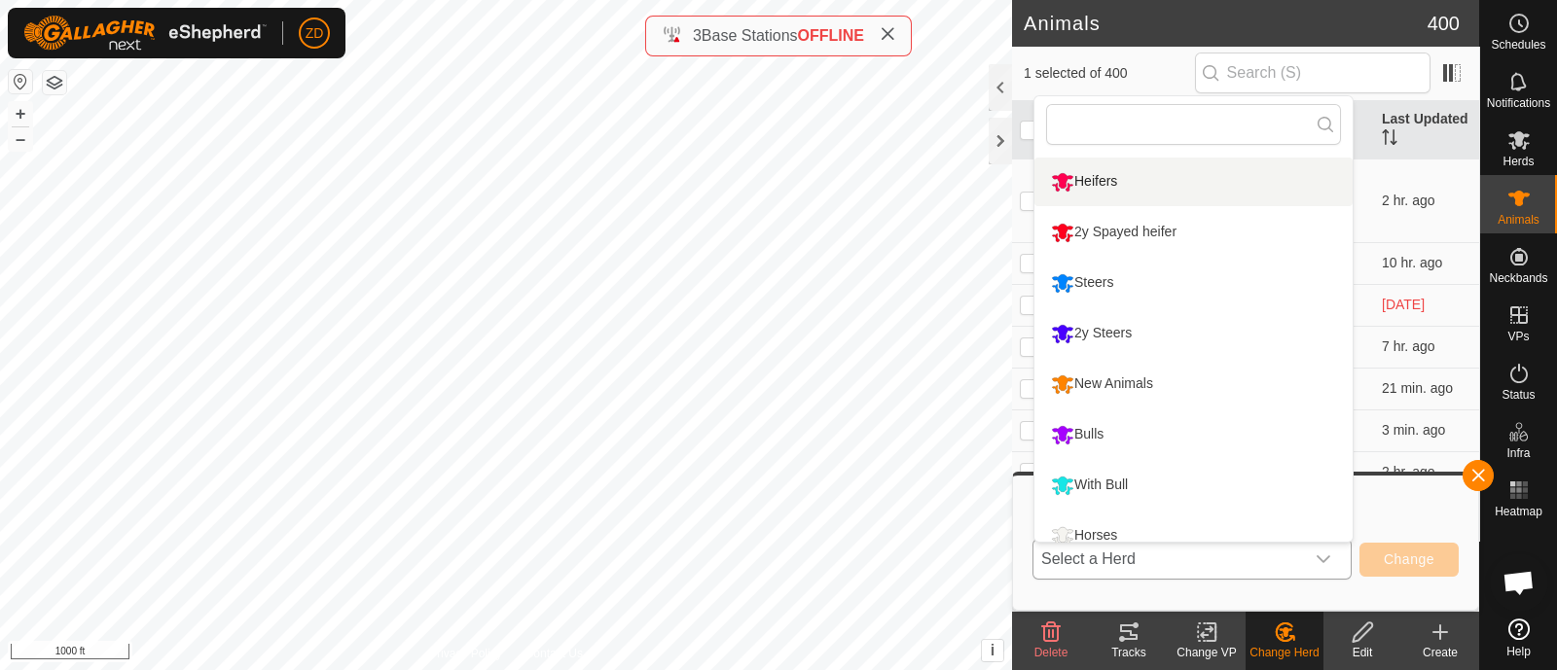
scroll to position [215, 0]
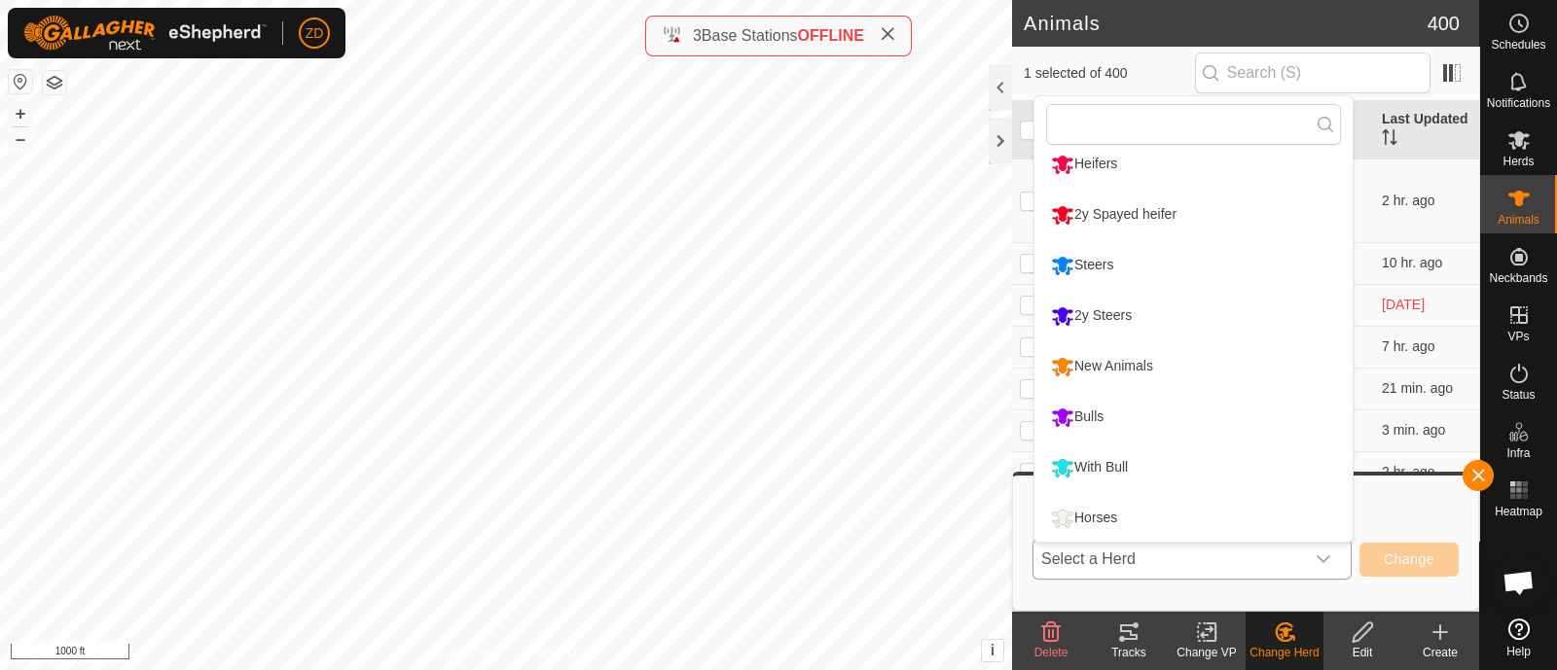
click at [1136, 513] on li "Horses" at bounding box center [1193, 518] width 318 height 49
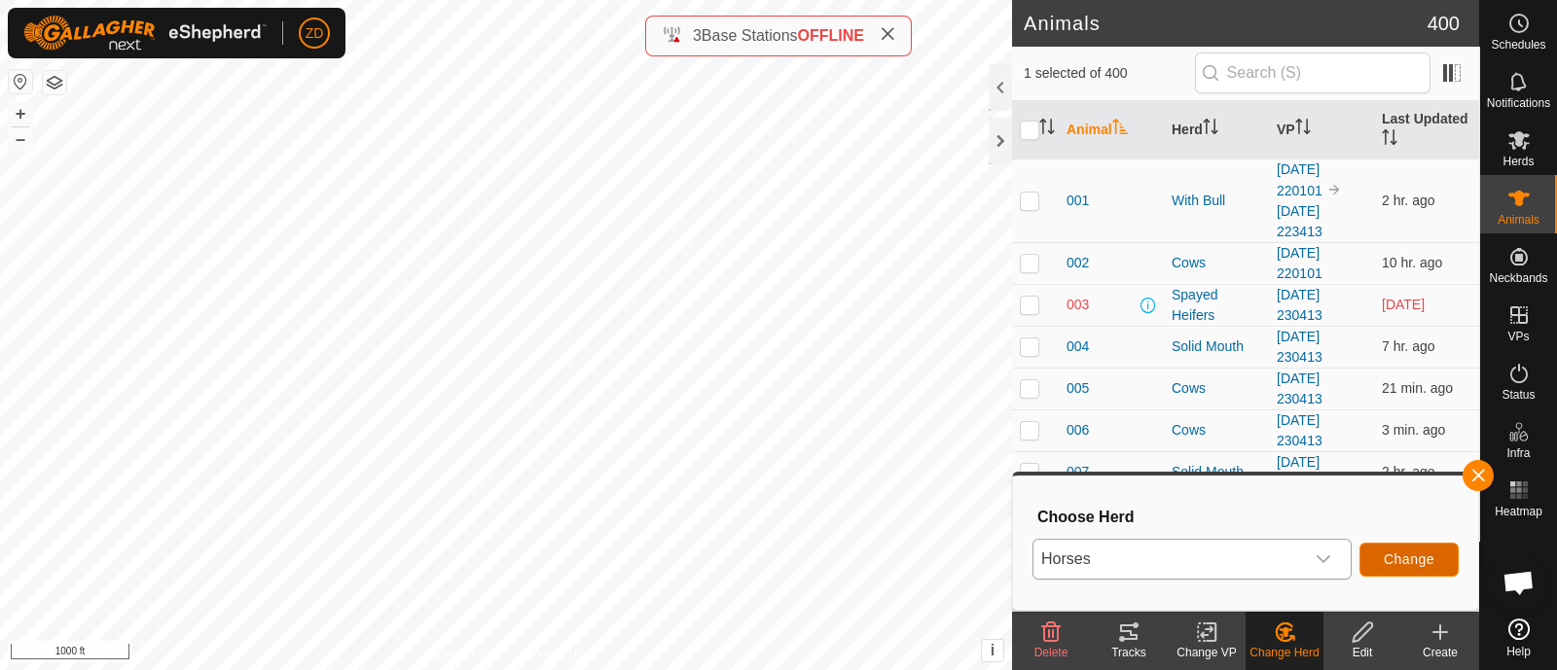
click at [1393, 561] on span "Change" at bounding box center [1409, 560] width 51 height 16
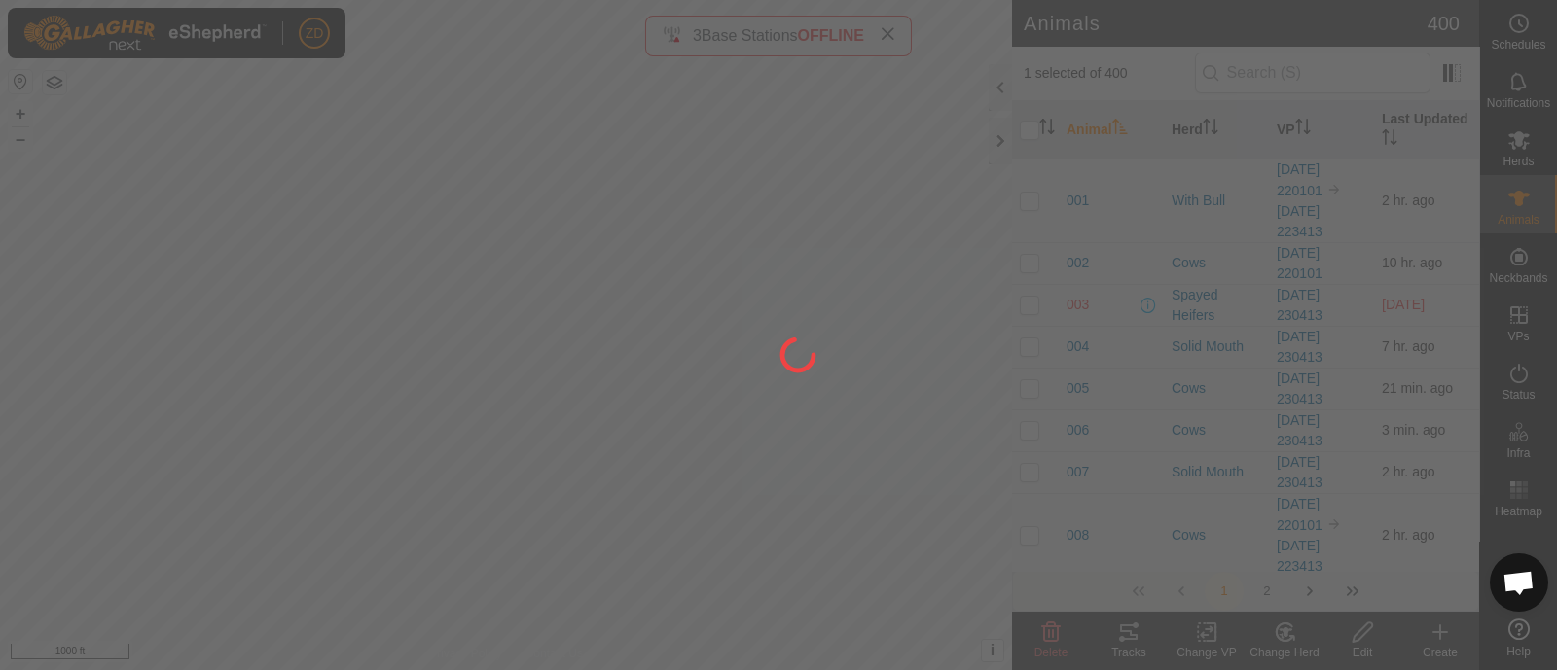
checkbox input "false"
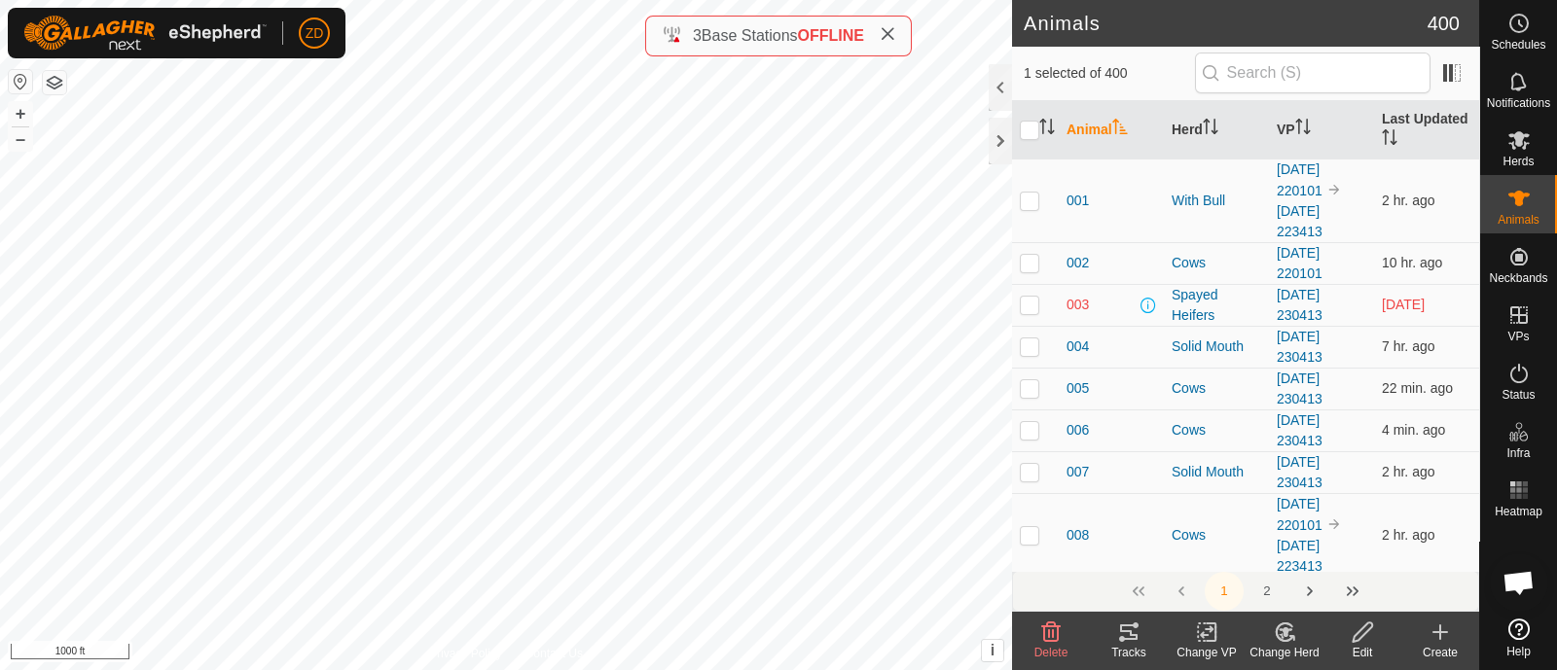
click at [1285, 643] on icon at bounding box center [1285, 632] width 24 height 23
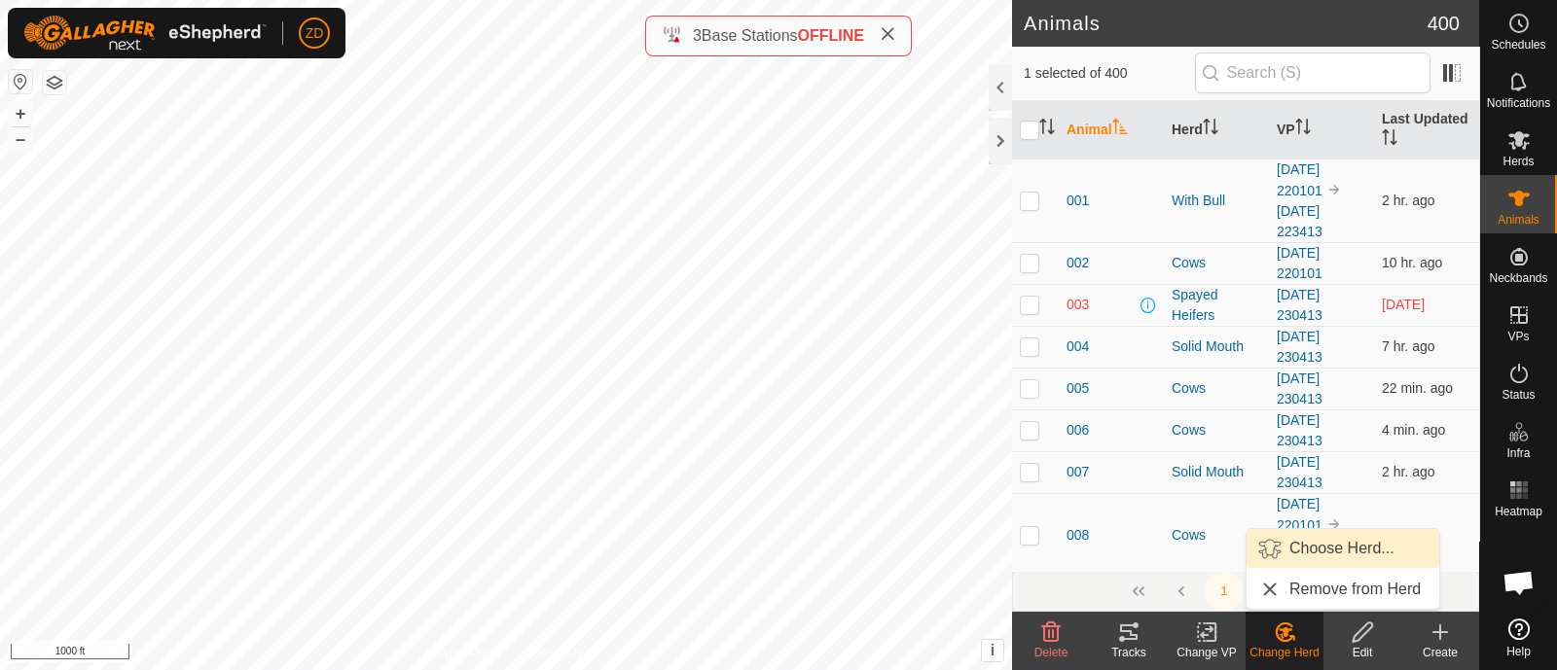
click at [1320, 551] on link "Choose Herd..." at bounding box center [1343, 548] width 193 height 39
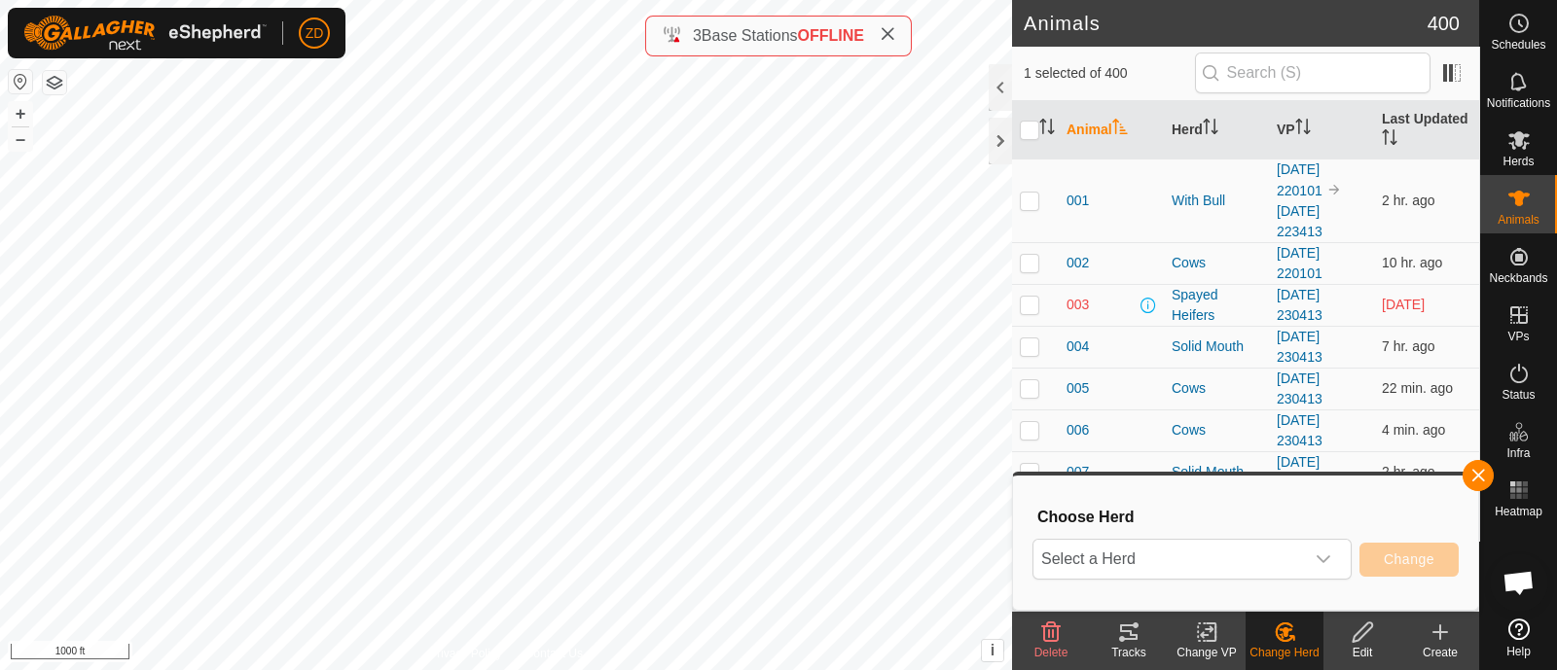
click at [1320, 552] on icon "dropdown trigger" at bounding box center [1324, 560] width 16 height 16
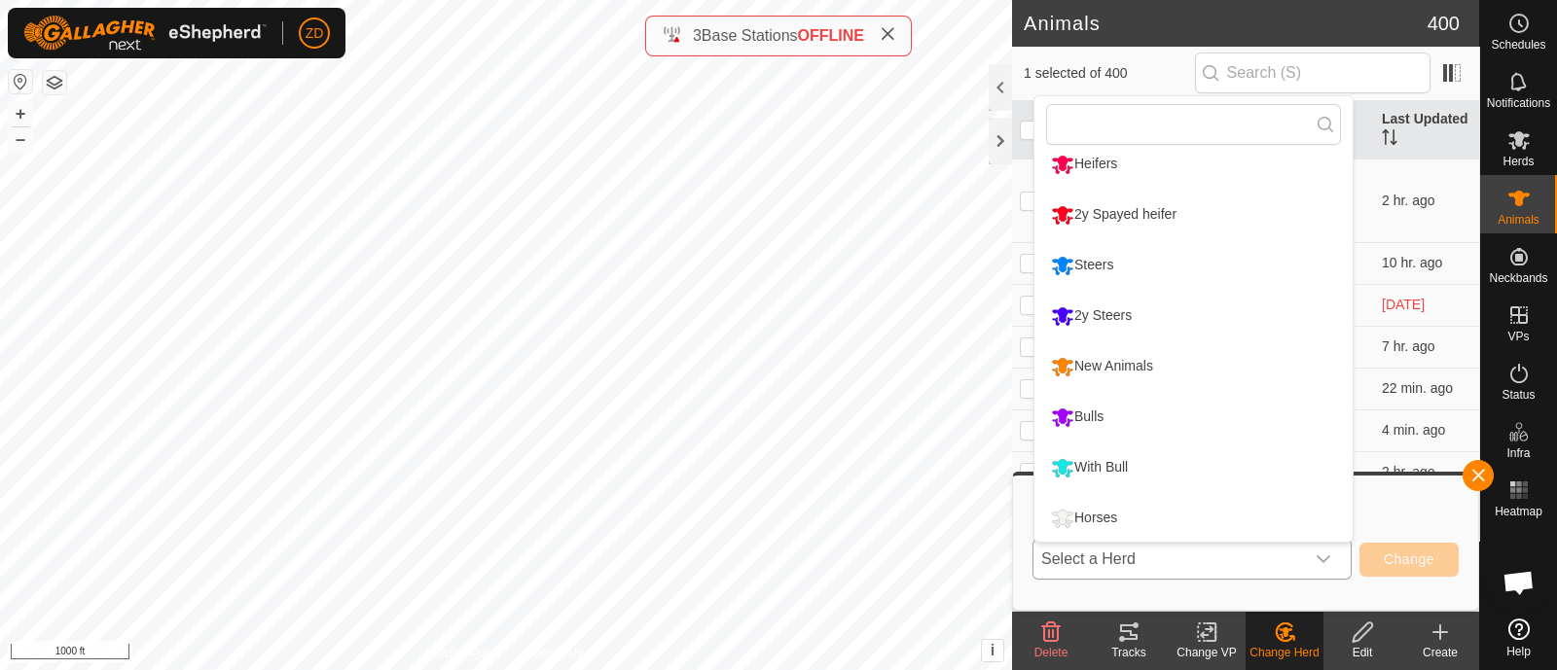
click at [1141, 516] on li "Horses" at bounding box center [1193, 518] width 318 height 49
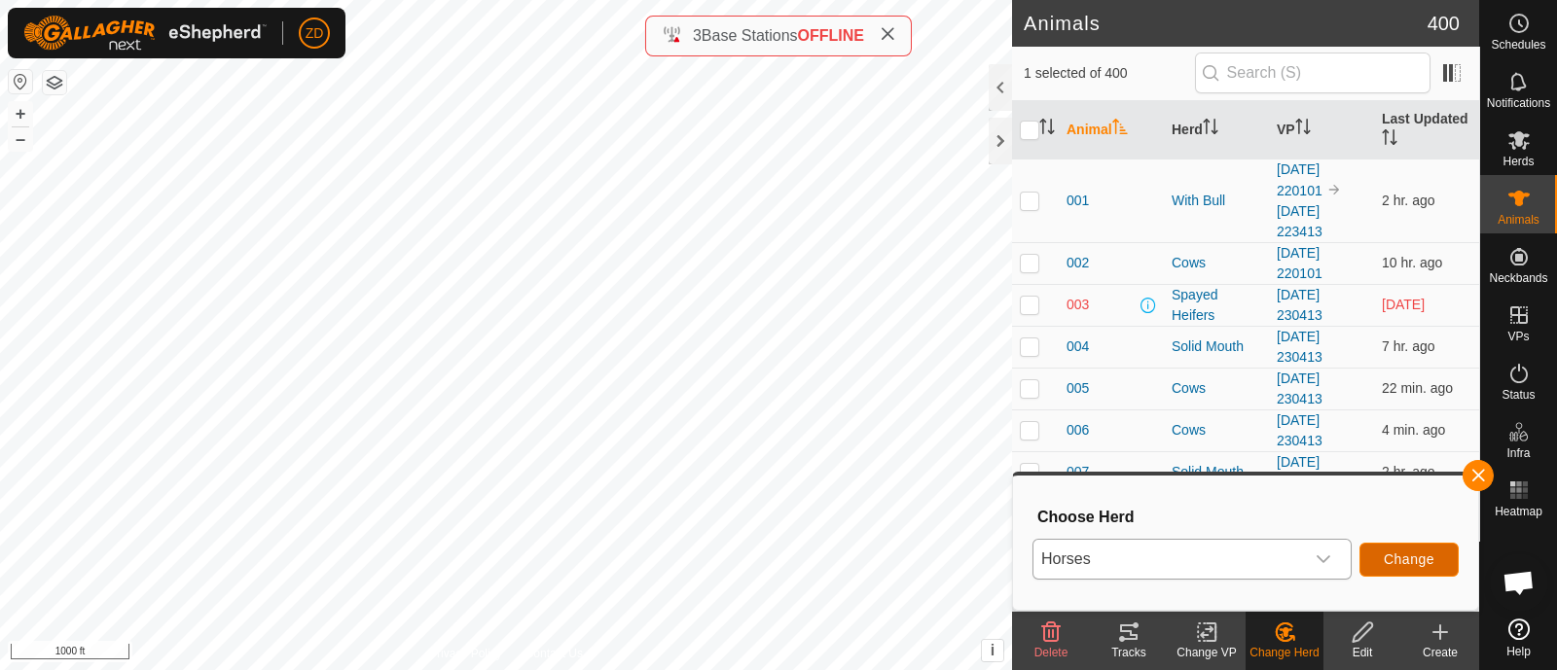
click at [1416, 566] on span "Change" at bounding box center [1409, 560] width 51 height 16
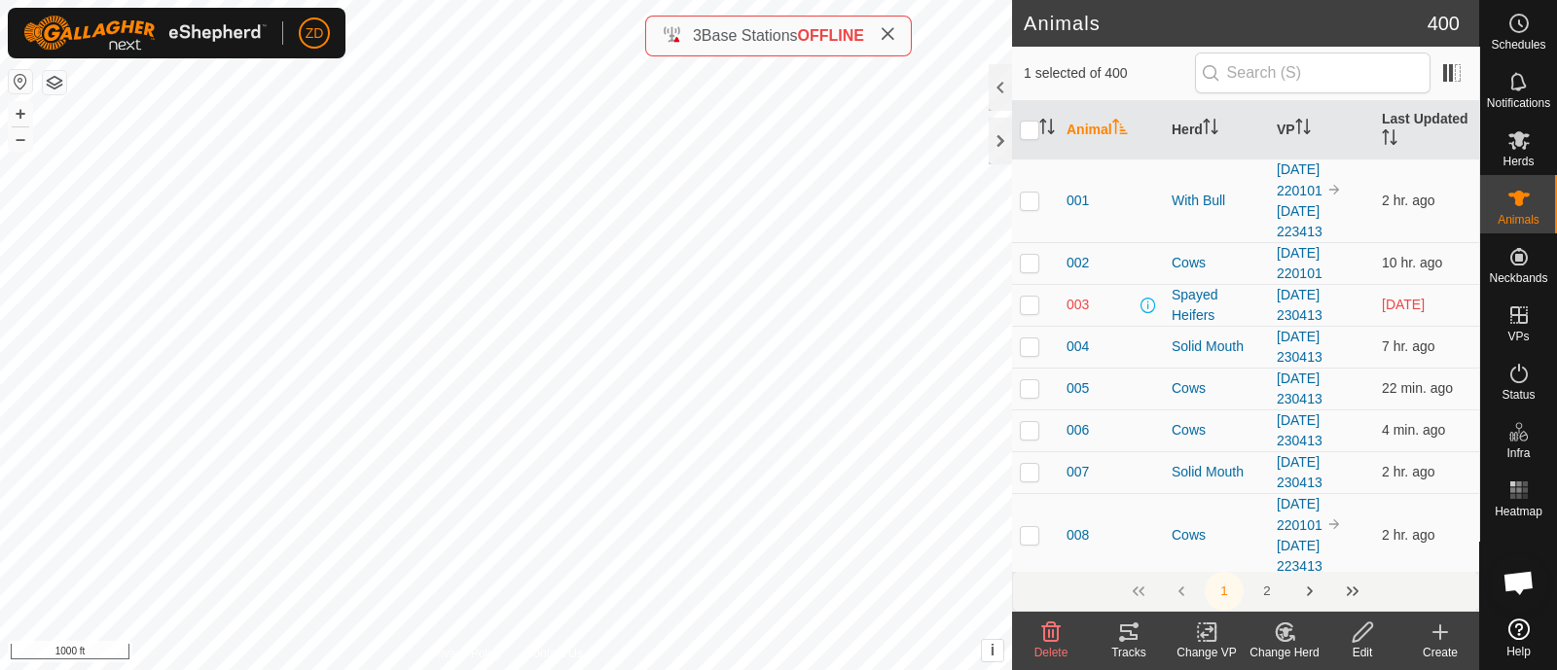
click at [1292, 639] on icon at bounding box center [1291, 638] width 4 height 4
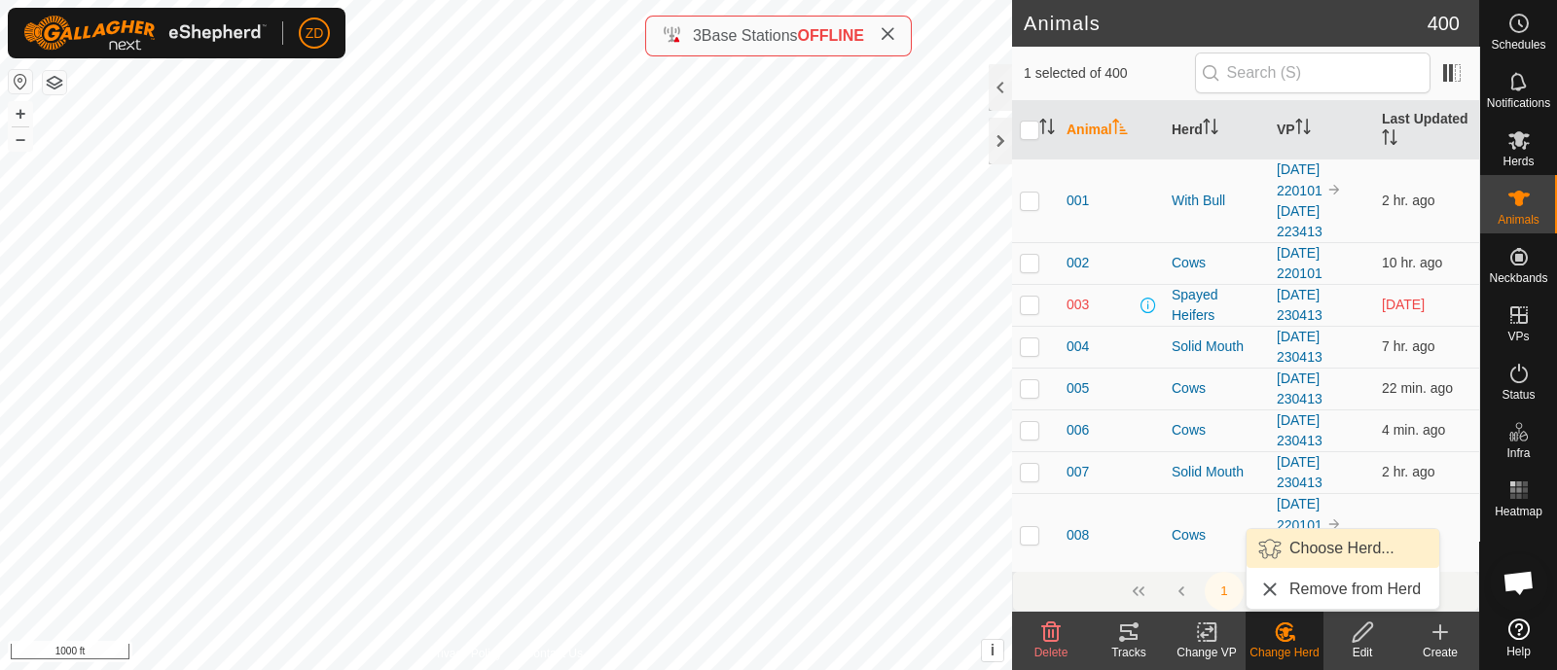
click at [1328, 535] on link "Choose Herd..." at bounding box center [1343, 548] width 193 height 39
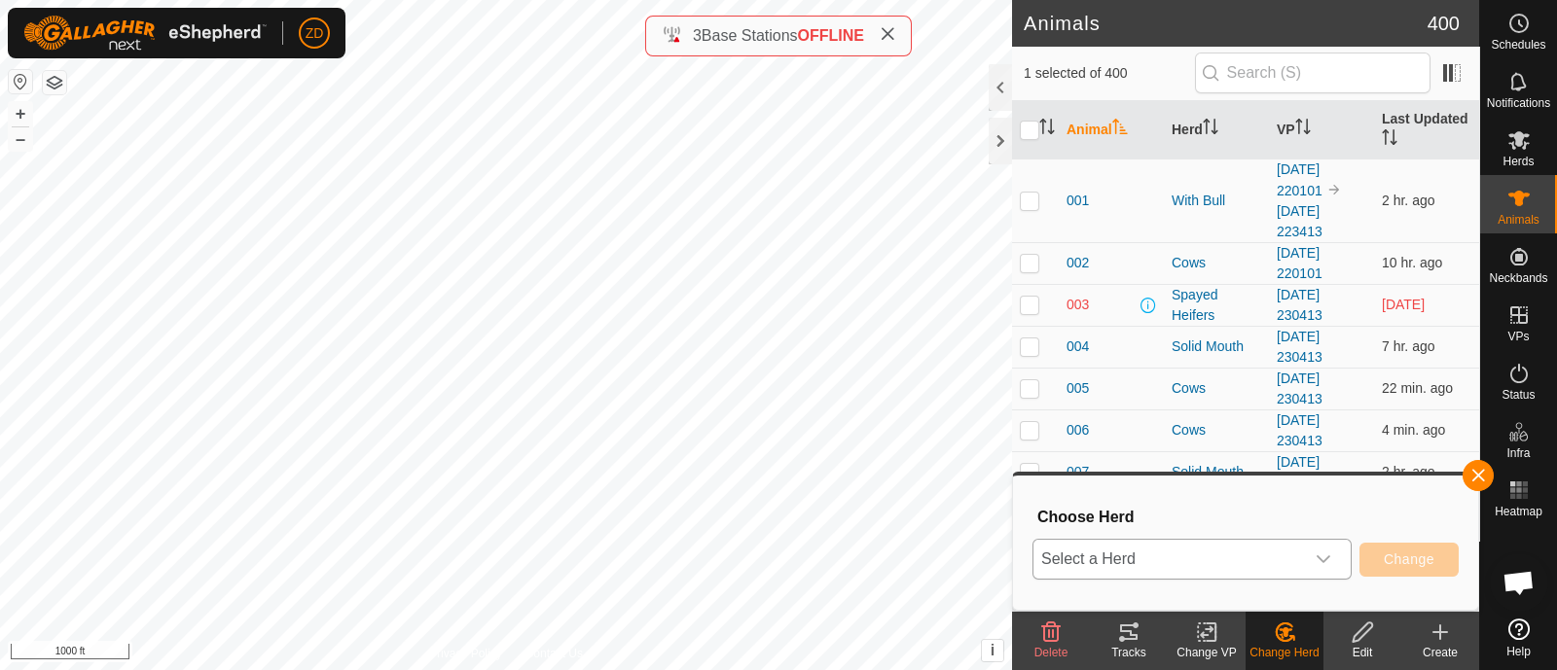
click at [1307, 569] on div "dropdown trigger" at bounding box center [1323, 559] width 39 height 39
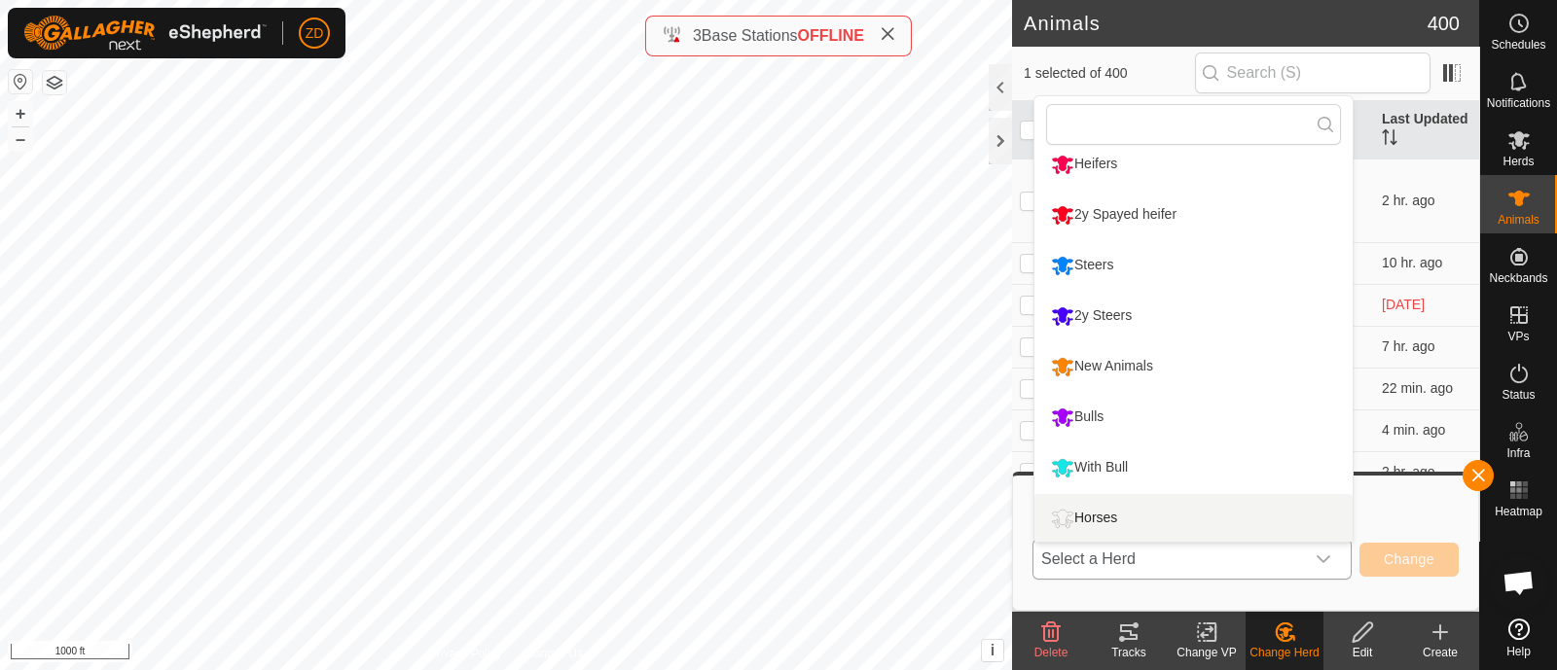
click at [1127, 513] on li "Horses" at bounding box center [1193, 518] width 318 height 49
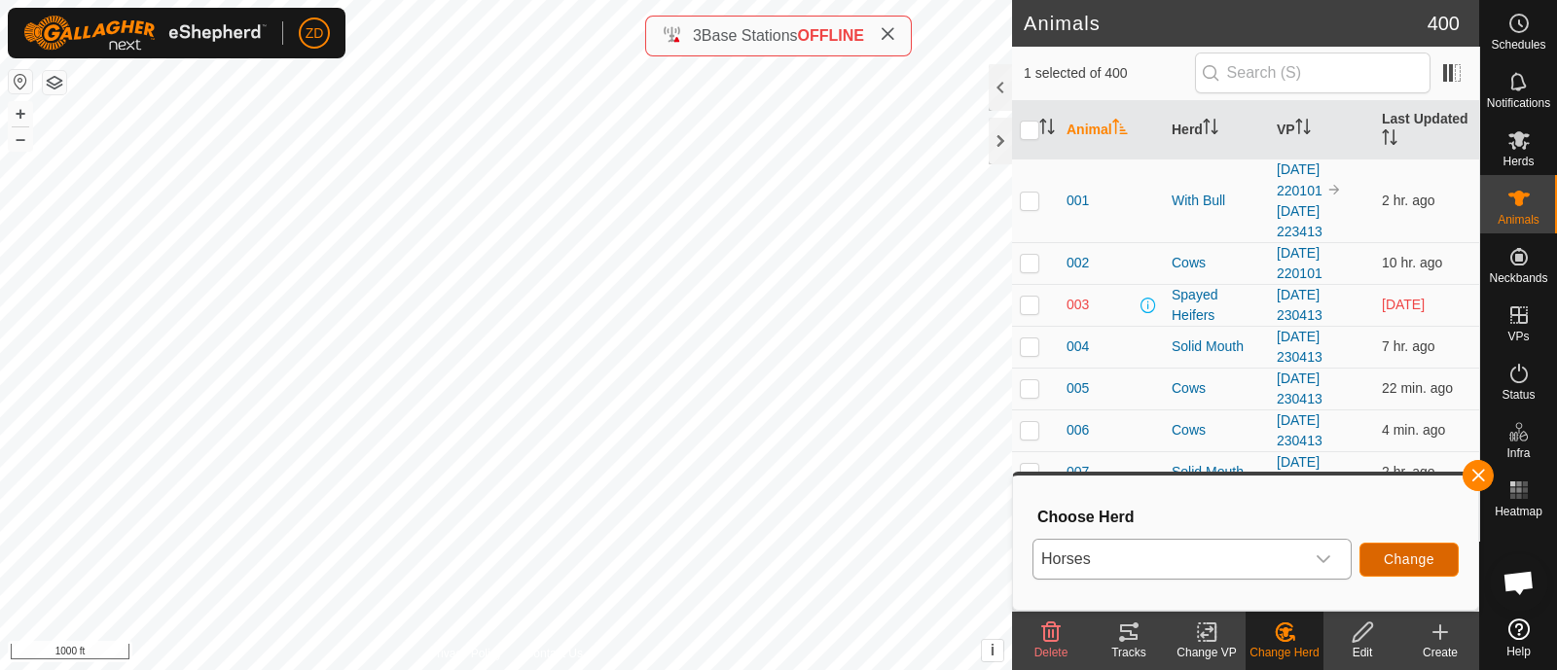
click at [1419, 553] on span "Change" at bounding box center [1409, 560] width 51 height 16
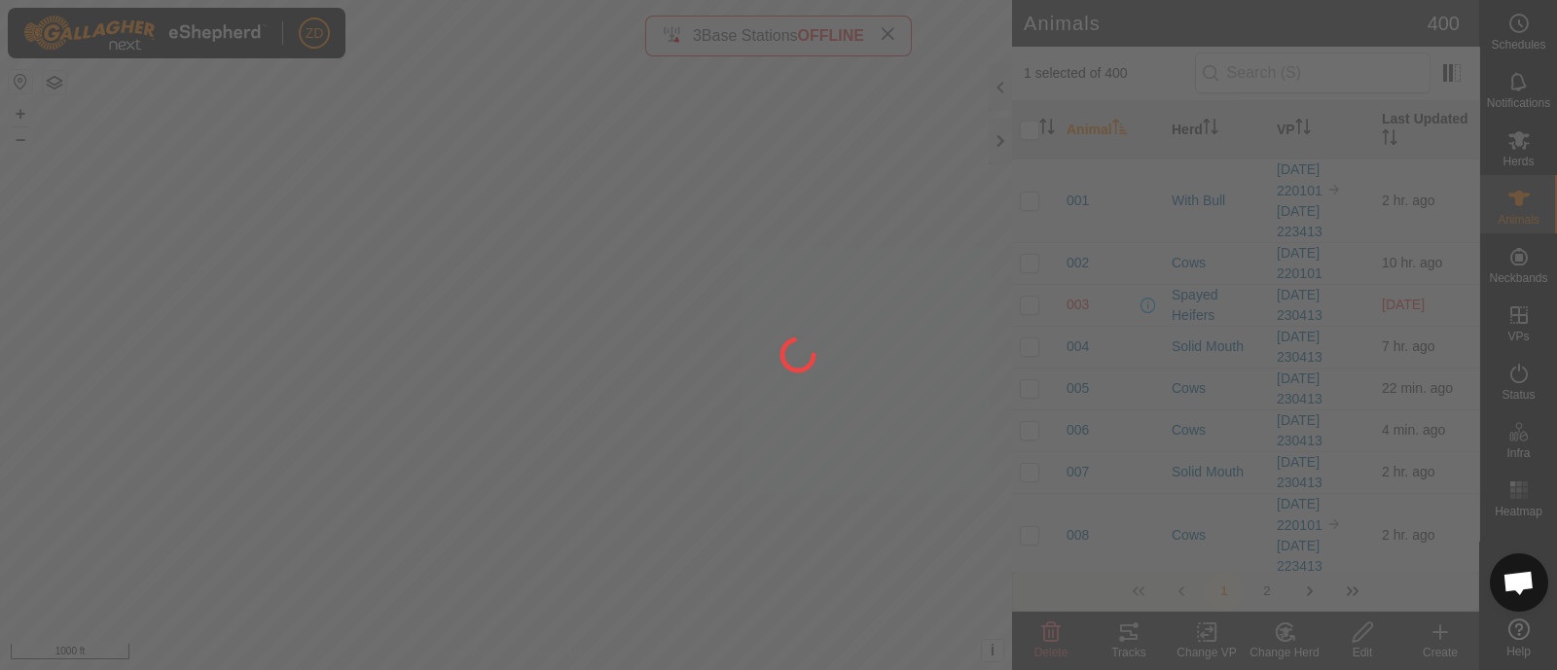
checkbox input "false"
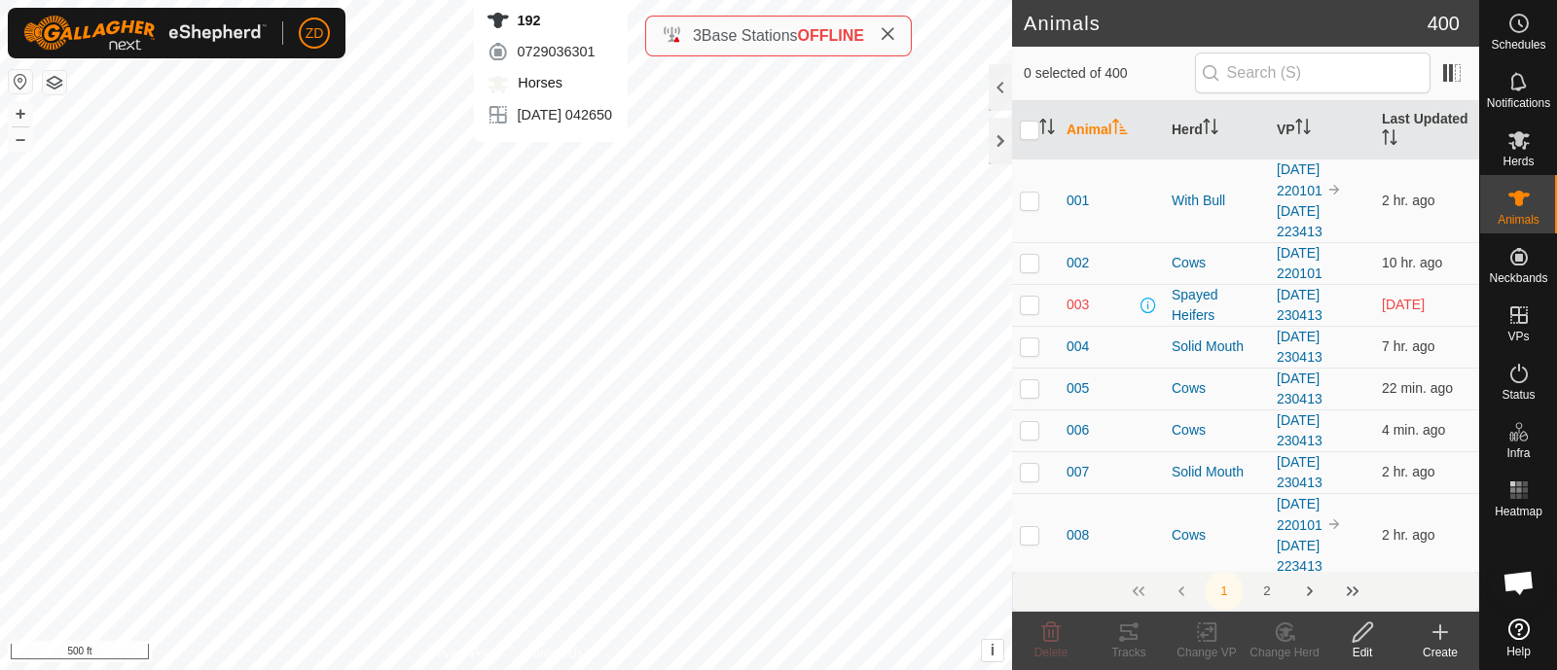
checkbox input "true"
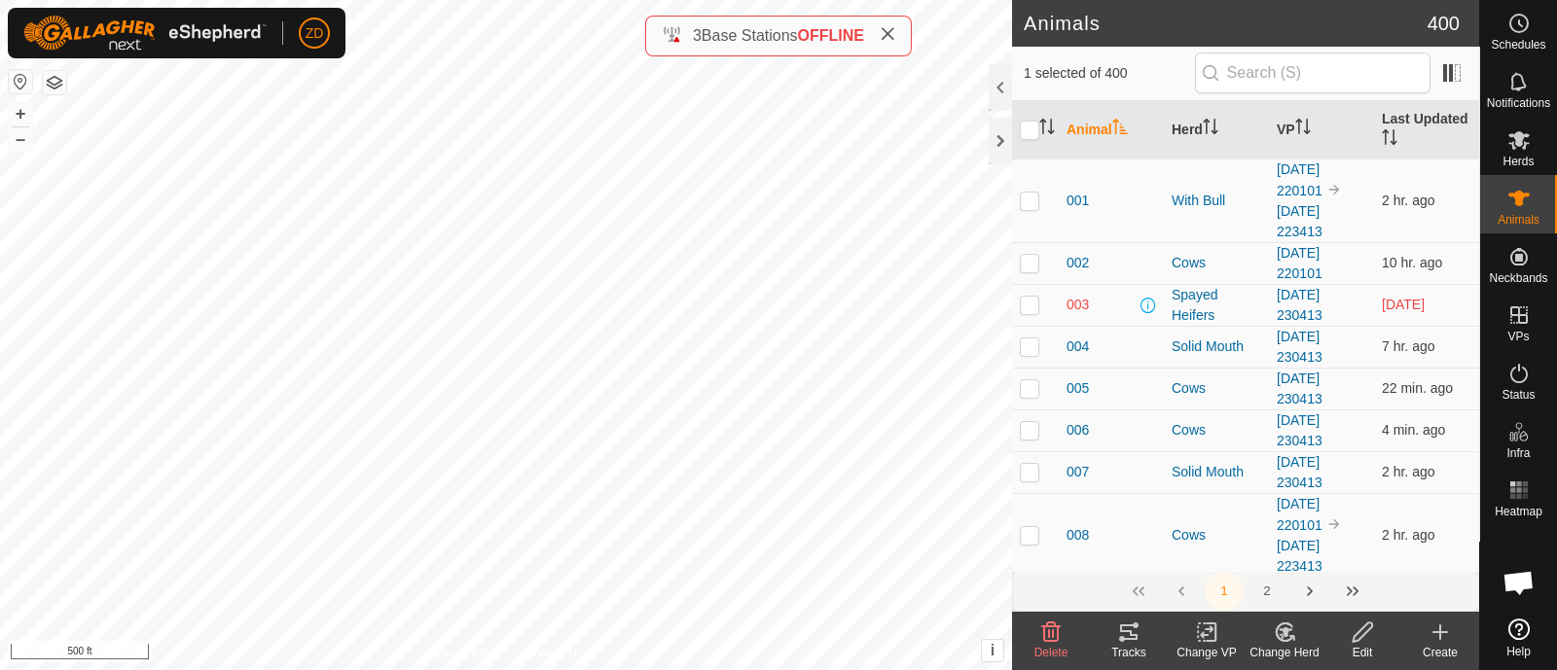
click at [1287, 635] on icon at bounding box center [1285, 632] width 24 height 23
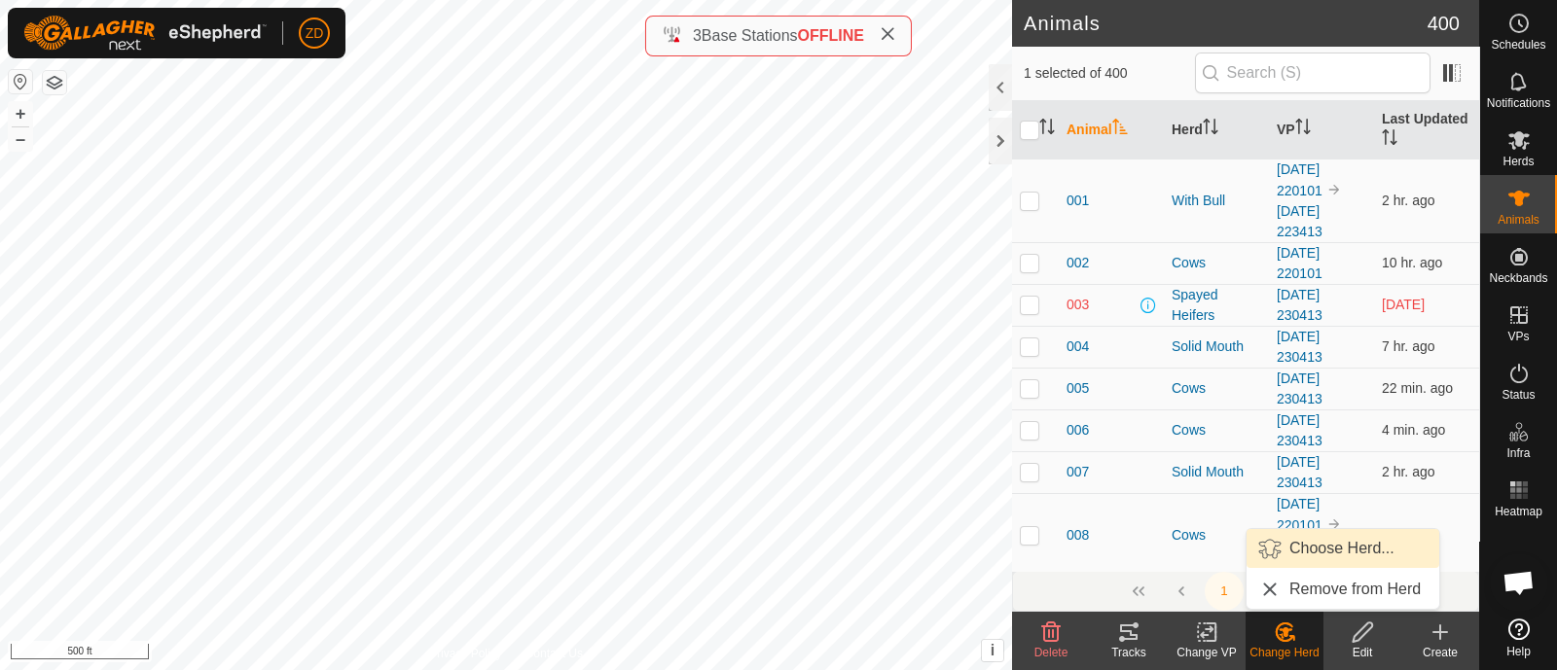
click at [1312, 541] on link "Choose Herd..." at bounding box center [1343, 548] width 193 height 39
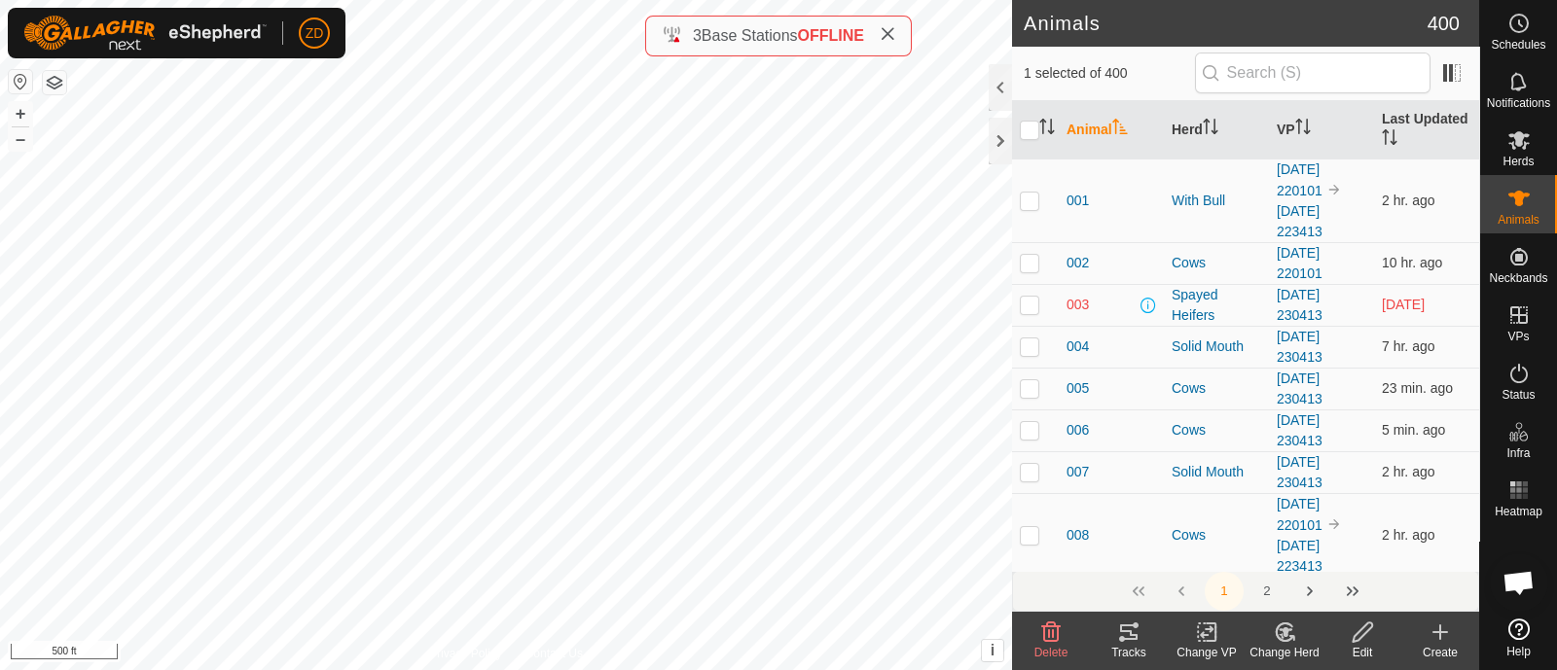
click at [1271, 636] on change-mob-svg-icon at bounding box center [1285, 632] width 78 height 23
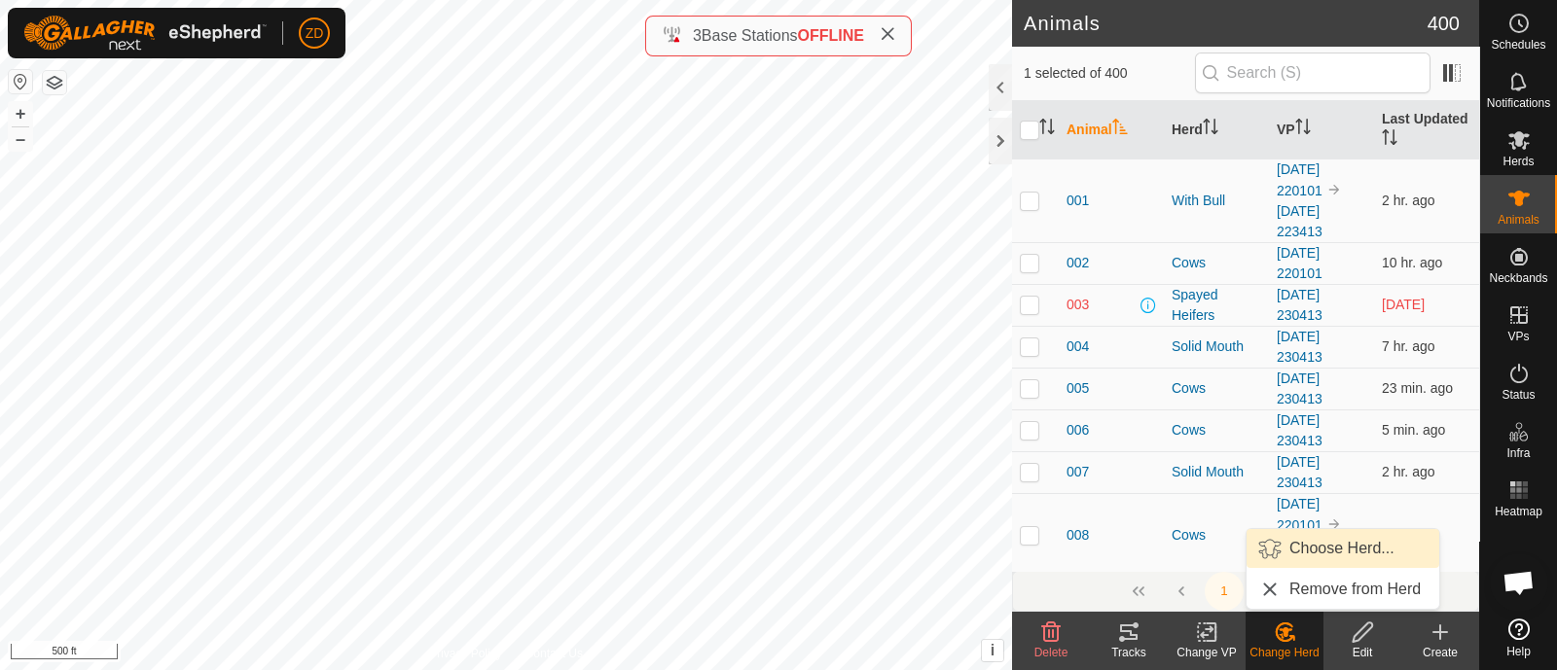
click at [1306, 553] on link "Choose Herd..." at bounding box center [1343, 548] width 193 height 39
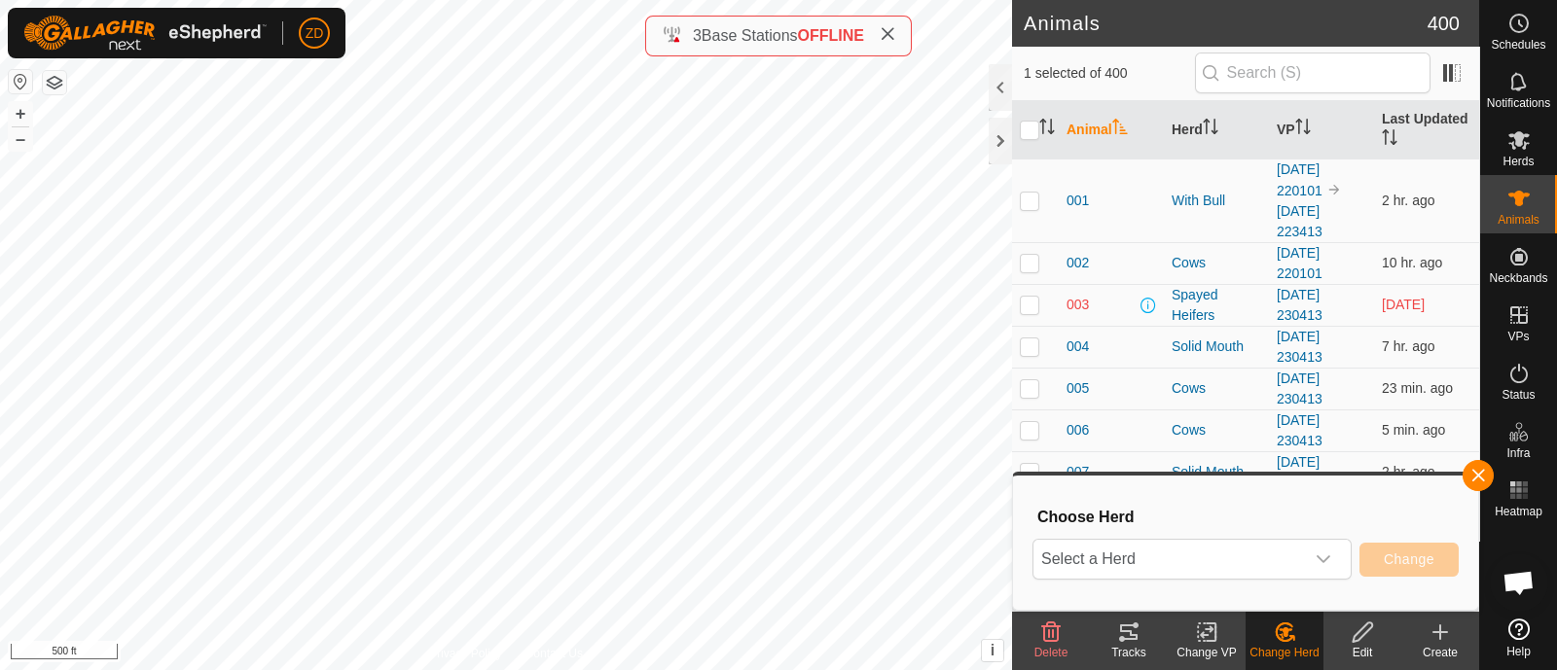
click at [1306, 553] on div "dropdown trigger" at bounding box center [1323, 559] width 39 height 39
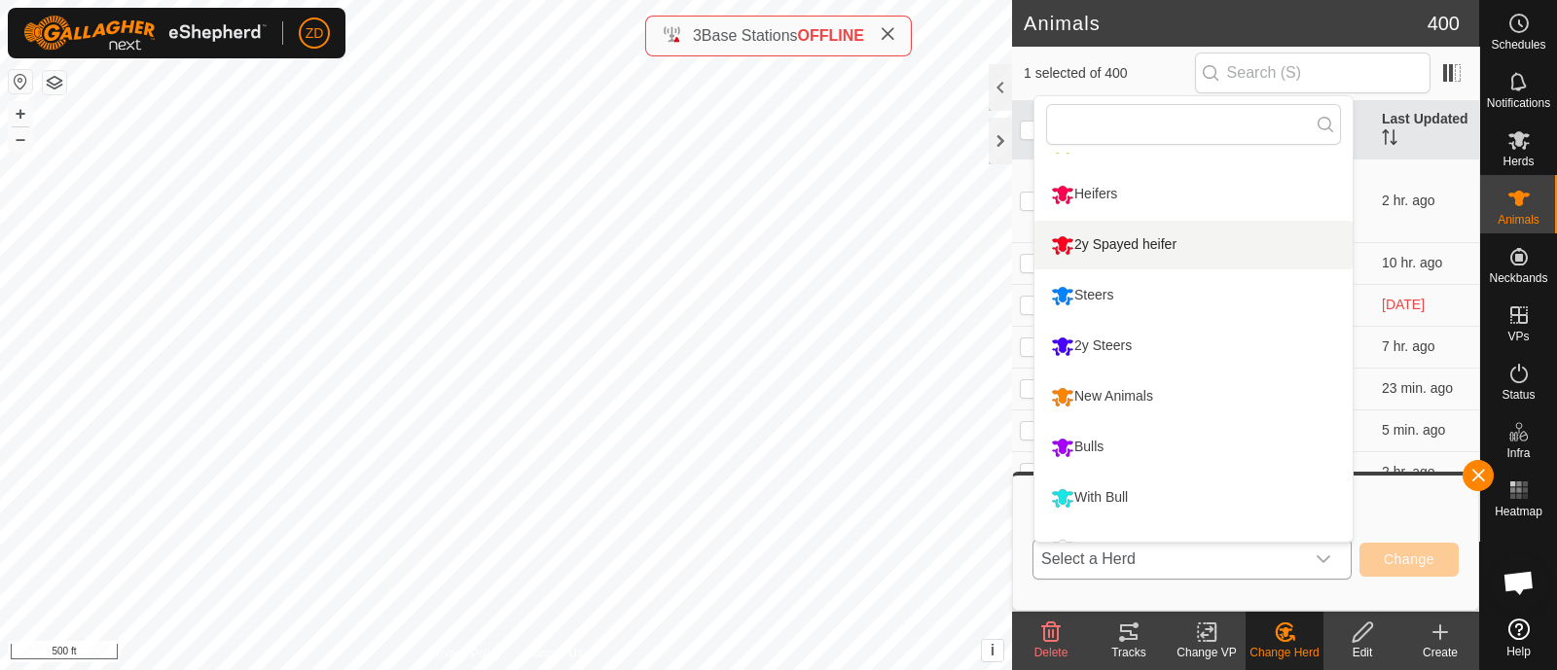
scroll to position [215, 0]
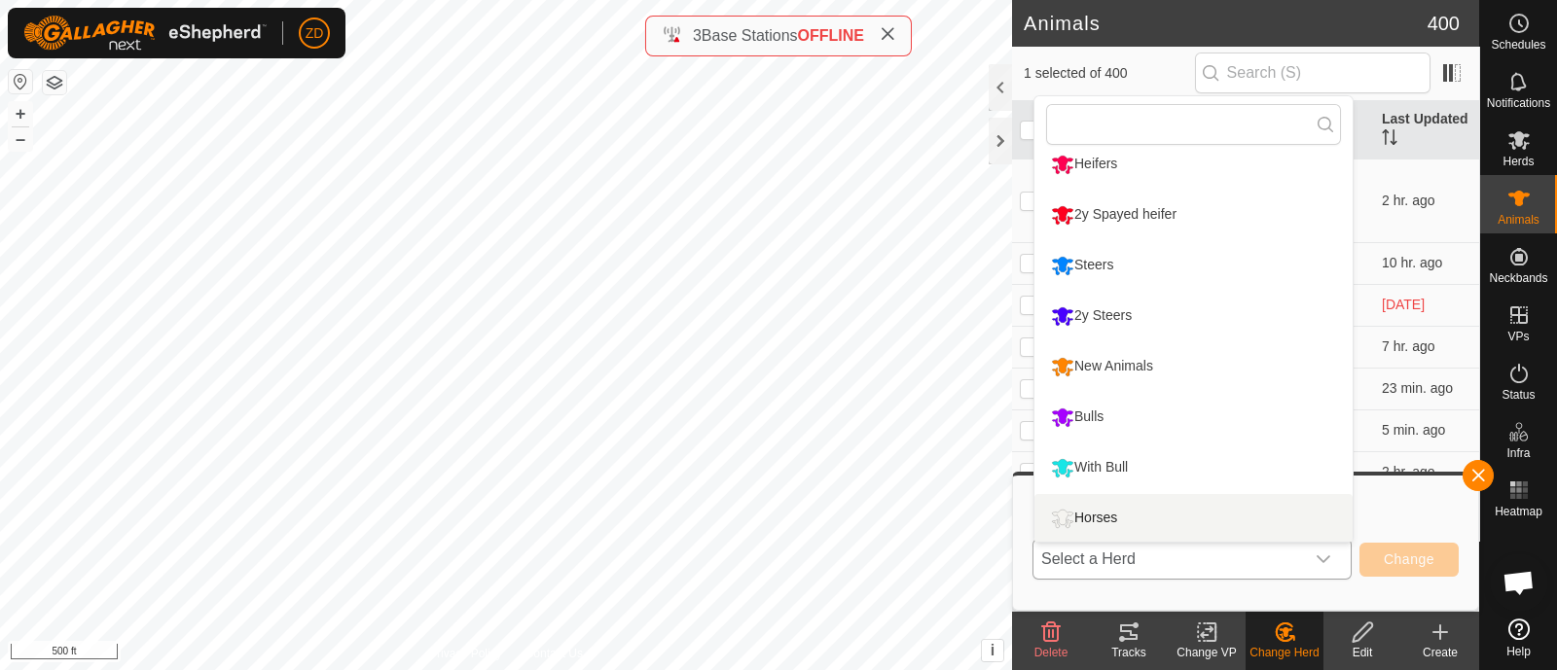
click at [1168, 522] on li "Horses" at bounding box center [1193, 518] width 318 height 49
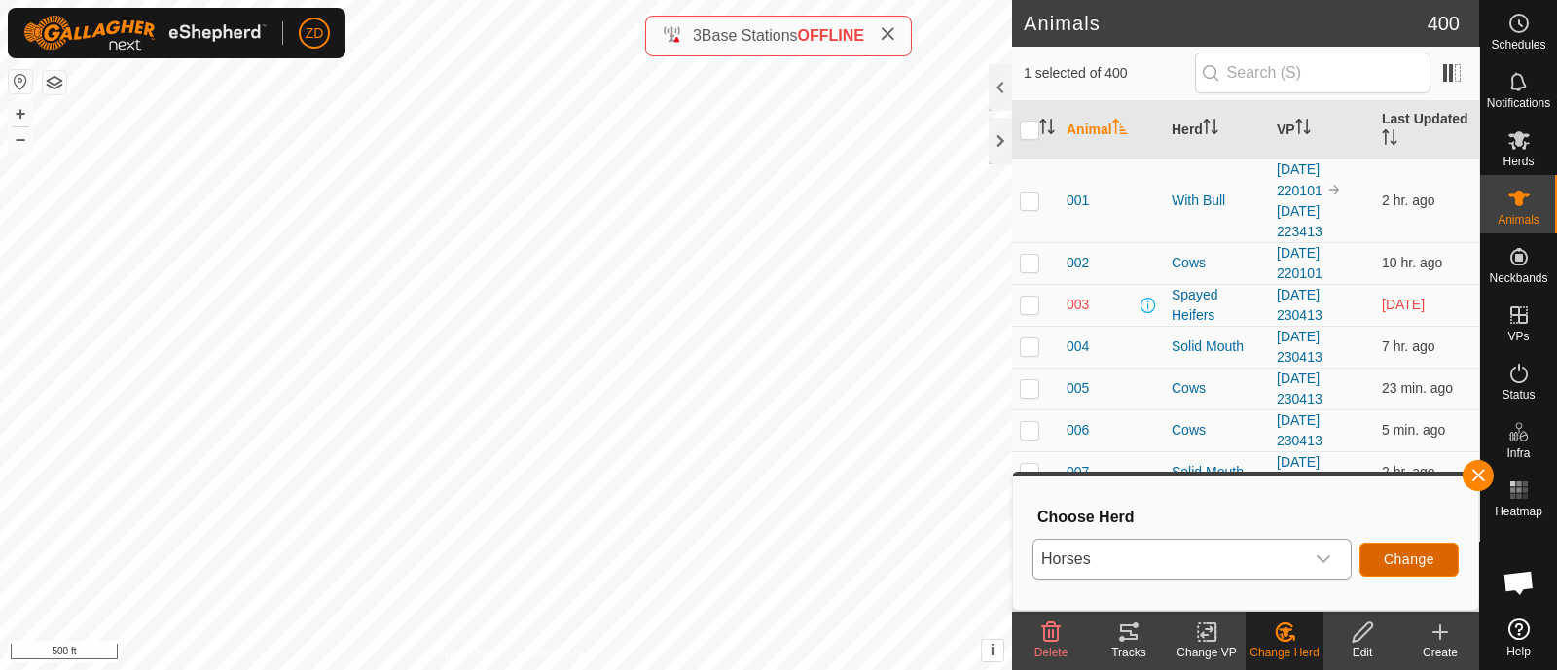
click at [1401, 558] on span "Change" at bounding box center [1409, 560] width 51 height 16
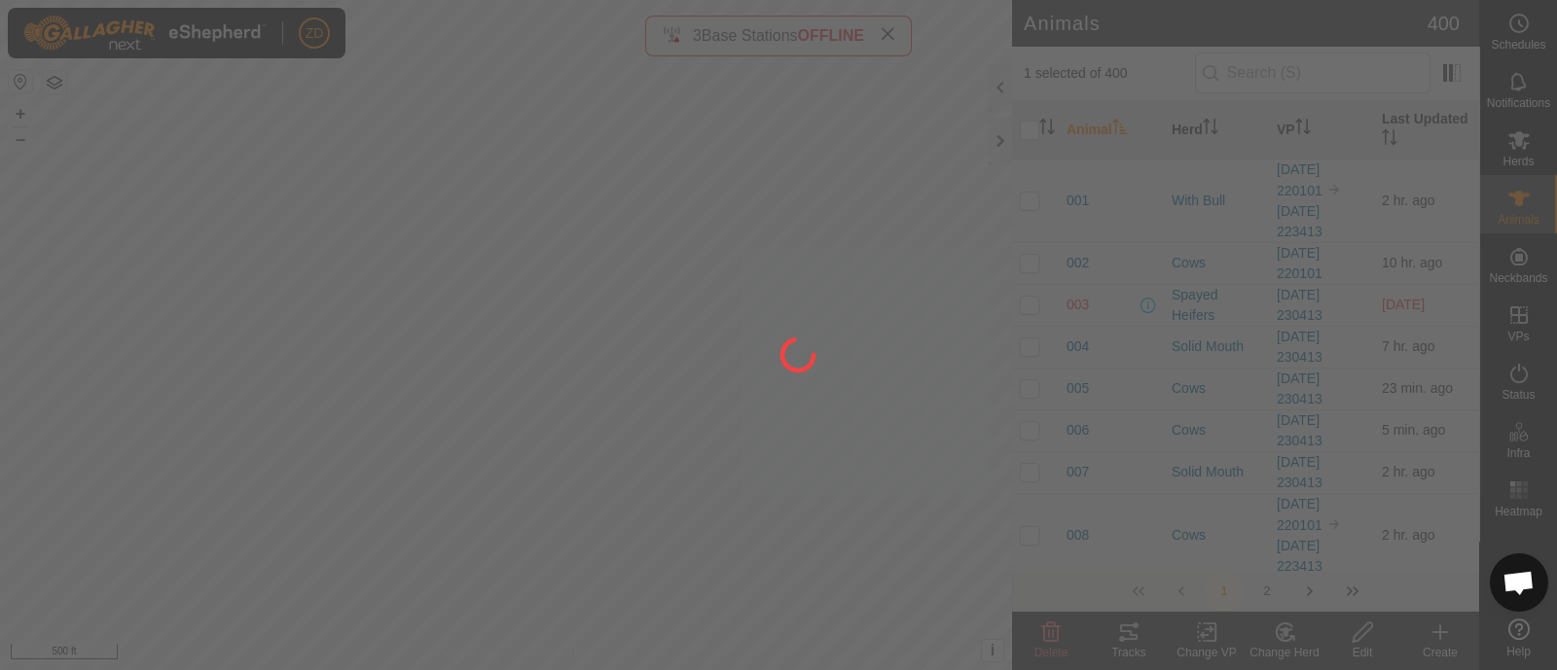
checkbox input "false"
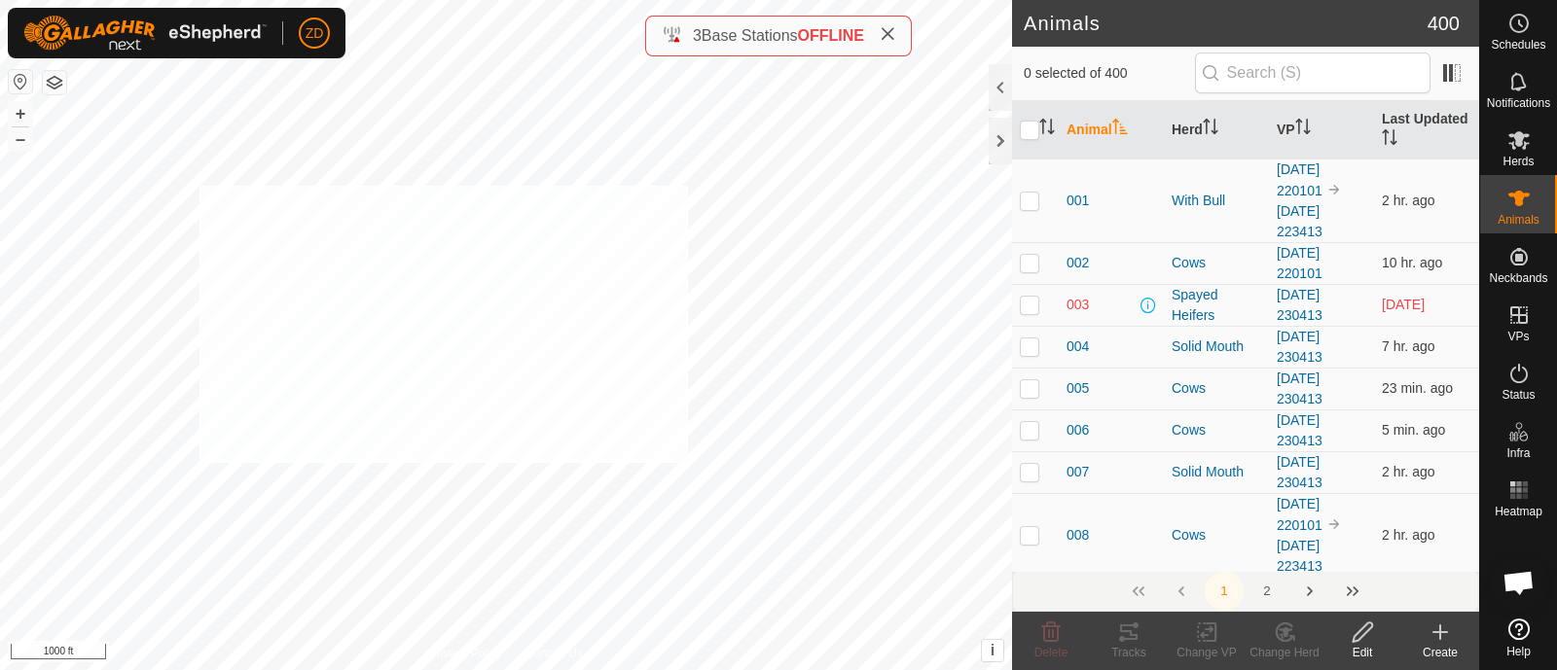
checkbox input "true"
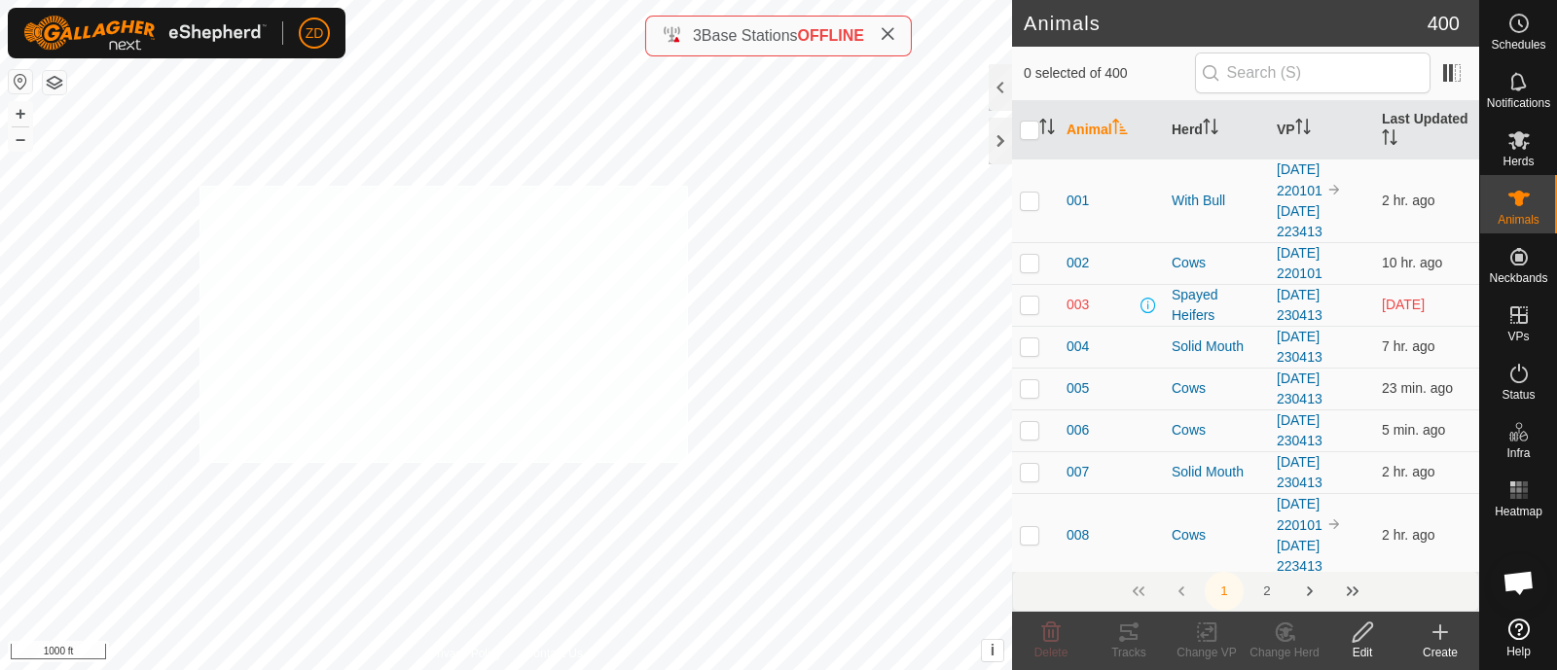
checkbox input "true"
click at [1204, 648] on div "Change VP" at bounding box center [1207, 653] width 78 height 18
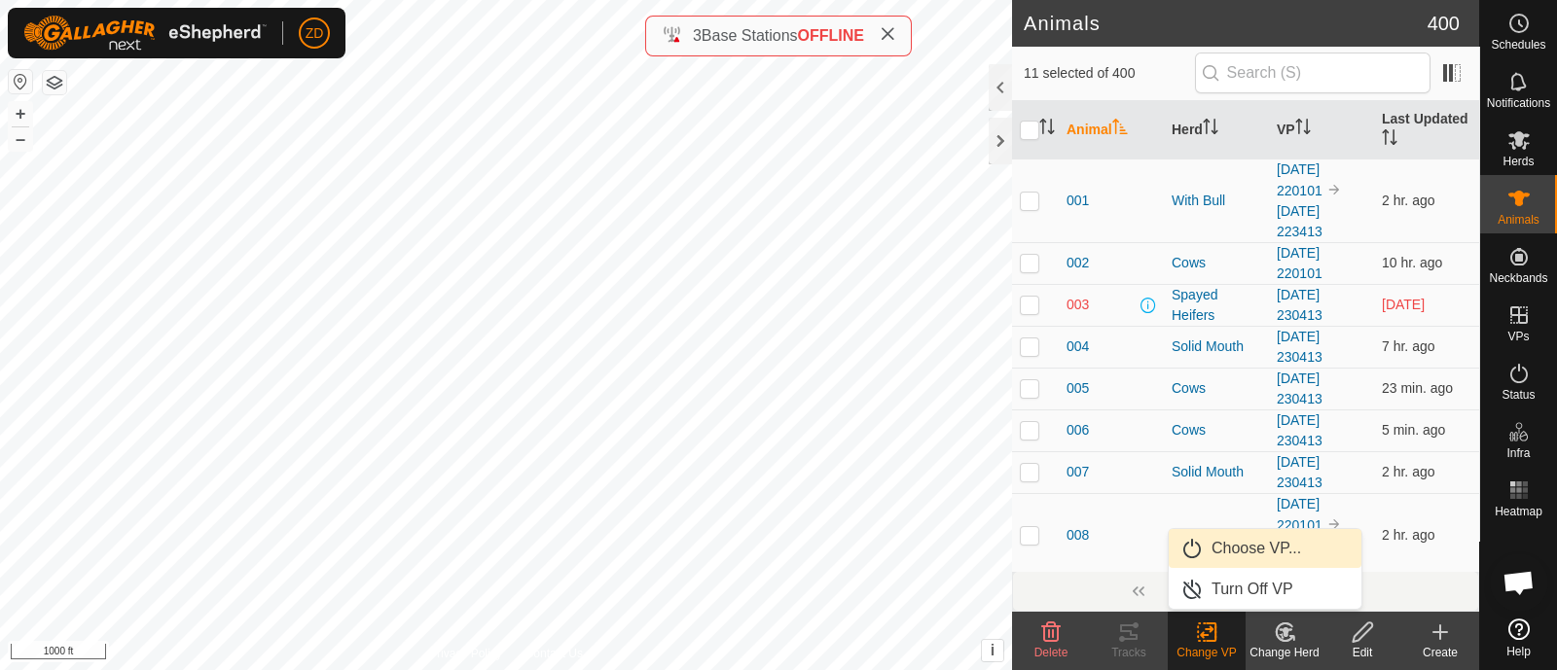
click at [1211, 547] on link "Choose VP..." at bounding box center [1265, 548] width 193 height 39
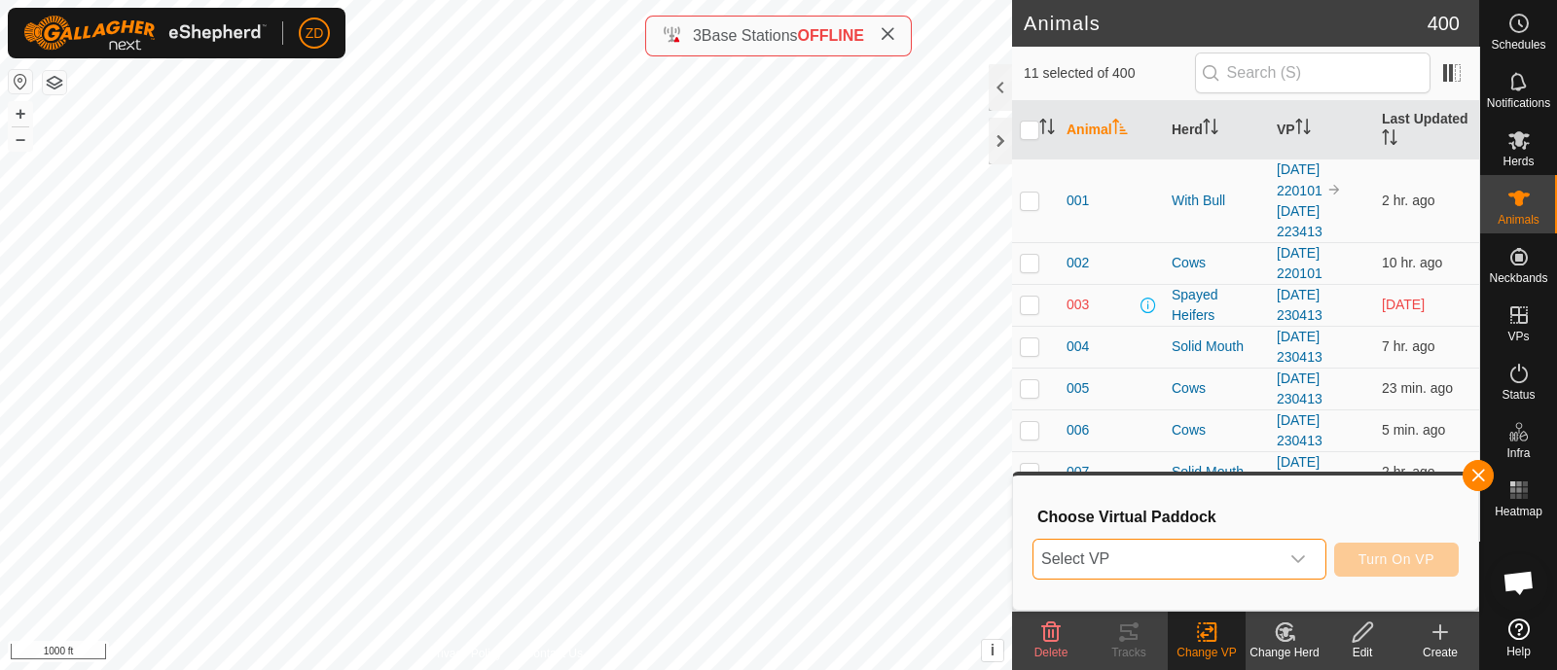
click at [1211, 547] on span "Select VP" at bounding box center [1155, 559] width 245 height 39
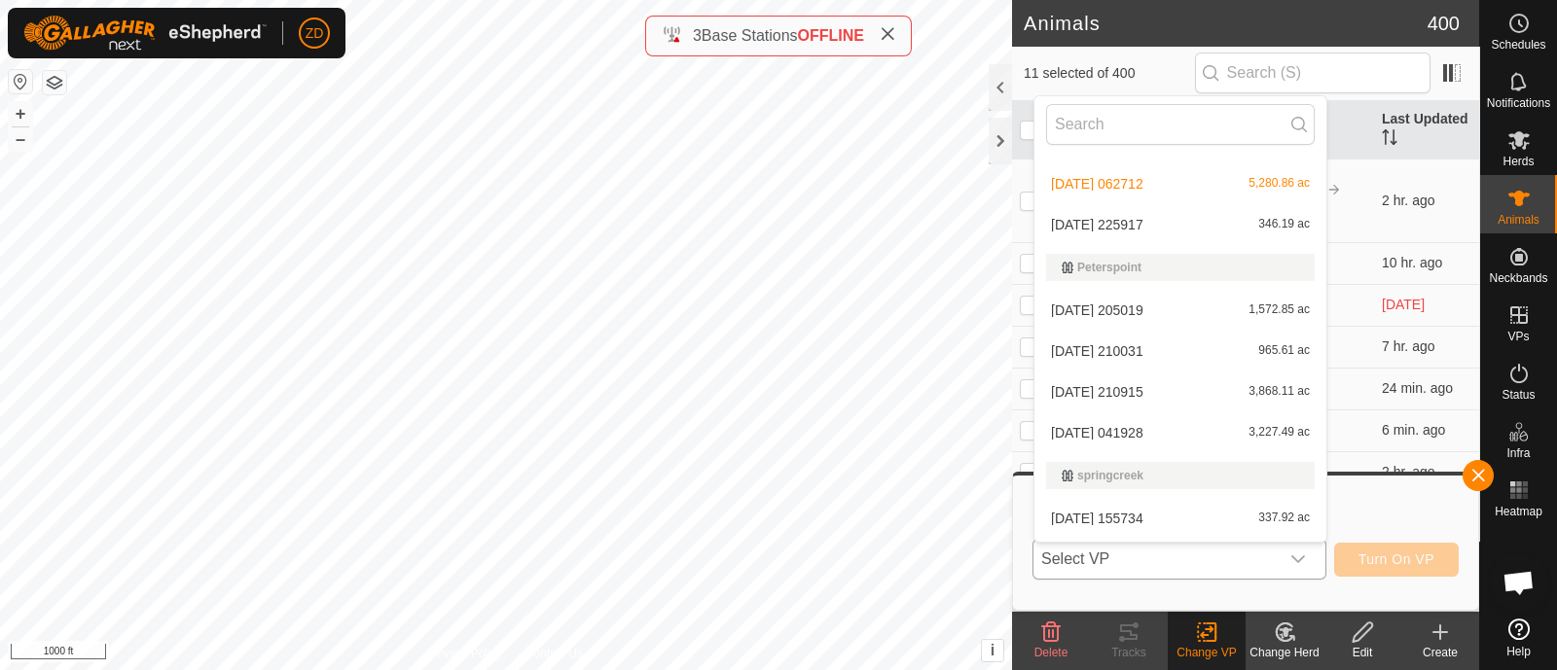
scroll to position [1073, 0]
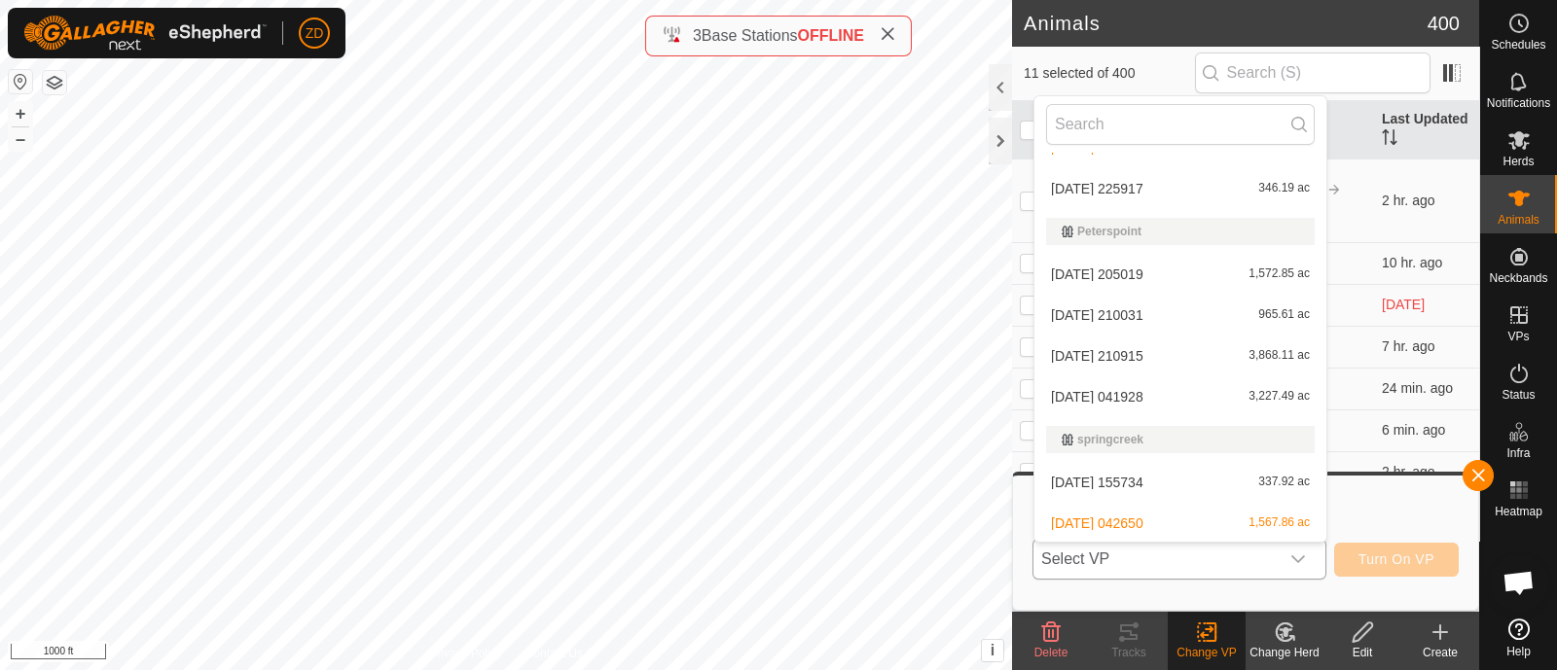
click at [1140, 514] on li "[DATE] 042650 1,567.86 ac" at bounding box center [1180, 523] width 292 height 39
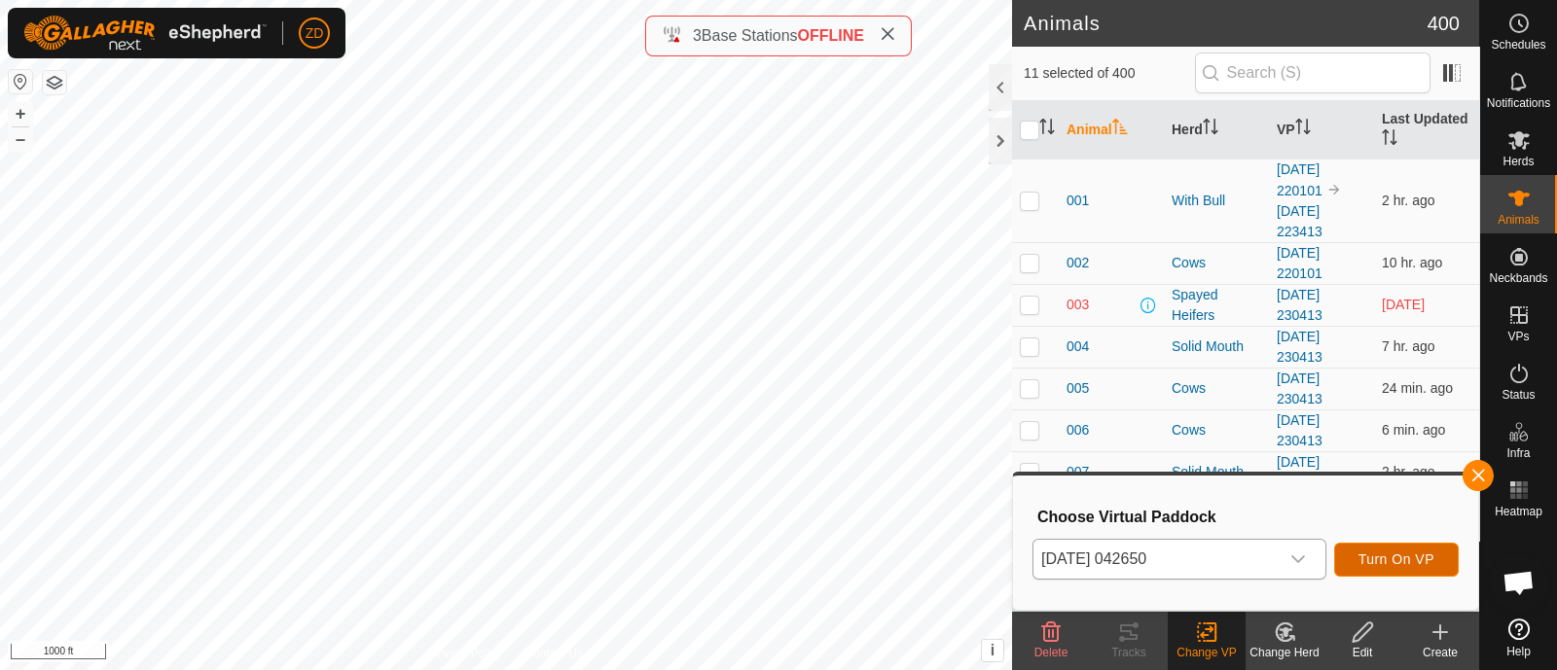
click at [1404, 557] on span "Turn On VP" at bounding box center [1396, 560] width 76 height 16
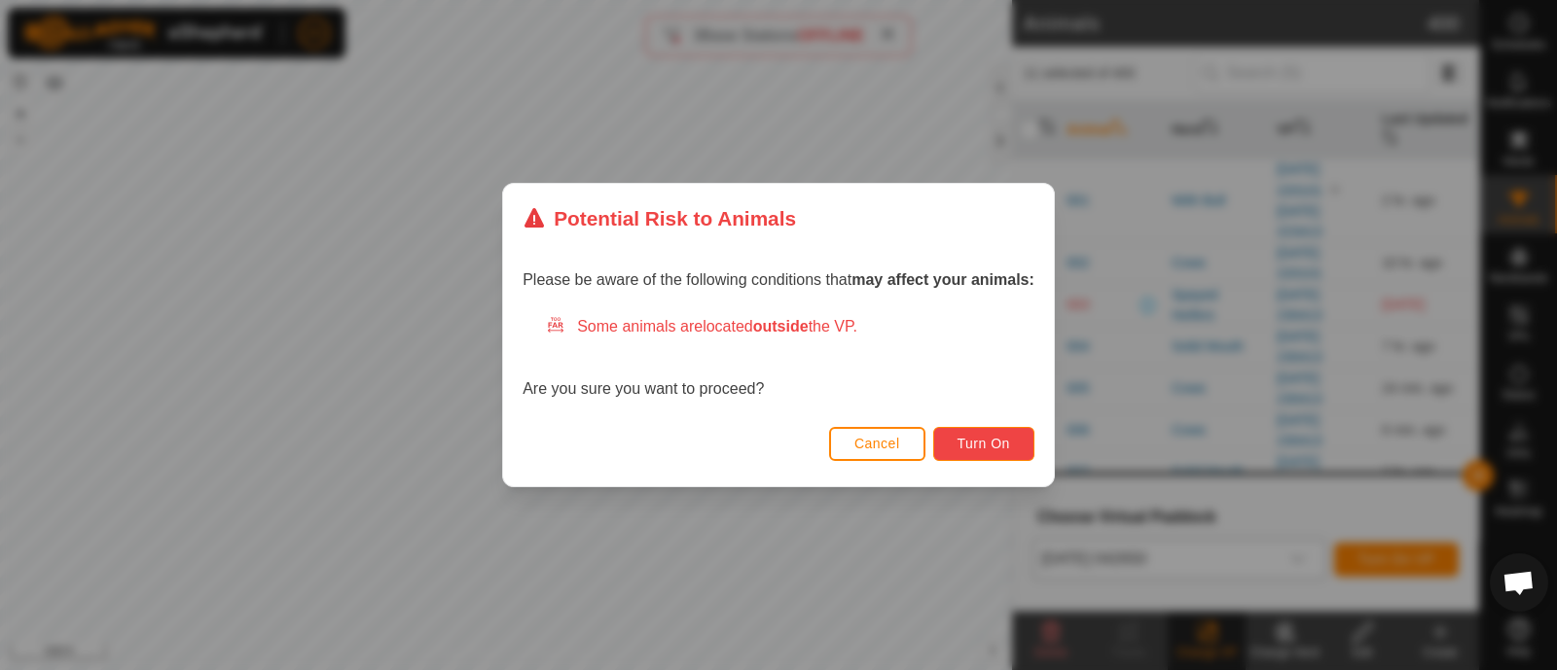
click at [1000, 440] on span "Turn On" at bounding box center [984, 444] width 53 height 16
